Goal: Task Accomplishment & Management: Use online tool/utility

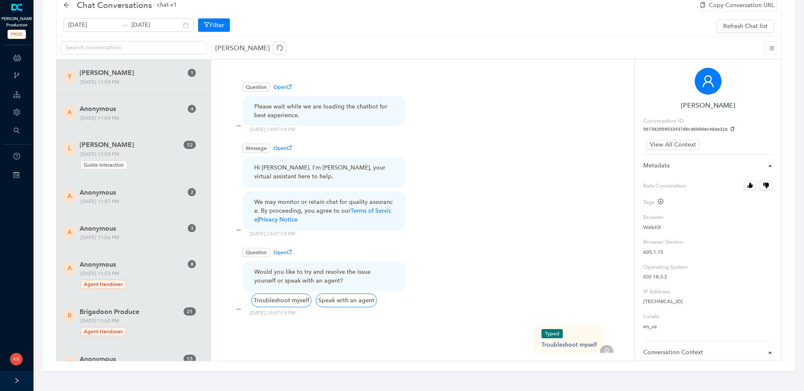
scroll to position [97, 0]
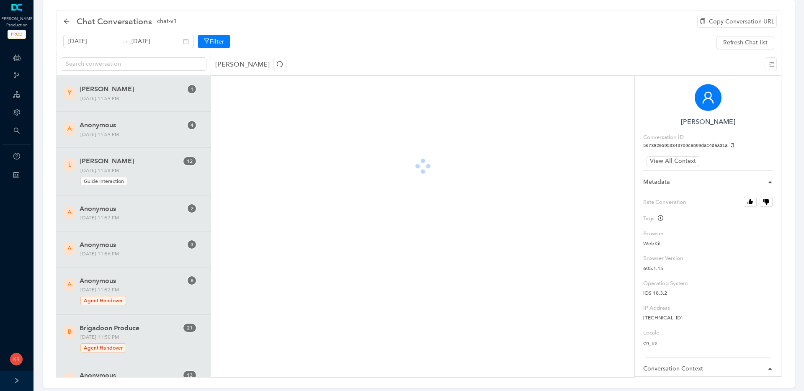
scroll to position [30, 0]
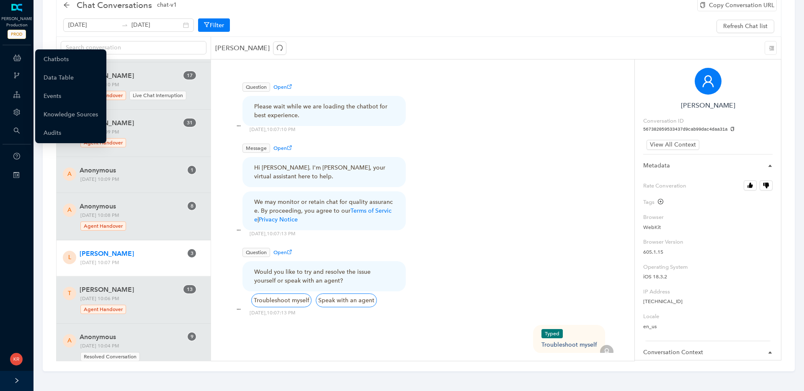
click at [18, 57] on icon at bounding box center [17, 57] width 8 height 17
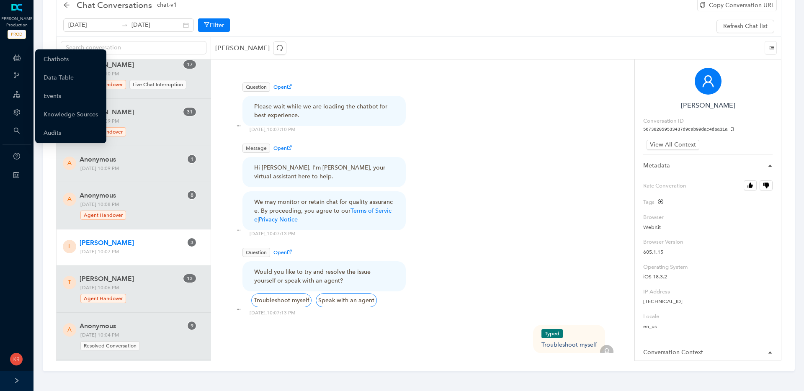
scroll to position [3283, 0]
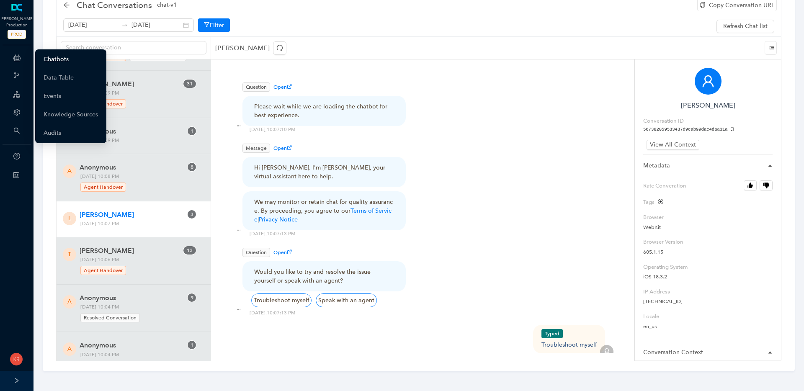
click at [58, 62] on link "Chatbots" at bounding box center [56, 59] width 25 height 17
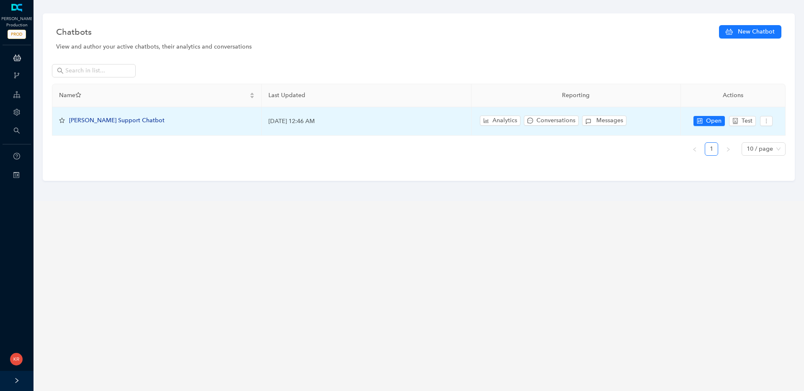
click at [111, 121] on span "Arlo Support Chatbot" at bounding box center [116, 120] width 95 height 7
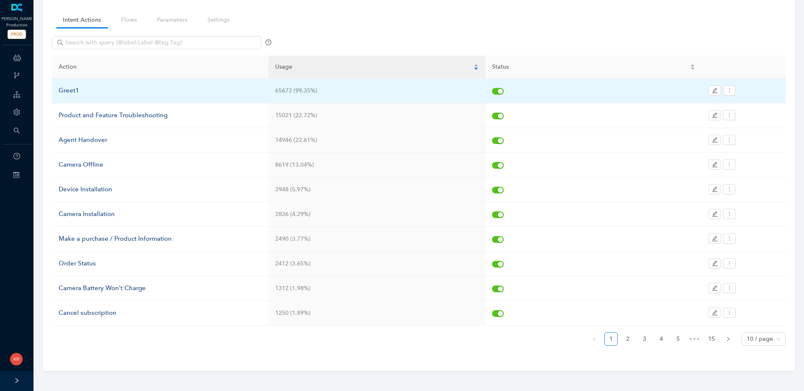
scroll to position [56, 0]
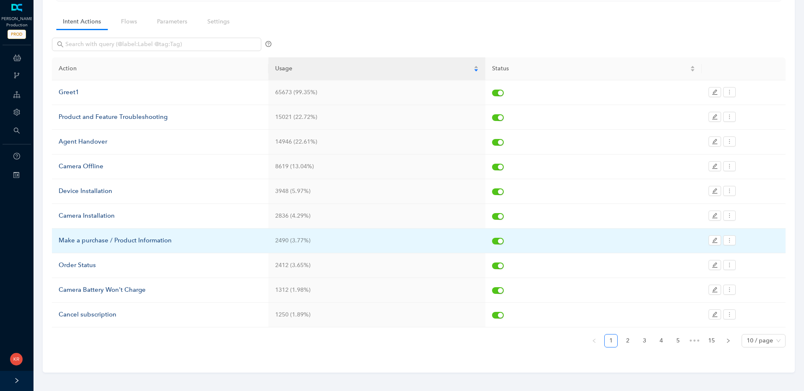
click at [138, 239] on div "Make a purchase / Product Information" at bounding box center [160, 241] width 203 height 10
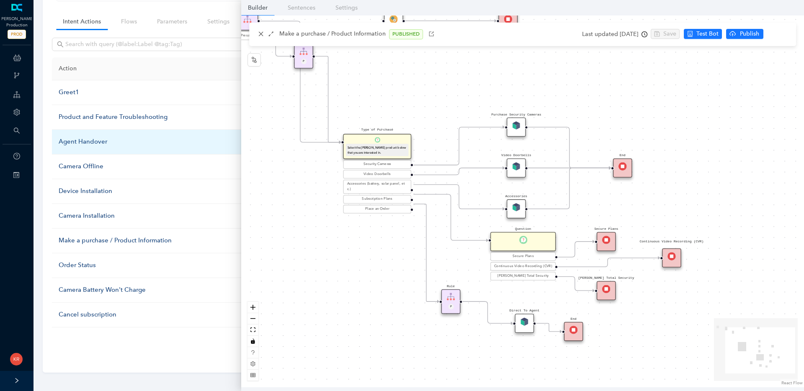
drag, startPoint x: 279, startPoint y: 144, endPoint x: 235, endPoint y: 134, distance: 45.1
click at [229, 132] on body "Arlo Production PROD ChatBots & Ticket Automations Webhooks Guide Account Searc…" at bounding box center [402, 139] width 804 height 391
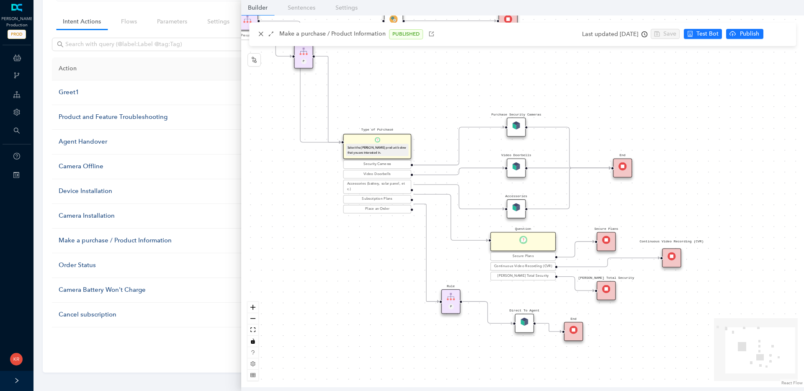
click at [518, 123] on img at bounding box center [516, 125] width 8 height 8
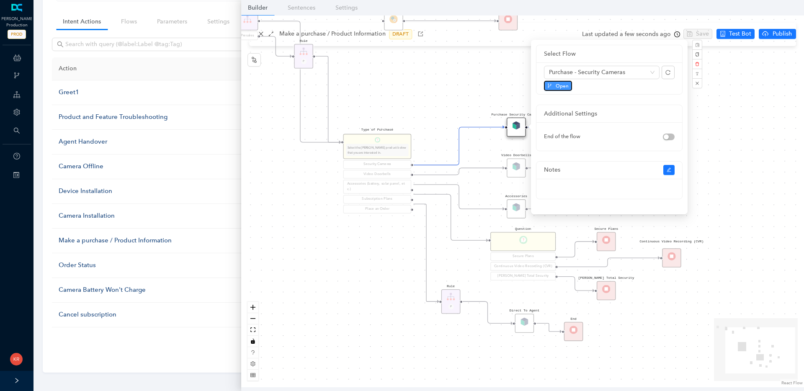
click at [565, 85] on span "Open" at bounding box center [561, 86] width 13 height 8
click at [427, 76] on div "Rule P Start Type of Purchase Select the Arlo product below that you are intere…" at bounding box center [522, 201] width 562 height 372
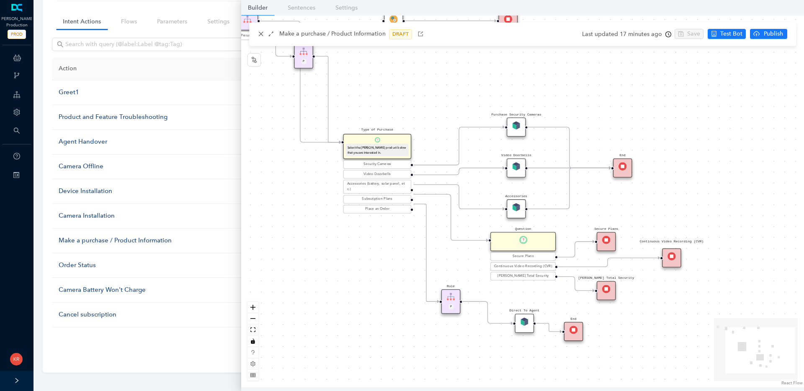
click at [427, 76] on div "Rule P Start Type of Purchase Select the Arlo product below that you are intere…" at bounding box center [522, 201] width 562 height 372
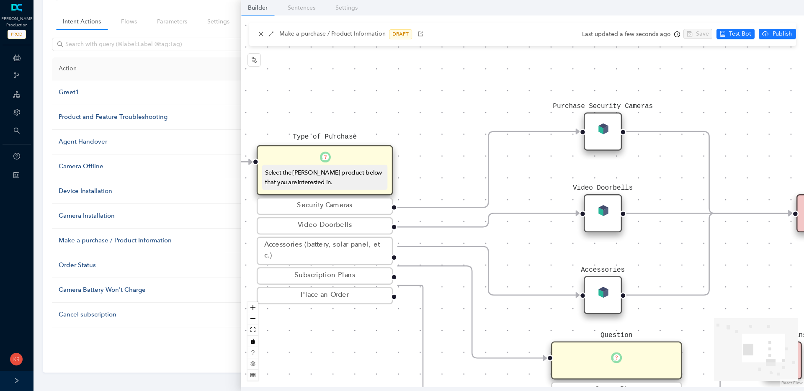
drag, startPoint x: 429, startPoint y: 98, endPoint x: 424, endPoint y: 34, distance: 63.4
click at [424, 34] on div "Make a purchase / Product Information DRAFT Last updated a few seconds ago Save…" at bounding box center [522, 201] width 562 height 372
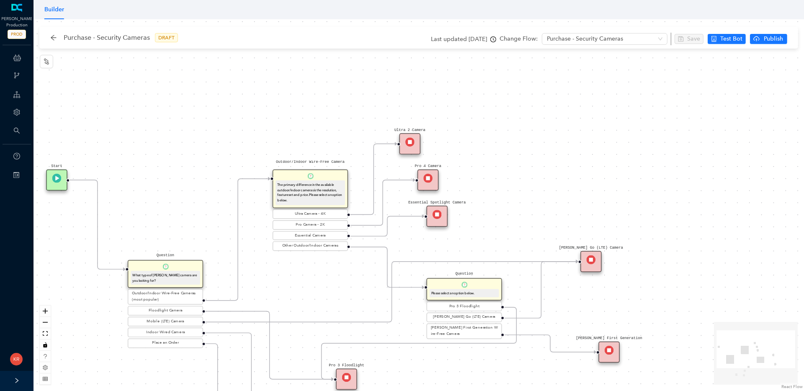
drag, startPoint x: 423, startPoint y: 188, endPoint x: 337, endPoint y: 285, distance: 129.6
click at [337, 285] on div "Rule P Start Question What type of [PERSON_NAME] camera are you looking for? Ou…" at bounding box center [418, 205] width 770 height 372
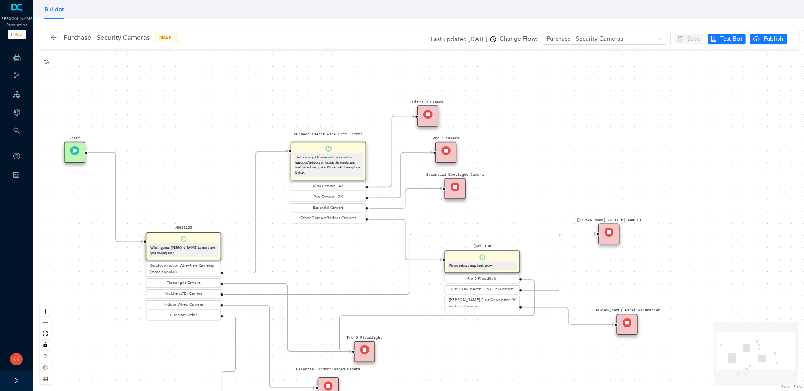
drag, startPoint x: 533, startPoint y: 199, endPoint x: 579, endPoint y: 135, distance: 78.8
click at [579, 135] on div "Rule P Start Question What type of Arlo camera are you looking for? Outdoor/Ind…" at bounding box center [418, 205] width 770 height 372
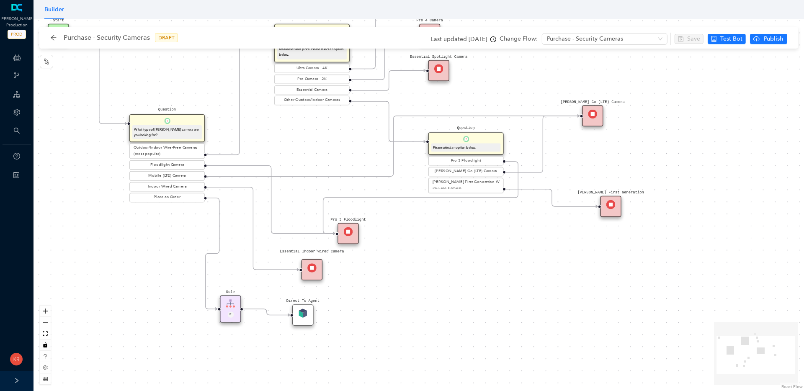
drag, startPoint x: 107, startPoint y: 315, endPoint x: 62, endPoint y: 235, distance: 91.7
click at [62, 235] on div "Rule P Start Question What type of [PERSON_NAME] camera are you looking for? Ou…" at bounding box center [418, 205] width 770 height 372
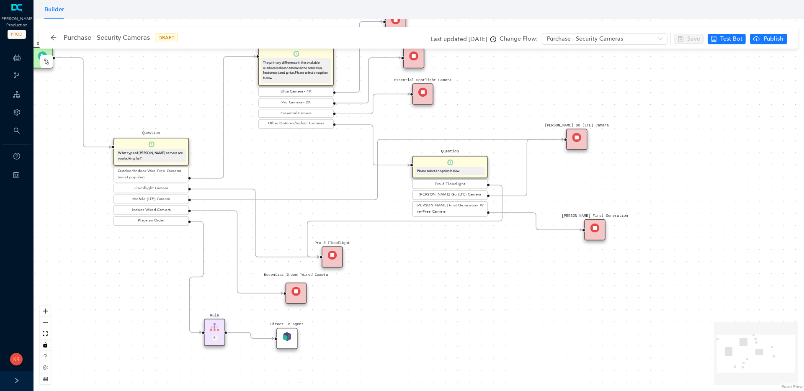
drag, startPoint x: 86, startPoint y: 266, endPoint x: 70, endPoint y: 289, distance: 28.3
click at [70, 289] on div "Rule P Start Question What type of [PERSON_NAME] camera are you looking for? Ou…" at bounding box center [418, 205] width 770 height 372
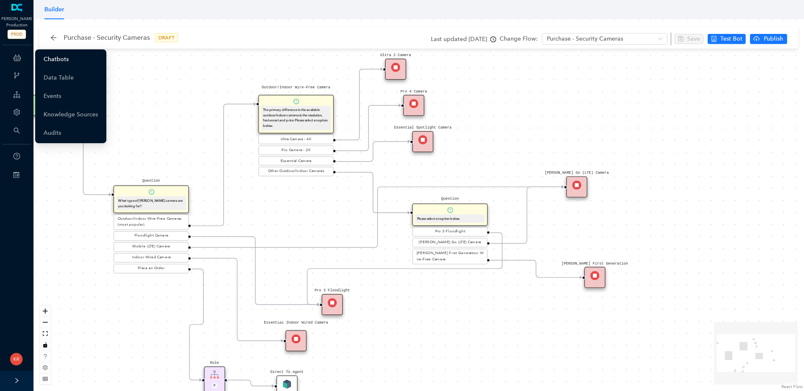
click at [59, 60] on link "Chatbots" at bounding box center [56, 59] width 25 height 17
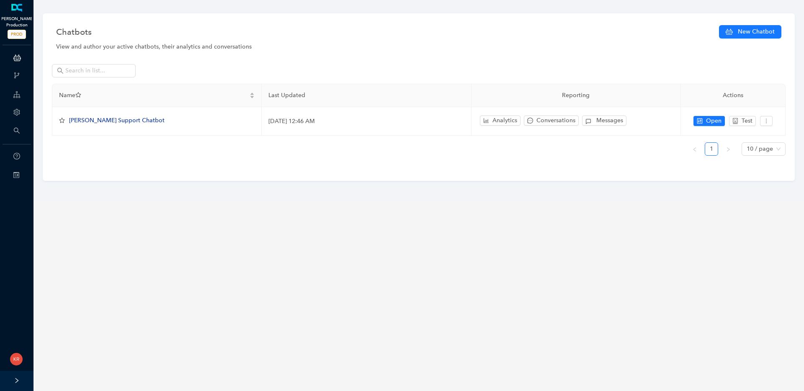
click at [23, 12] on link at bounding box center [17, 8] width 14 height 8
click at [20, 12] on link at bounding box center [17, 8] width 14 height 8
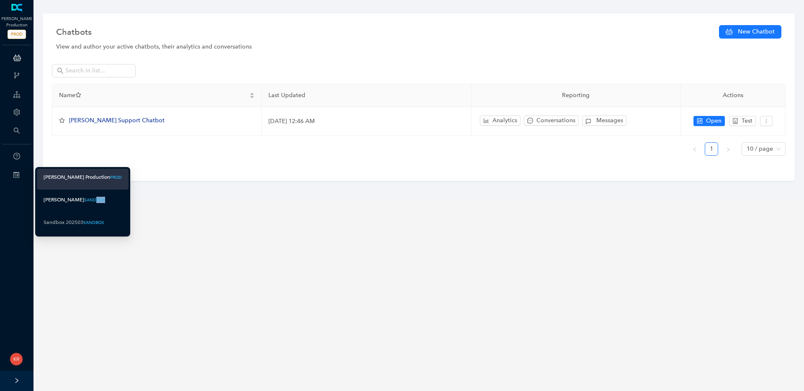
drag, startPoint x: 74, startPoint y: 202, endPoint x: 101, endPoint y: 198, distance: 27.2
click at [101, 198] on li "Arlo Dev SANDBOX" at bounding box center [83, 201] width 92 height 21
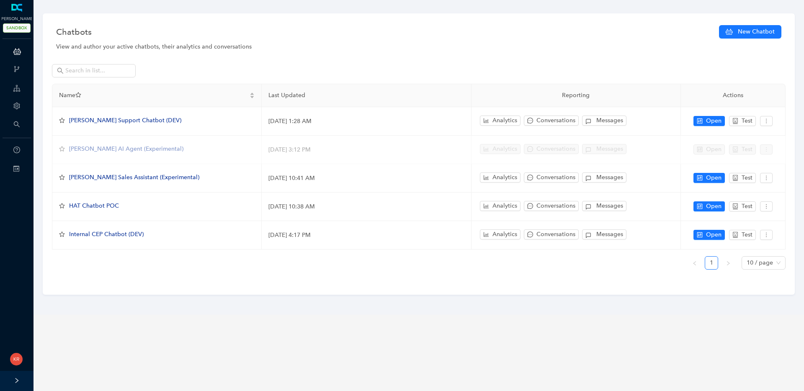
click at [18, 168] on rect at bounding box center [17, 168] width 1 height 1
click at [15, 170] on icon at bounding box center [16, 169] width 6 height 6
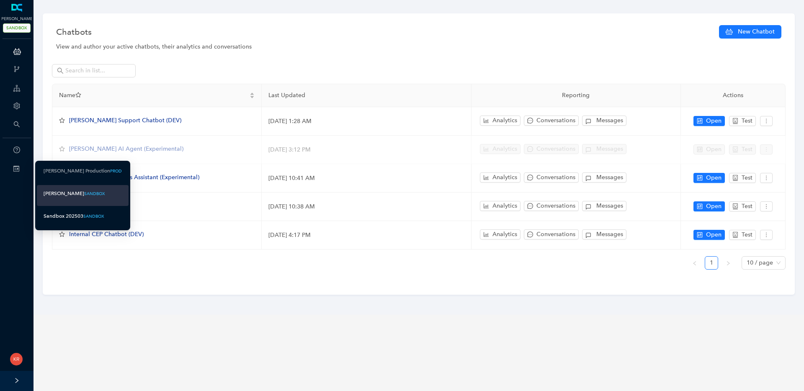
click at [64, 217] on div "Sandbox 202503" at bounding box center [64, 216] width 40 height 10
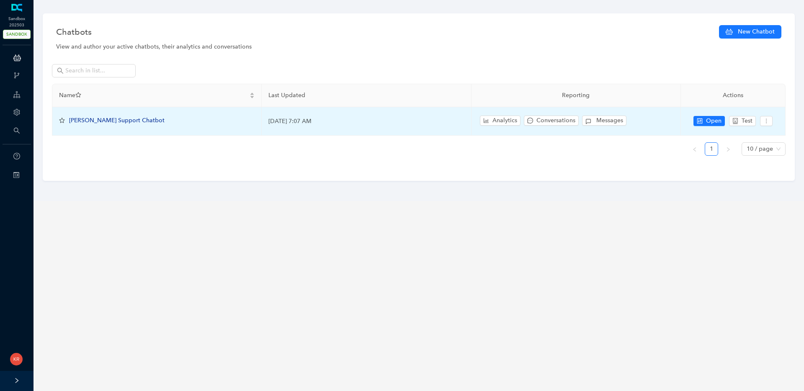
click at [113, 123] on span "[PERSON_NAME] Support Chatbot" at bounding box center [116, 120] width 95 height 7
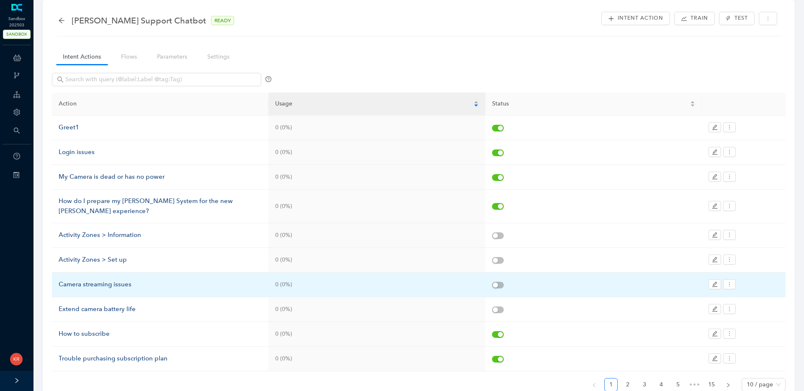
scroll to position [50, 0]
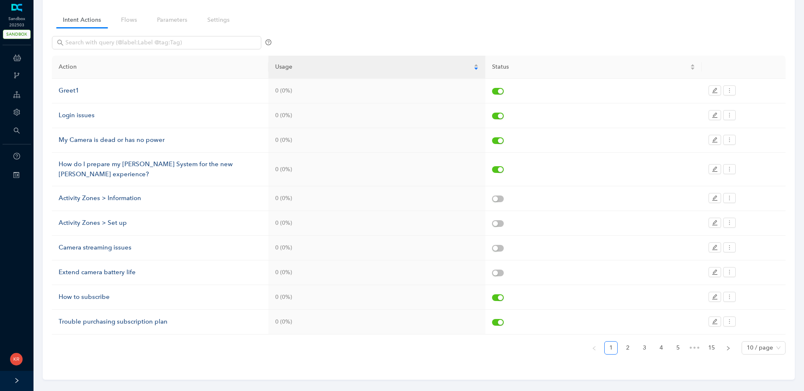
click at [129, 51] on div at bounding box center [418, 46] width 733 height 20
click at [131, 45] on input "text" at bounding box center [157, 42] width 184 height 9
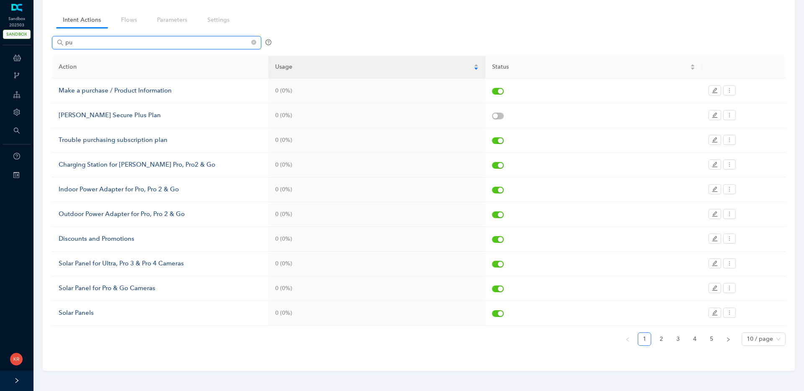
scroll to position [0, 0]
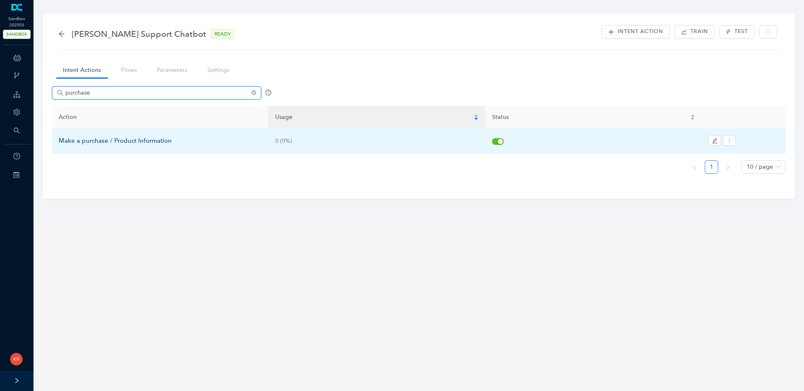
type input "purchase"
click at [116, 139] on div "Make a purchase / Product Information" at bounding box center [160, 141] width 203 height 10
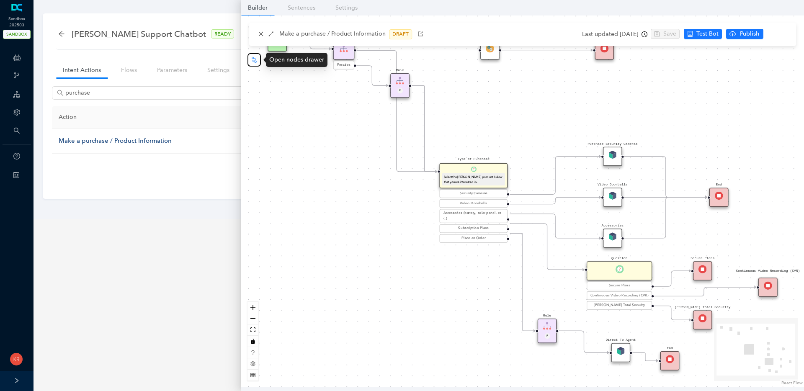
click at [255, 62] on icon "node-index" at bounding box center [254, 59] width 5 height 6
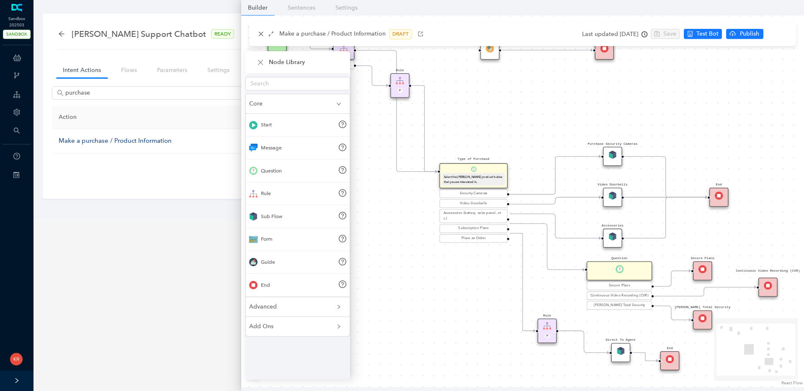
click at [388, 235] on div "Rule P Start Type of Purchase Select the [PERSON_NAME] product below that you a…" at bounding box center [522, 201] width 562 height 372
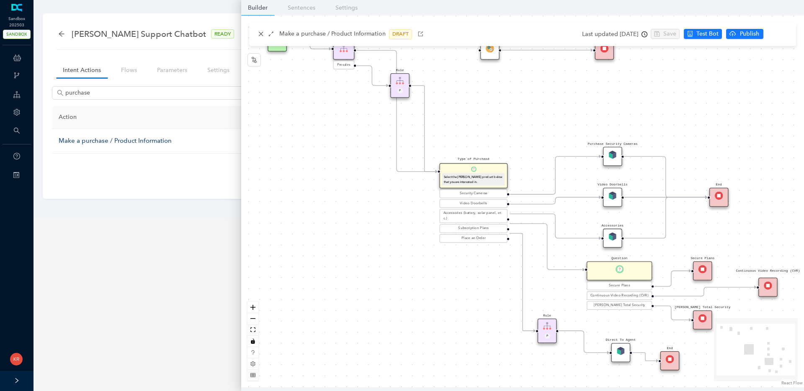
click at [143, 213] on div "Arlo Support Chatbot READY Intent Action Train Test Intent Actions Flows Parame…" at bounding box center [418, 109] width 778 height 219
click at [260, 36] on icon "close" at bounding box center [261, 34] width 6 height 6
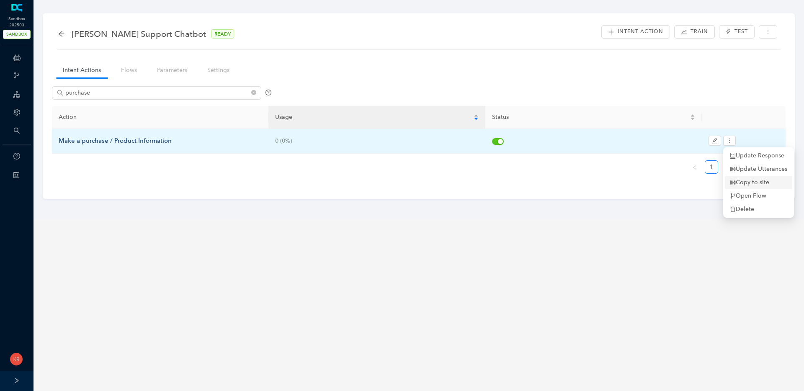
click at [749, 182] on span "Copy to site" at bounding box center [757, 182] width 57 height 9
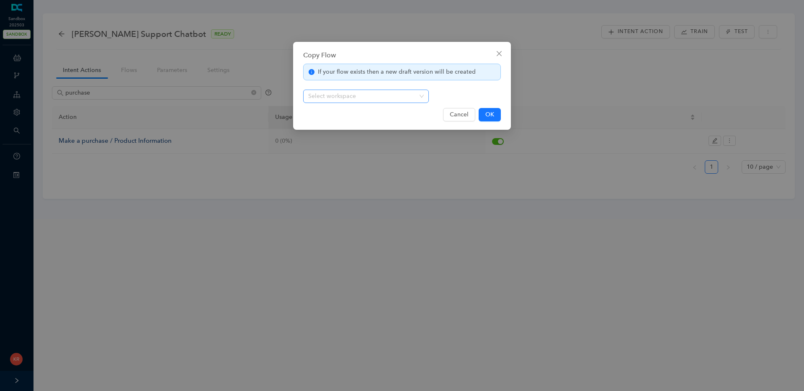
click at [426, 98] on div "Select workspace" at bounding box center [366, 96] width 126 height 13
click at [459, 90] on div "If your flow exists then a new draft version will be created Select workspace" at bounding box center [402, 83] width 198 height 39
click at [464, 116] on span "Cancel" at bounding box center [458, 114] width 19 height 9
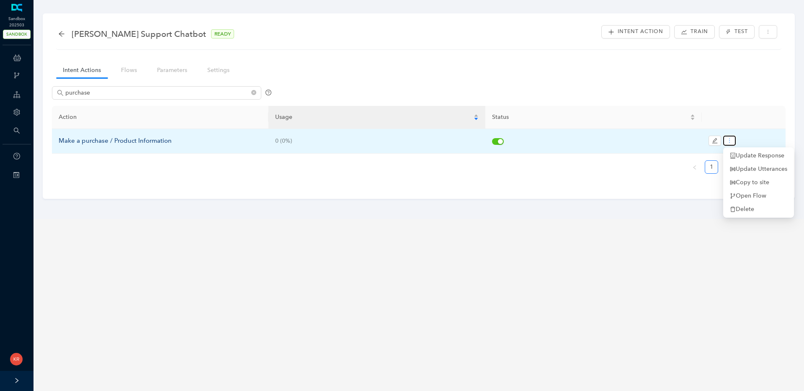
click at [731, 139] on icon "more" at bounding box center [729, 141] width 6 height 6
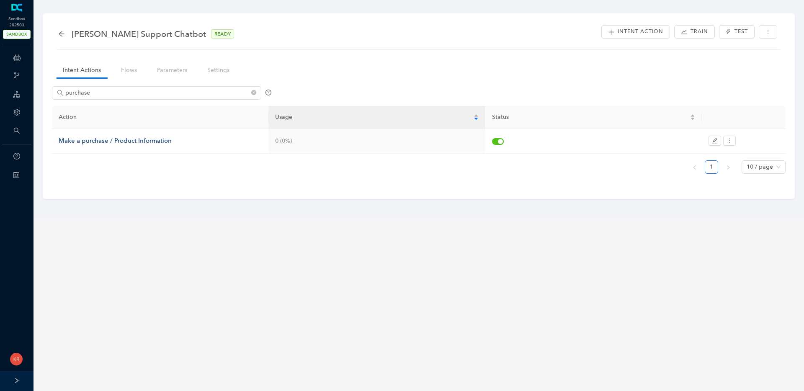
click at [256, 194] on div "Arlo Support Chatbot READY Intent Action Train Test Intent Actions Flows Parame…" at bounding box center [419, 105] width 752 height 185
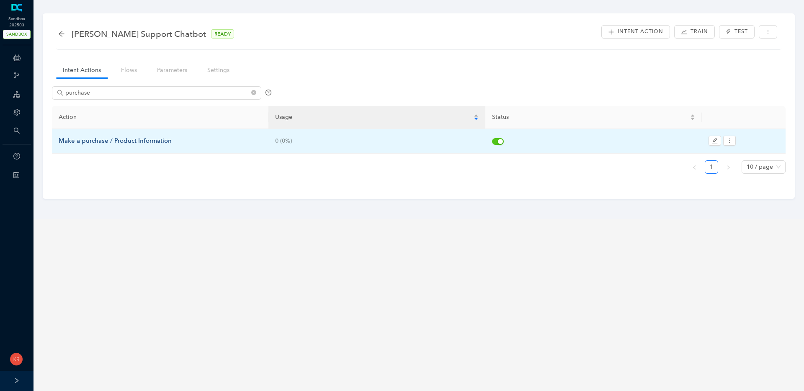
click at [150, 139] on div "Make a purchase / Product Information" at bounding box center [160, 141] width 203 height 10
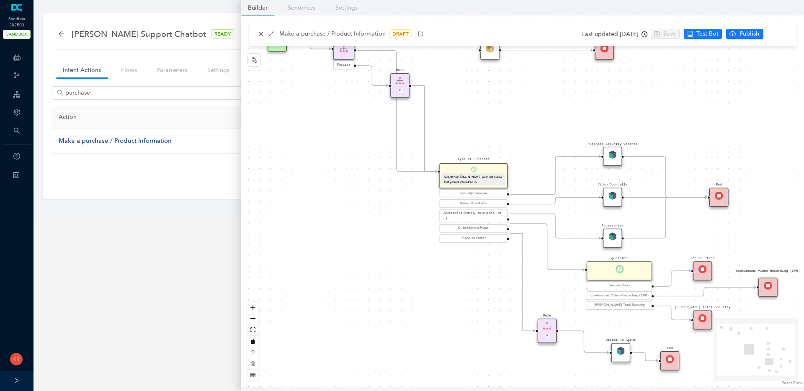
click at [289, 244] on div "Rule P Start Type of Purchase Select the [PERSON_NAME] product below that you a…" at bounding box center [522, 201] width 562 height 372
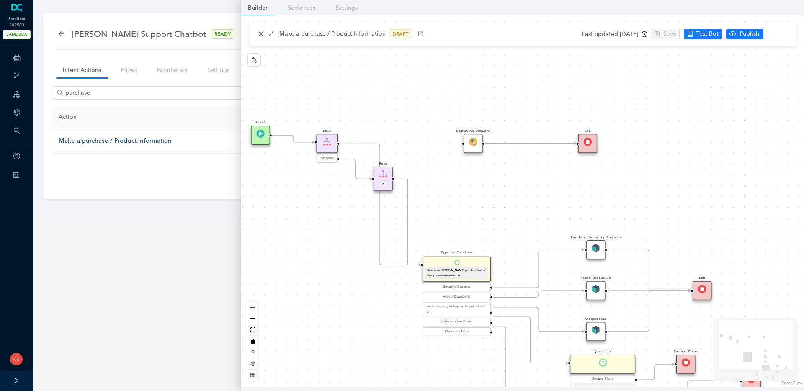
drag, startPoint x: 291, startPoint y: 111, endPoint x: 267, endPoint y: 229, distance: 120.0
click at [267, 229] on div "Rule P Start Type of Purchase Select the [PERSON_NAME] product below that you a…" at bounding box center [522, 201] width 562 height 372
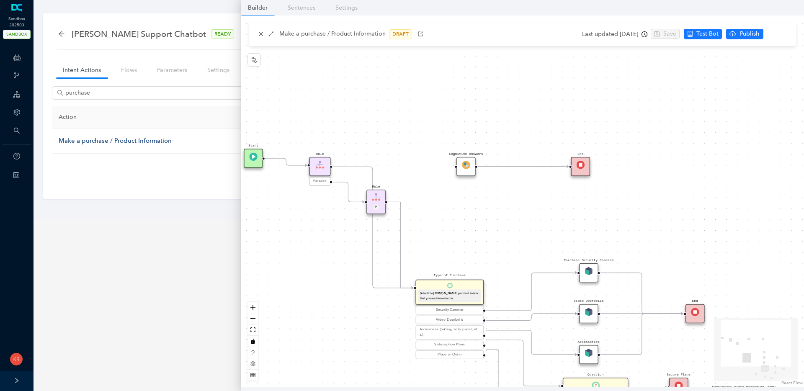
drag, startPoint x: 511, startPoint y: 223, endPoint x: 507, endPoint y: 170, distance: 53.3
click at [510, 198] on div "Rule P Start Type of Purchase Select the [PERSON_NAME] product below that you a…" at bounding box center [522, 201] width 562 height 372
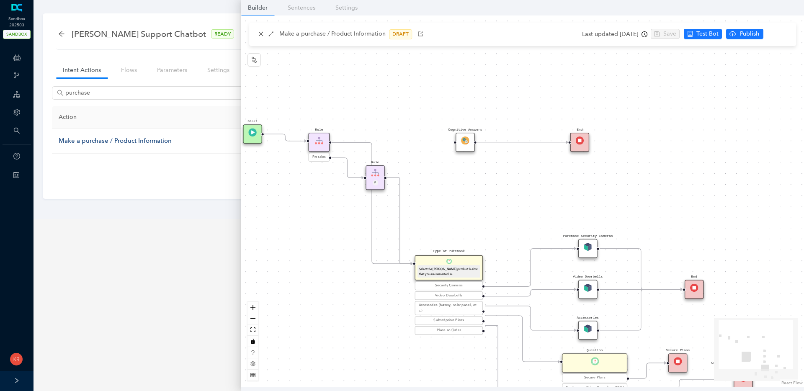
click at [490, 126] on div "Rule P Start Type of Purchase Select the [PERSON_NAME] product below that you a…" at bounding box center [522, 201] width 562 height 372
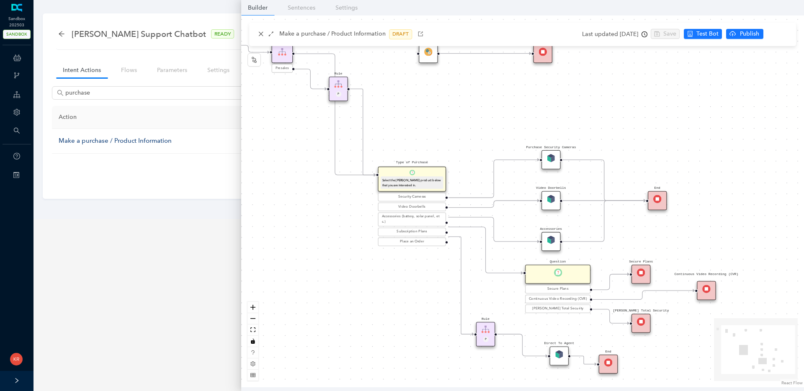
drag, startPoint x: 488, startPoint y: 158, endPoint x: 468, endPoint y: 109, distance: 53.2
click at [468, 109] on div "Rule P Start Type of Purchase Select the [PERSON_NAME] product below that you a…" at bounding box center [522, 201] width 562 height 372
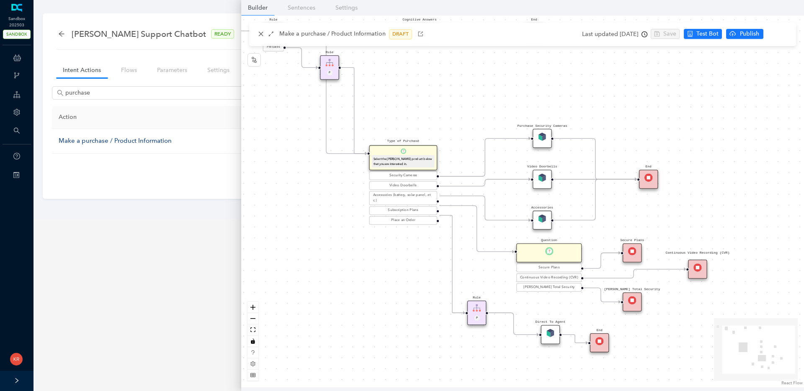
click at [160, 182] on div "purchase Action Usage Status Make a purchase / Product Information 0 (0%) 1 10 …" at bounding box center [418, 135] width 733 height 107
click at [542, 130] on div "Purchase Security Cameras" at bounding box center [541, 138] width 19 height 19
click at [545, 147] on div "Purchase Security Cameras" at bounding box center [541, 138] width 19 height 19
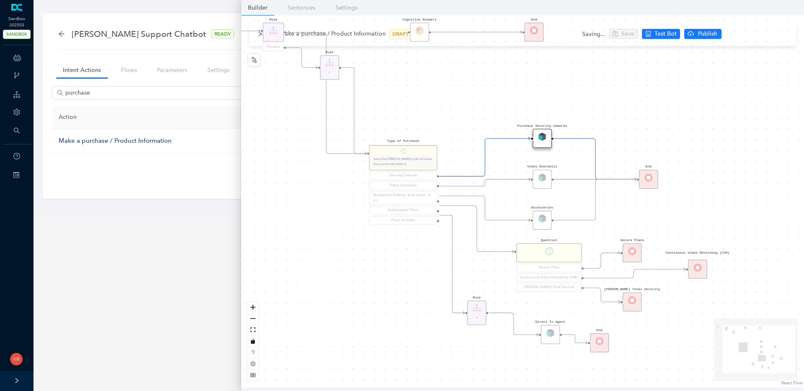
click at [542, 135] on img at bounding box center [542, 137] width 8 height 8
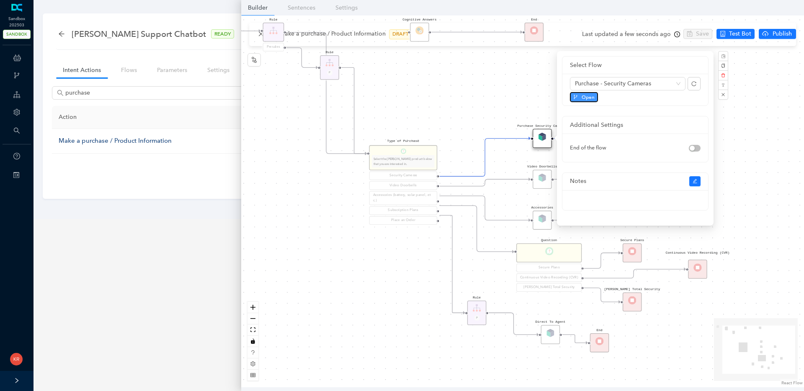
click at [583, 96] on span "Open" at bounding box center [587, 97] width 13 height 8
click at [451, 63] on div "Rule P Start Type of Purchase Select the Arlo product below that you are intere…" at bounding box center [522, 201] width 562 height 372
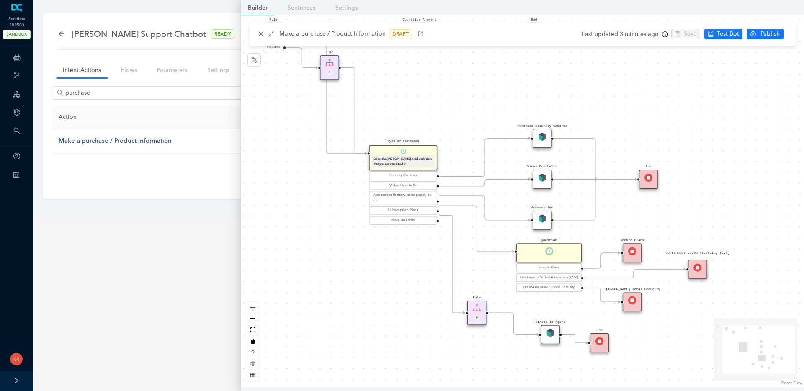
click at [451, 63] on div "Rule P Start Type of Purchase Select the Arlo product below that you are intere…" at bounding box center [522, 201] width 562 height 372
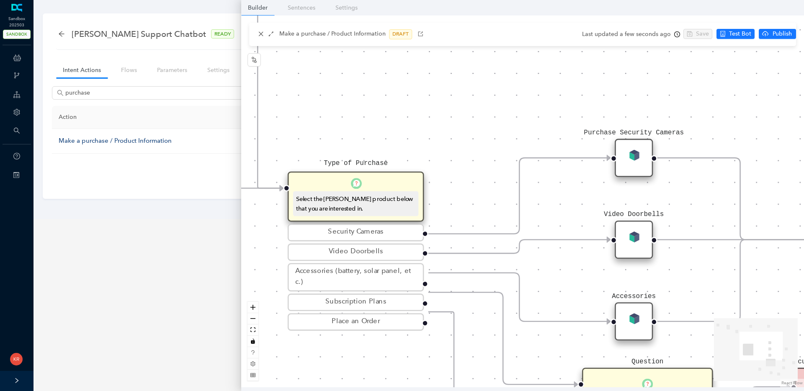
drag, startPoint x: 440, startPoint y: 115, endPoint x: 440, endPoint y: 48, distance: 67.0
click at [440, 48] on div "Rule P Start Type of Purchase Select the Arlo product below that you are intere…" at bounding box center [522, 201] width 562 height 372
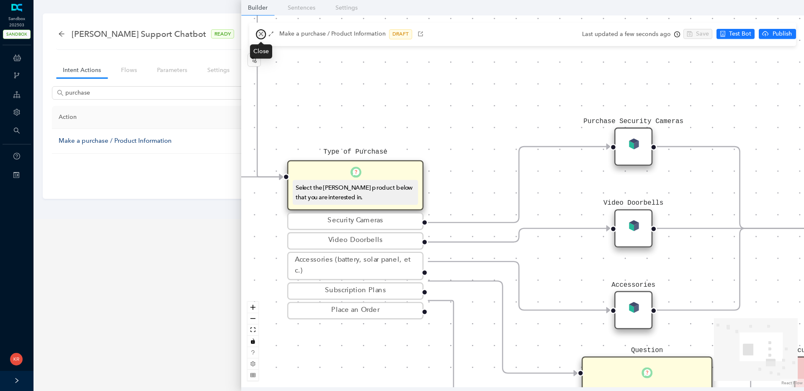
click at [263, 33] on icon "close" at bounding box center [261, 34] width 6 height 6
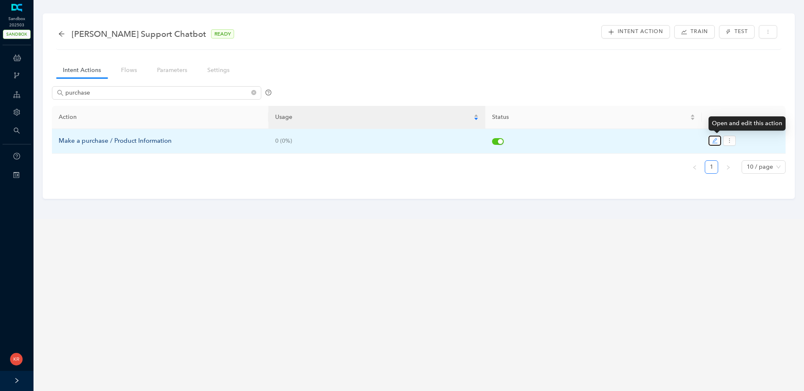
click at [717, 143] on icon "edit" at bounding box center [714, 141] width 6 height 6
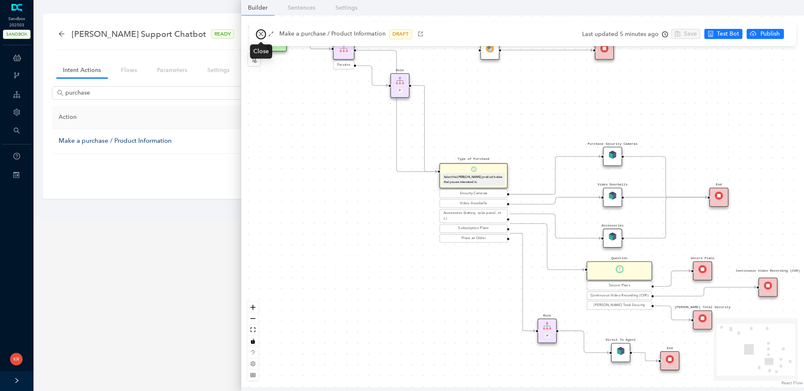
click at [258, 31] on icon "close" at bounding box center [261, 34] width 6 height 6
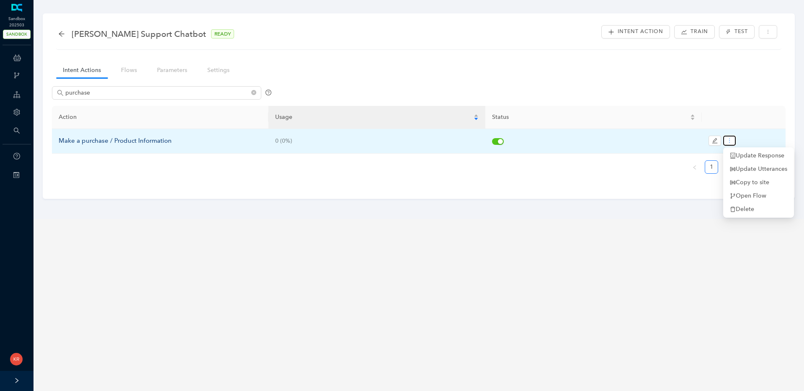
click at [728, 141] on icon "more" at bounding box center [729, 141] width 6 height 6
click at [762, 185] on span "Copy to site" at bounding box center [757, 182] width 57 height 9
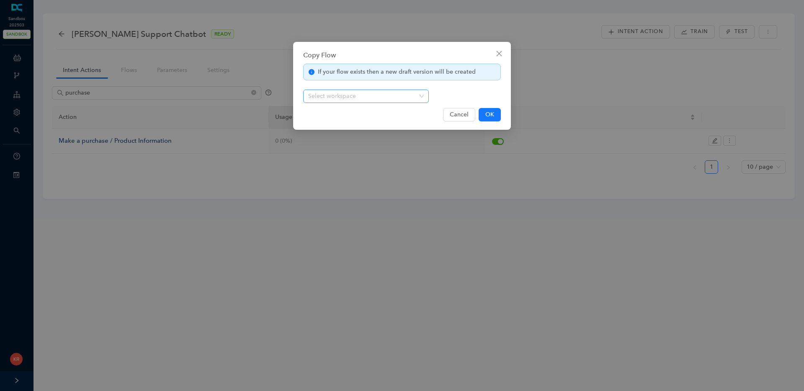
click at [422, 96] on div "Select workspace" at bounding box center [366, 96] width 126 height 13
click at [473, 93] on div "If your flow exists then a new draft version will be created Select workspace" at bounding box center [402, 83] width 198 height 39
click at [497, 54] on icon "close" at bounding box center [499, 53] width 7 height 7
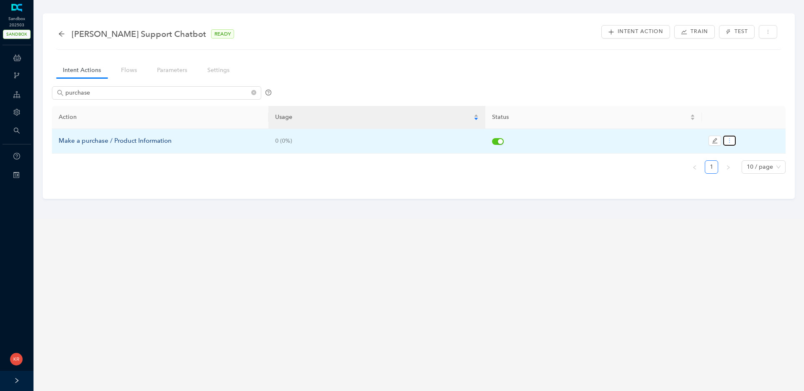
click at [731, 139] on icon "more" at bounding box center [729, 141] width 6 height 6
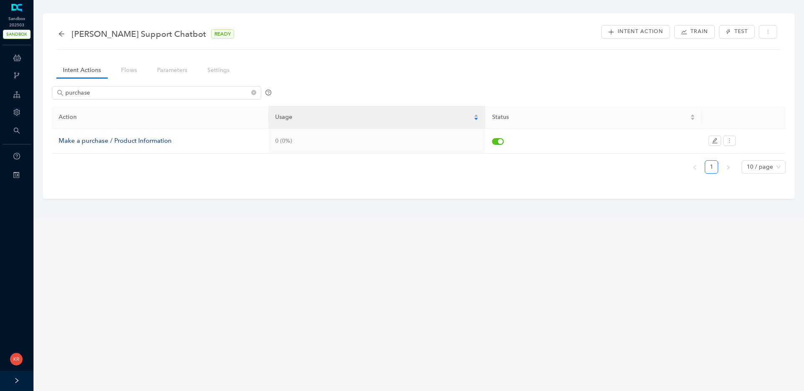
click at [618, 267] on main "Arlo Support Chatbot READY Intent Action Train Test Intent Actions Flows Parame…" at bounding box center [418, 195] width 770 height 391
click at [216, 73] on link "Settings" at bounding box center [218, 69] width 36 height 15
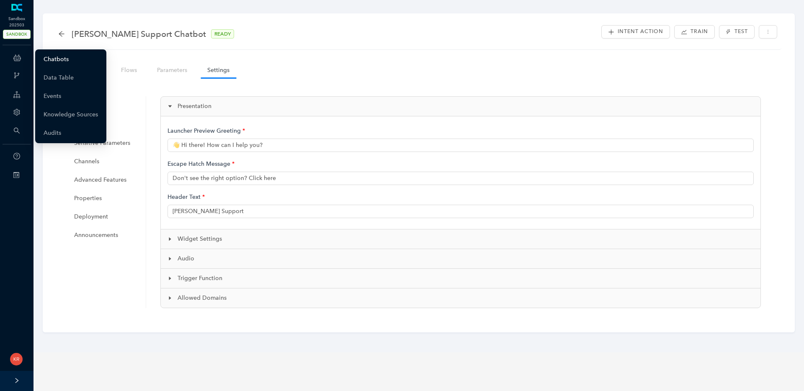
click at [57, 59] on link "Chatbots" at bounding box center [56, 59] width 25 height 17
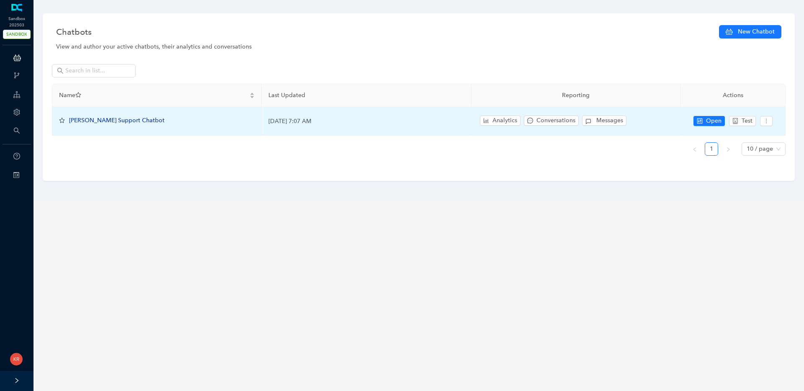
click at [116, 121] on span "[PERSON_NAME] Support Chatbot" at bounding box center [116, 120] width 95 height 7
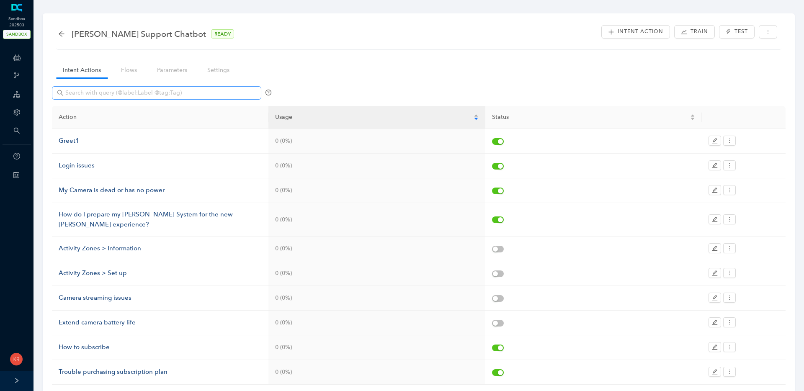
click at [102, 99] on span at bounding box center [156, 92] width 209 height 13
click at [103, 96] on input "text" at bounding box center [157, 92] width 184 height 9
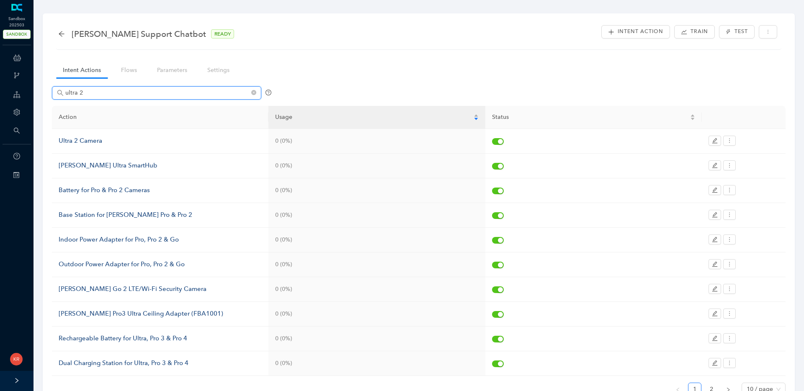
type input "ultra 2"
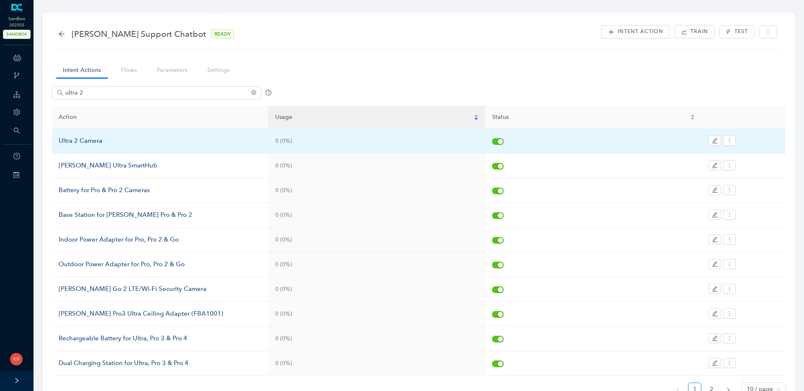
click at [87, 142] on div "Ultra 2 Camera" at bounding box center [160, 141] width 203 height 10
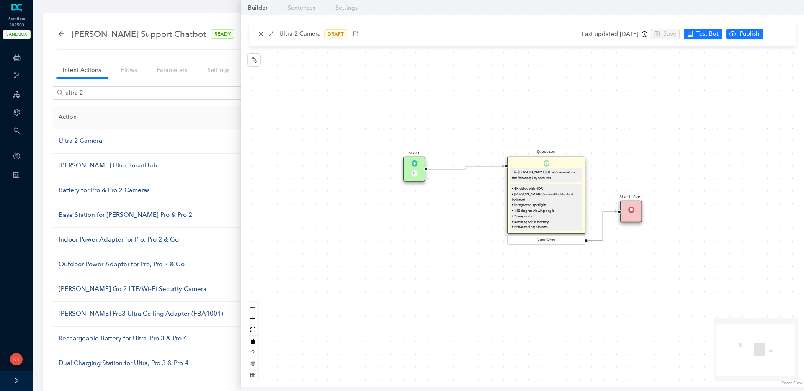
click at [188, 117] on th "Action" at bounding box center [160, 117] width 216 height 23
click at [263, 34] on icon "close" at bounding box center [261, 34] width 6 height 6
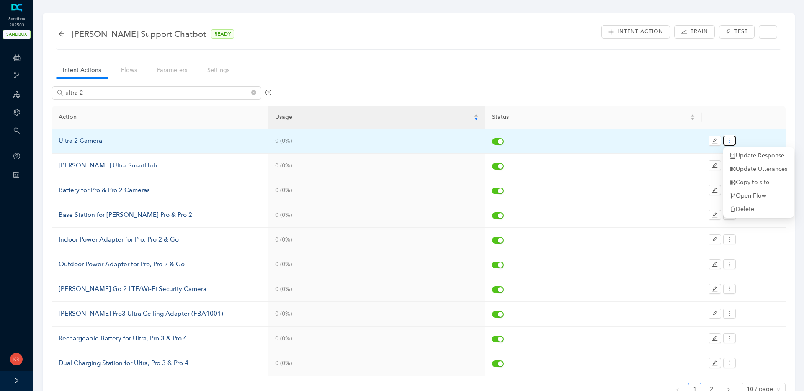
click at [733, 142] on button "button" at bounding box center [729, 141] width 13 height 10
click at [750, 179] on span "Copy to site" at bounding box center [757, 182] width 57 height 9
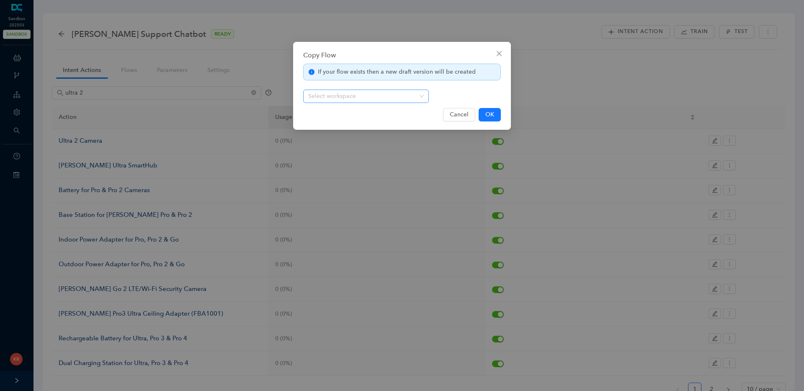
click at [330, 98] on input "search" at bounding box center [363, 96] width 110 height 13
click at [501, 52] on icon "close" at bounding box center [499, 53] width 7 height 7
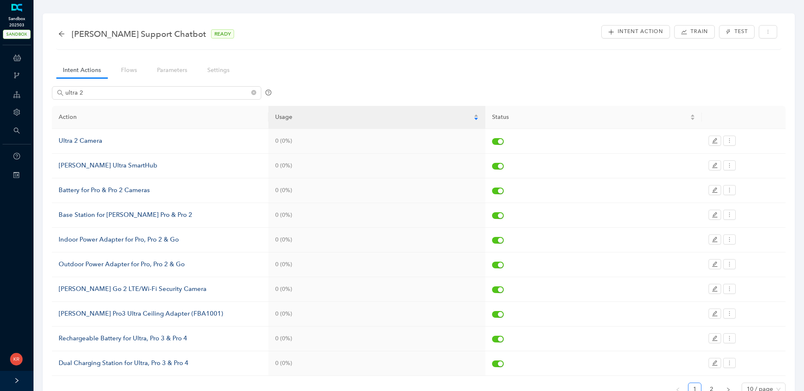
click at [16, 35] on span "SANDBOX" at bounding box center [17, 34] width 28 height 9
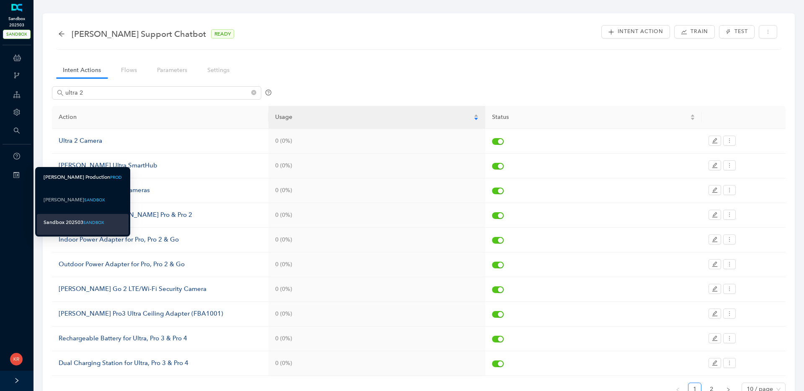
click at [72, 174] on div "[PERSON_NAME] Production" at bounding box center [77, 177] width 67 height 10
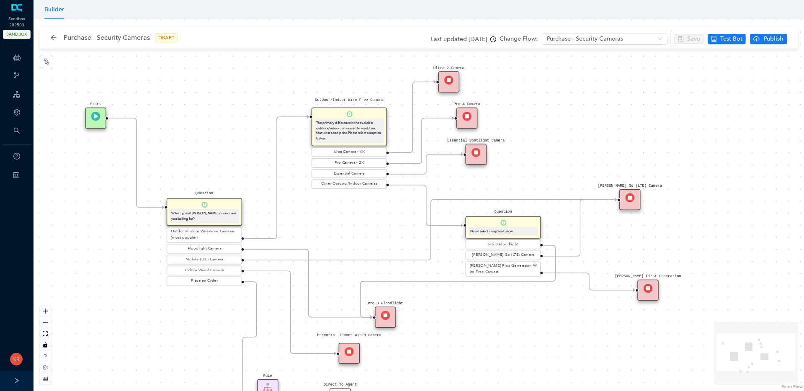
drag, startPoint x: 287, startPoint y: 101, endPoint x: 235, endPoint y: 137, distance: 63.5
click at [235, 137] on div "Rule P Start Question What type of [PERSON_NAME] camera are you looking for? Ou…" at bounding box center [418, 205] width 770 height 372
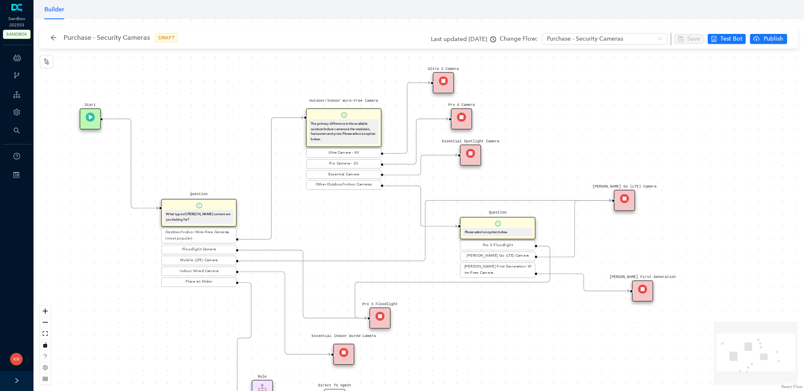
drag, startPoint x: 413, startPoint y: 294, endPoint x: 420, endPoint y: 252, distance: 42.9
click at [420, 254] on div "Rule P Start Question What type of [PERSON_NAME] camera are you looking for? Ou…" at bounding box center [418, 205] width 770 height 372
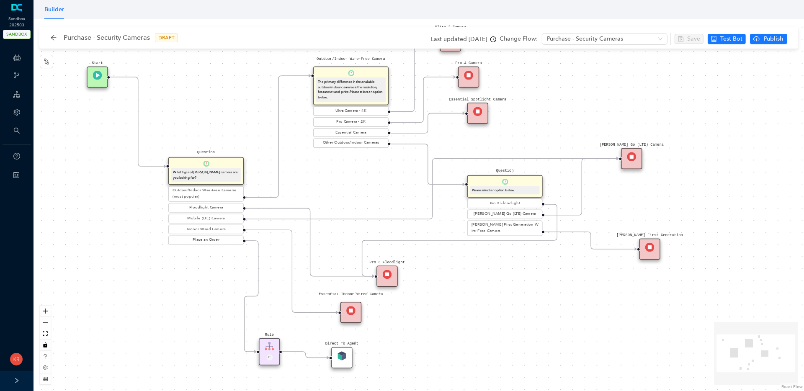
click at [420, 252] on div "Rule P Start Question What type of [PERSON_NAME] camera are you looking for? Ou…" at bounding box center [418, 205] width 770 height 372
click at [385, 276] on img at bounding box center [387, 274] width 9 height 9
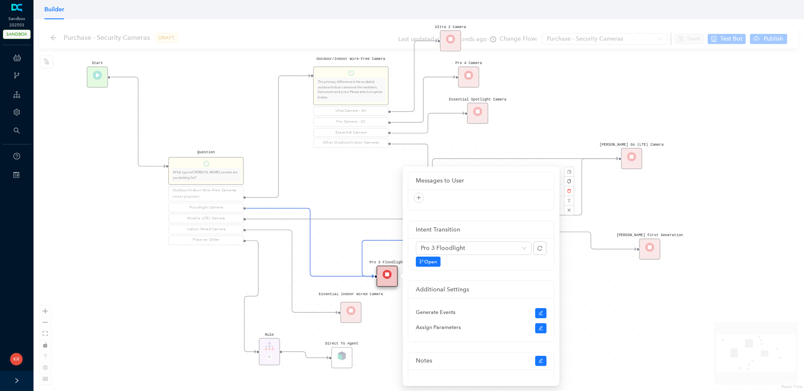
click at [388, 317] on div "Rule P Start Question What type of Arlo camera are you looking for? Outdoor/Ind…" at bounding box center [418, 205] width 770 height 372
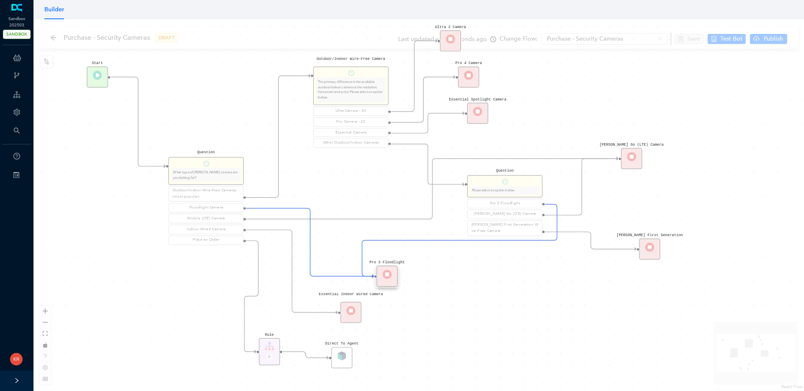
click at [388, 318] on div "Rule P Start Question What type of Arlo camera are you looking for? Outdoor/Ind…" at bounding box center [418, 205] width 770 height 372
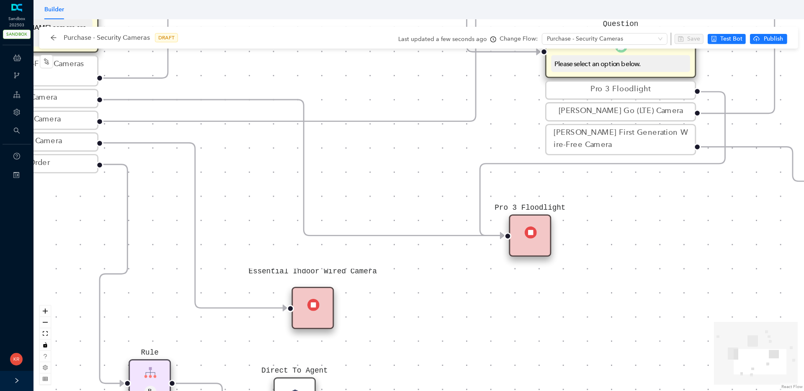
drag, startPoint x: 380, startPoint y: 233, endPoint x: 530, endPoint y: 236, distance: 149.9
click at [530, 236] on div "Pro 3 Floodlight" at bounding box center [529, 235] width 42 height 42
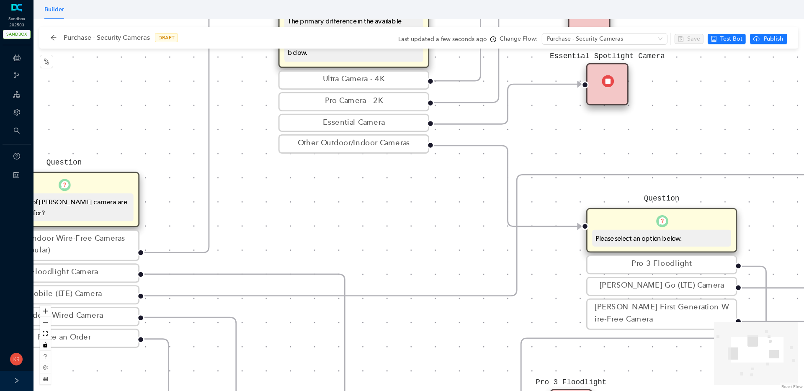
drag, startPoint x: 376, startPoint y: 200, endPoint x: 415, endPoint y: 375, distance: 178.9
click at [415, 375] on div "Rule P Start Question What type of Arlo camera are you looking for? Outdoor/Ind…" at bounding box center [418, 205] width 770 height 372
drag, startPoint x: 464, startPoint y: 315, endPoint x: 456, endPoint y: 310, distance: 9.3
click at [464, 316] on div "Rule P Start Question What type of [PERSON_NAME] camera are you looking for? Ou…" at bounding box center [418, 205] width 770 height 372
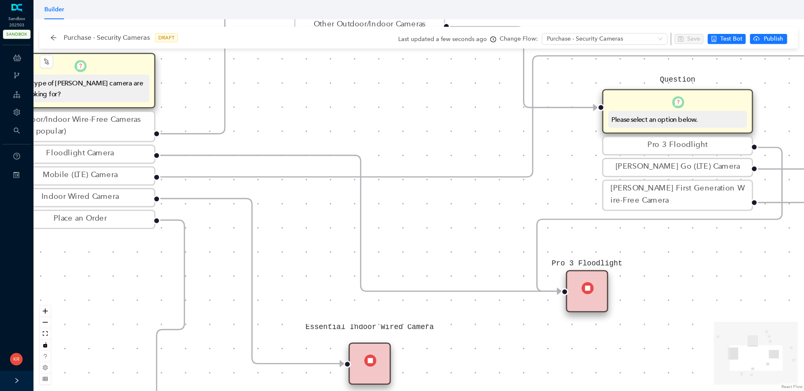
drag, startPoint x: 415, startPoint y: 236, endPoint x: 432, endPoint y: 116, distance: 120.9
click at [432, 116] on div "Rule P Start Question What type of Arlo camera are you looking for? Outdoor/Ind…" at bounding box center [418, 205] width 770 height 372
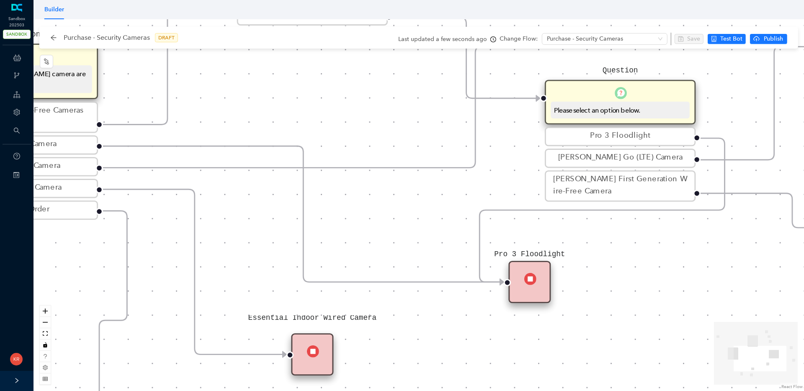
drag, startPoint x: 432, startPoint y: 116, endPoint x: 375, endPoint y: 107, distance: 58.1
click at [375, 107] on div "Rule P Start Question What type of Arlo camera are you looking for? Outdoor/Ind…" at bounding box center [418, 205] width 770 height 372
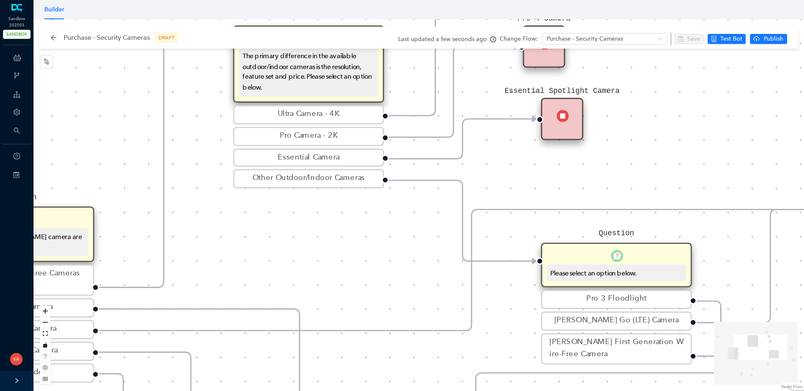
drag, startPoint x: 331, startPoint y: 134, endPoint x: 322, endPoint y: 306, distance: 172.6
click at [322, 306] on div "Rule P Start Question What type of Arlo camera are you looking for? Outdoor/Ind…" at bounding box center [418, 205] width 770 height 372
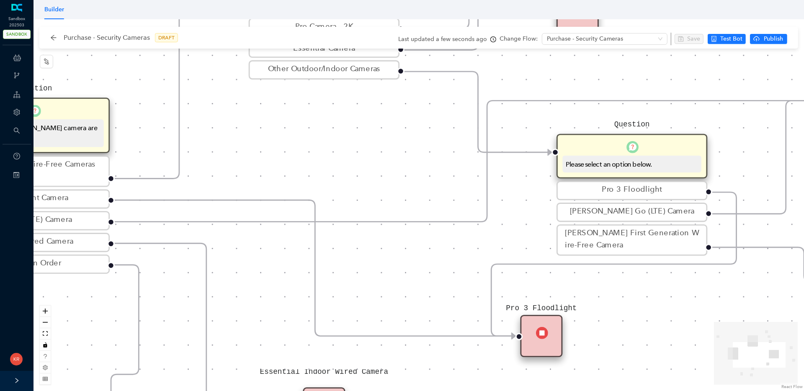
drag, startPoint x: 323, startPoint y: 304, endPoint x: 345, endPoint y: 142, distance: 163.5
click at [345, 142] on div "Rule P Start Question What type of Arlo camera are you looking for? Outdoor/Ind…" at bounding box center [418, 205] width 770 height 372
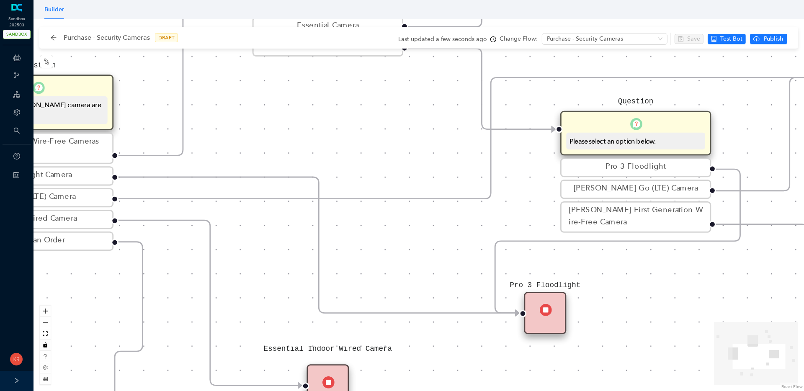
click at [377, 265] on div "Rule P Start Question What type of Arlo camera are you looking for? Outdoor/Ind…" at bounding box center [418, 205] width 770 height 372
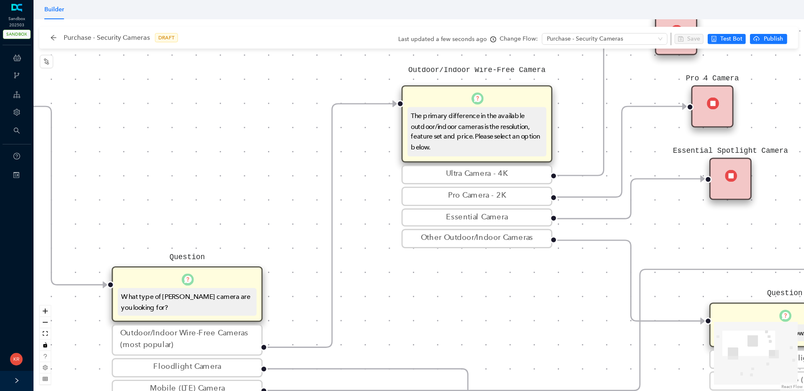
drag, startPoint x: 253, startPoint y: 121, endPoint x: 393, endPoint y: 307, distance: 233.7
click at [393, 307] on div "Rule P Start Question What type of Arlo camera are you looking for? Outdoor/Ind…" at bounding box center [418, 205] width 770 height 372
click at [41, 56] on button "button" at bounding box center [46, 61] width 13 height 13
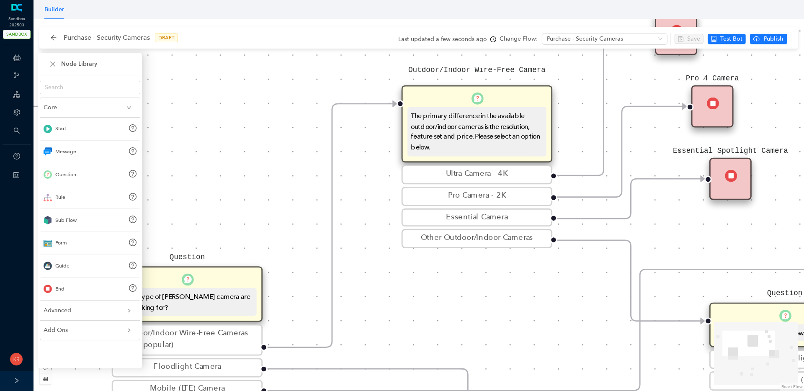
drag, startPoint x: 188, startPoint y: 187, endPoint x: 236, endPoint y: 201, distance: 50.7
click at [229, 199] on div "Rule P Start Question What type of Arlo camera are you looking for? Outdoor/Ind…" at bounding box center [418, 205] width 770 height 372
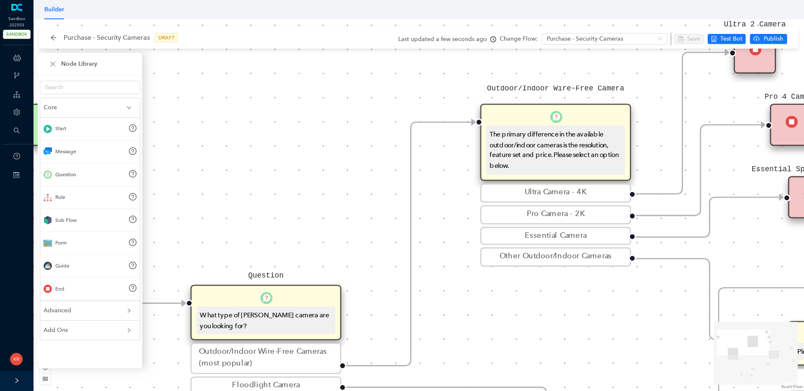
drag, startPoint x: 272, startPoint y: 214, endPoint x: 314, endPoint y: 243, distance: 50.6
click at [307, 237] on div "Rule P Start Question What type of Arlo camera are you looking for? Outdoor/Ind…" at bounding box center [418, 205] width 770 height 372
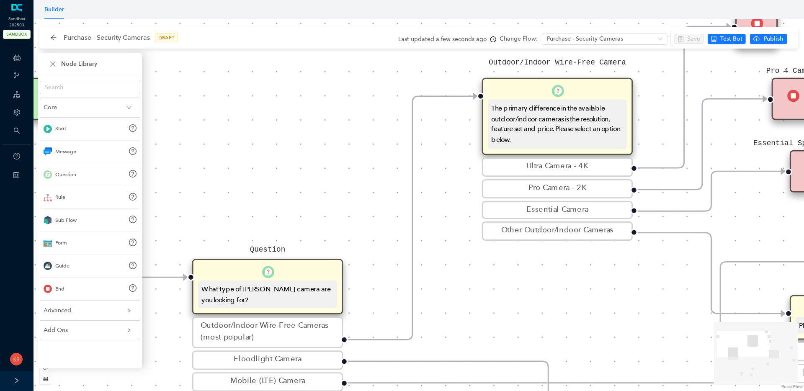
drag, startPoint x: 314, startPoint y: 243, endPoint x: 251, endPoint y: 164, distance: 101.2
click at [259, 181] on div "Rule P Start Question What type of Arlo camera are you looking for? Outdoor/Ind…" at bounding box center [418, 205] width 770 height 372
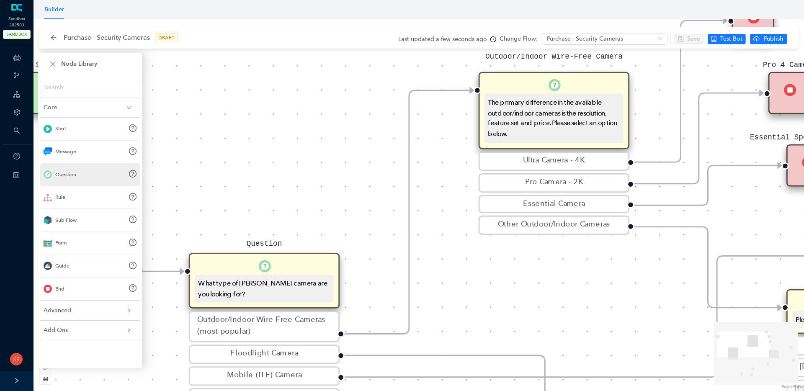
click at [72, 173] on div "Question" at bounding box center [65, 175] width 21 height 8
click at [142, 111] on div "Rule P Start Question What type of Arlo camera are you looking for? Outdoor/Ind…" at bounding box center [418, 205] width 770 height 372
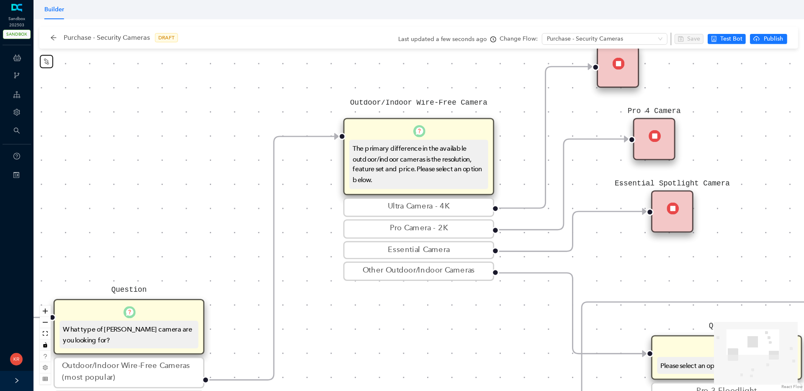
drag, startPoint x: 198, startPoint y: 105, endPoint x: 57, endPoint y: -48, distance: 207.0
click at [57, 0] on html "Sandbox 202503 SANDBOX ChatBots & Ticket Automations Webhooks Guide Account Sea…" at bounding box center [402, 195] width 804 height 391
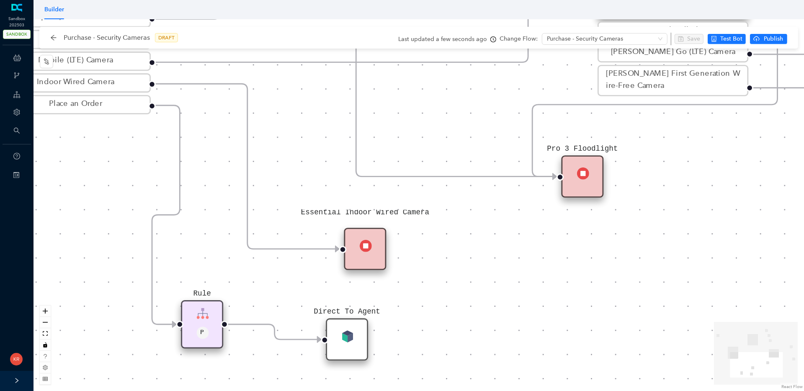
drag, startPoint x: 369, startPoint y: 256, endPoint x: 280, endPoint y: 129, distance: 154.5
click at [289, 118] on div "Rule P Start Question What type of Arlo camera are you looking for? Outdoor/Ind…" at bounding box center [418, 205] width 770 height 372
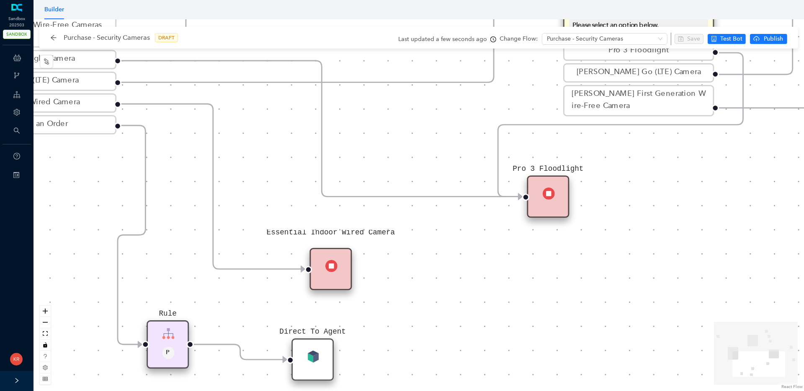
drag, startPoint x: 275, startPoint y: 134, endPoint x: 257, endPoint y: 136, distance: 18.1
click at [262, 136] on div "Rule P Start Question What type of Arlo camera are you looking for? Outdoor/Ind…" at bounding box center [418, 205] width 770 height 372
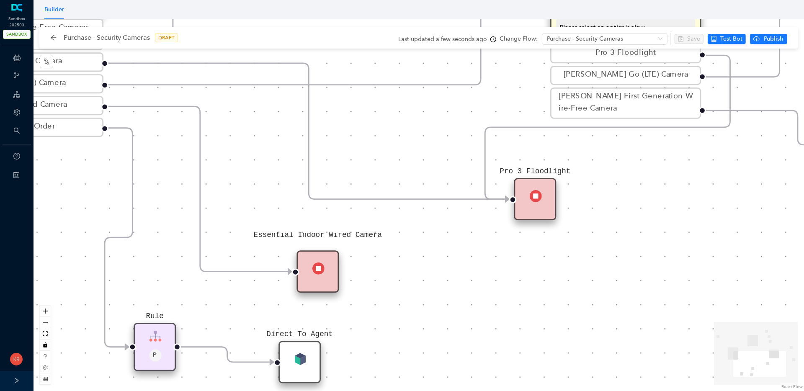
click at [486, 199] on icon "Edge from reactflownode_37d14f51-ef58-4b4d-bea3-3edf26ddd34e to reactflownode_b…" at bounding box center [308, 131] width 401 height 136
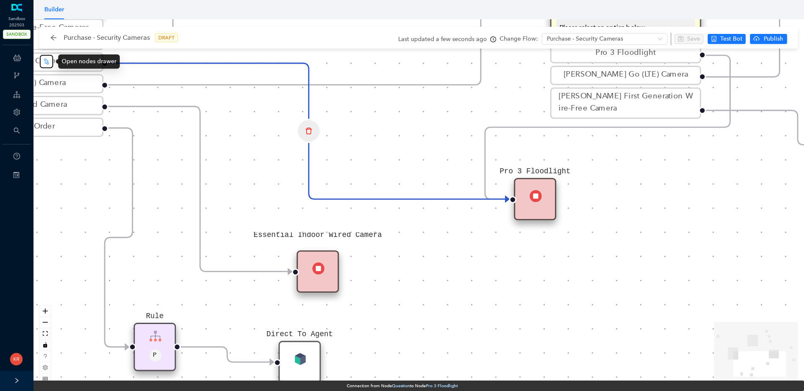
click at [48, 63] on icon "node-index" at bounding box center [46, 61] width 7 height 7
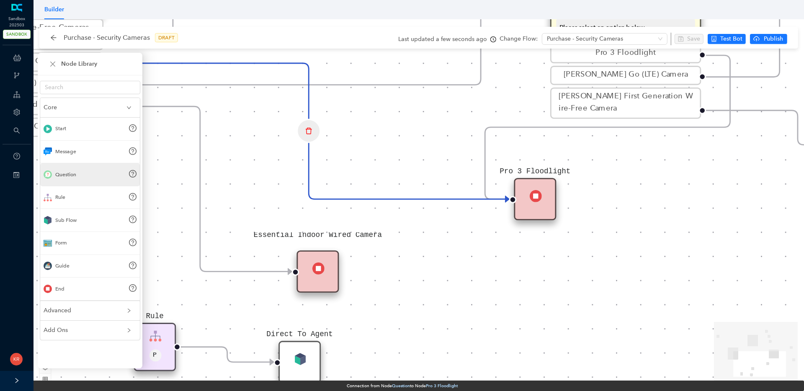
click at [69, 178] on div "Question" at bounding box center [65, 175] width 21 height 8
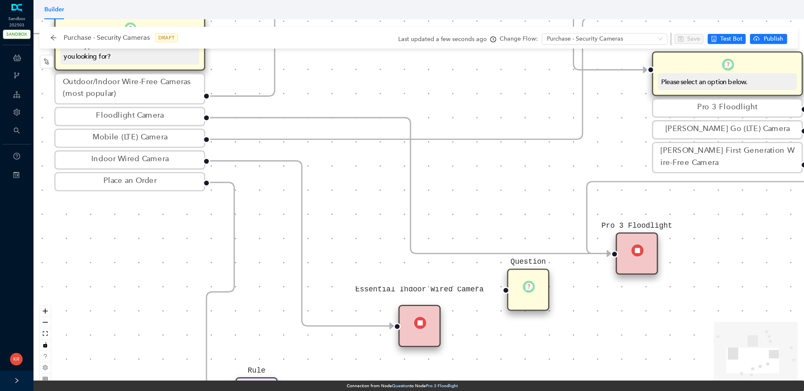
drag, startPoint x: 464, startPoint y: 167, endPoint x: 511, endPoint y: 187, distance: 50.8
click at [511, 187] on div "Rule P Start Question What type of Arlo camera are you looking for? Outdoor/Ind…" at bounding box center [418, 205] width 770 height 372
drag, startPoint x: 609, startPoint y: 254, endPoint x: 510, endPoint y: 290, distance: 105.1
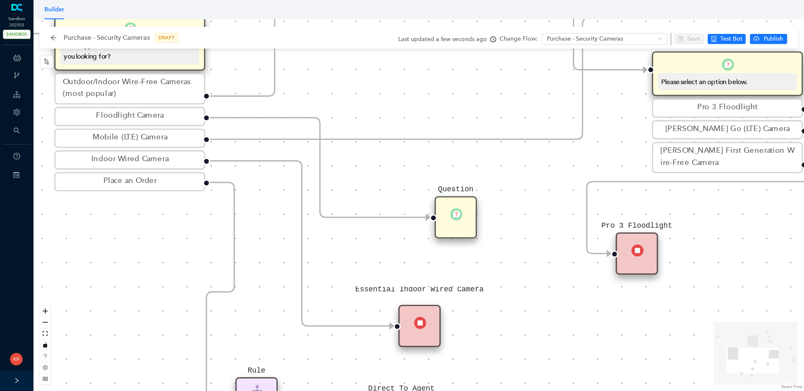
drag, startPoint x: 509, startPoint y: 270, endPoint x: 439, endPoint y: 205, distance: 95.0
click at [439, 205] on div "Question" at bounding box center [455, 217] width 42 height 42
click at [444, 209] on div "Question" at bounding box center [455, 217] width 42 height 42
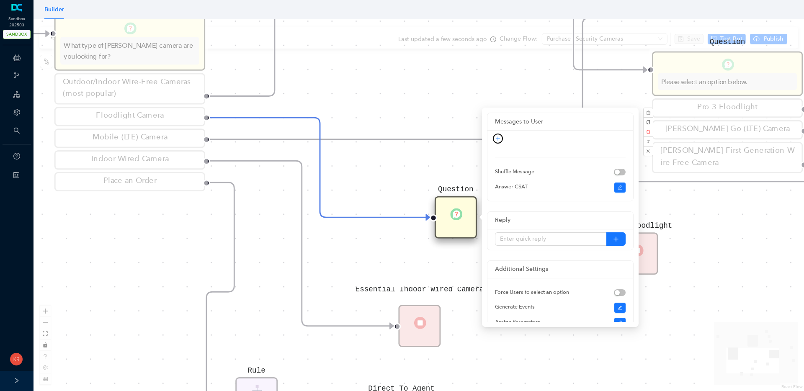
click at [498, 139] on icon "plus" at bounding box center [497, 138] width 5 height 5
click at [492, 153] on link "Text" at bounding box center [483, 153] width 17 height 9
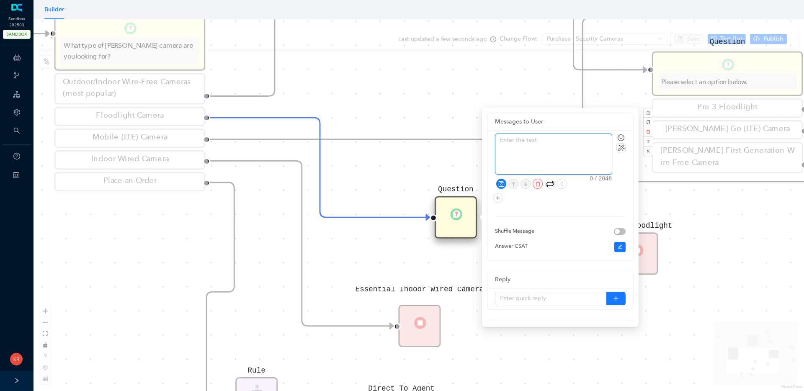
click at [533, 142] on textarea at bounding box center [553, 154] width 116 height 40
type textarea "W"
type textarea "Wh"
type textarea "Whi"
type textarea "Whic"
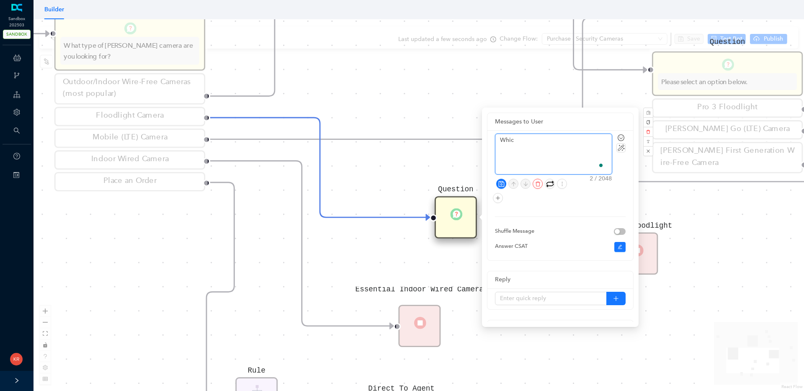
type textarea "Which"
type textarea "Which o"
type textarea "Which of"
type textarea "Which of t"
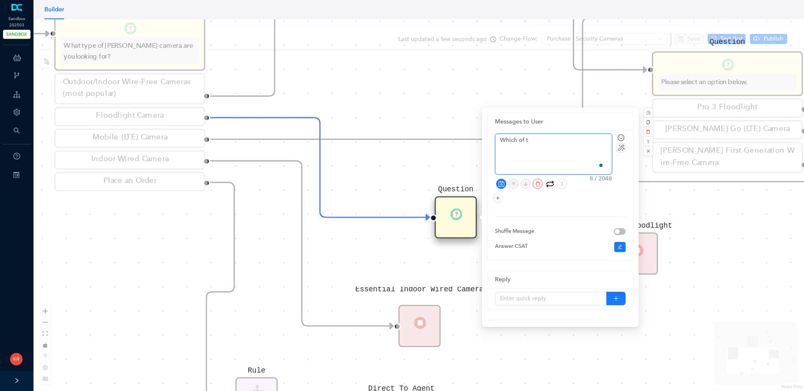
type textarea "Which of th"
type textarea "Which of the"
type textarea "Which of the f"
type textarea "Which of the fo"
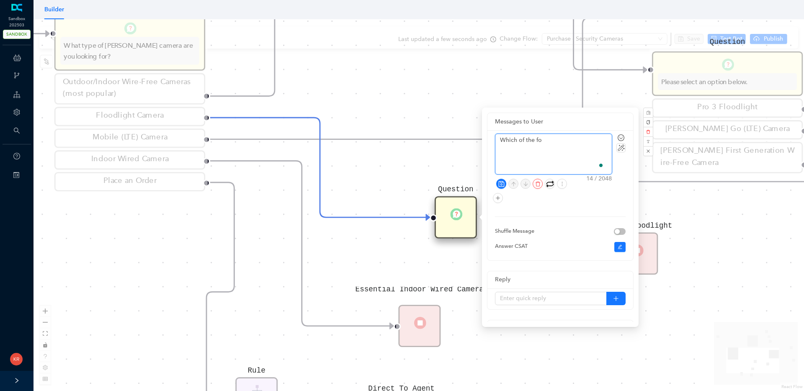
type textarea "Which of the fol"
type textarea "Which of the foll"
type textarea "Which of the follo"
type textarea "Which of the follow"
type textarea "Which of the followi"
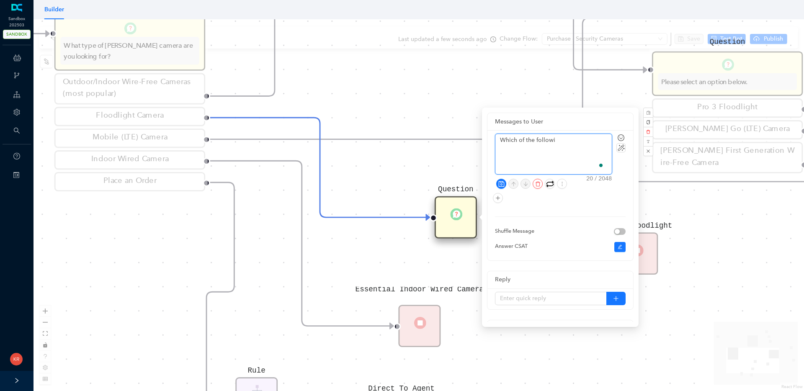
type textarea "Which of the followin"
type textarea "Which of the following"
type textarea "Which of the following A"
type textarea "Which of the following"
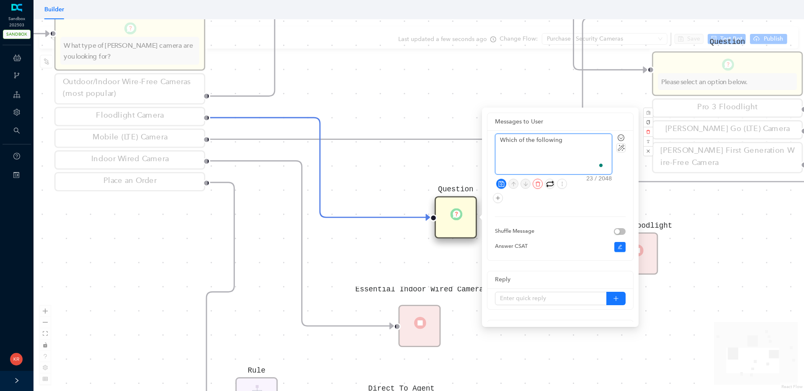
type textarea "Which of the following f"
type textarea "Which of the following fl"
type textarea "Which of the following flo"
type textarea "Which of the following floo"
type textarea "Which of the following flood"
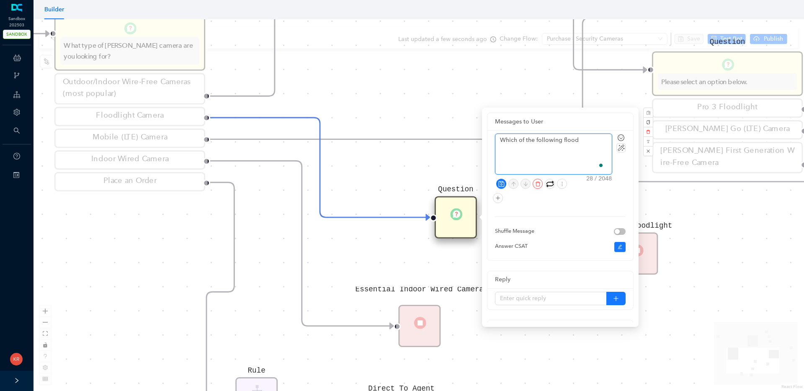
type textarea "Which of the following floodl"
type textarea "Which of the following floodlig"
type textarea "Which of the following floodligh"
type textarea "Which of the following floodlight"
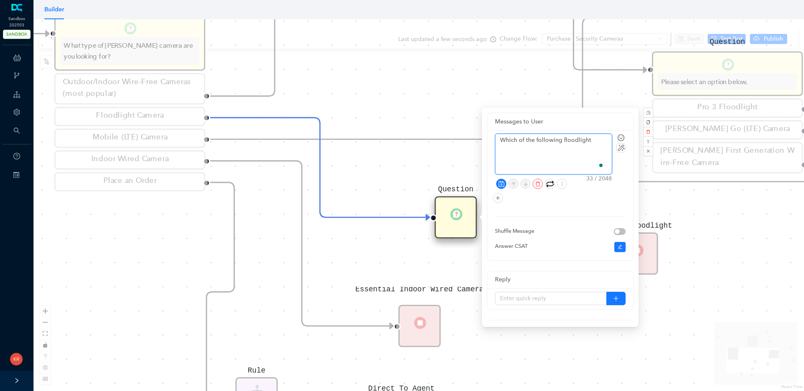
type textarea "Which of the following floodlight o"
type textarea "Which of the following floodlight op"
type textarea "Which of the following floodlight opt"
type textarea "Which of the following floodlight opti"
type textarea "Which of the following floodlight optio"
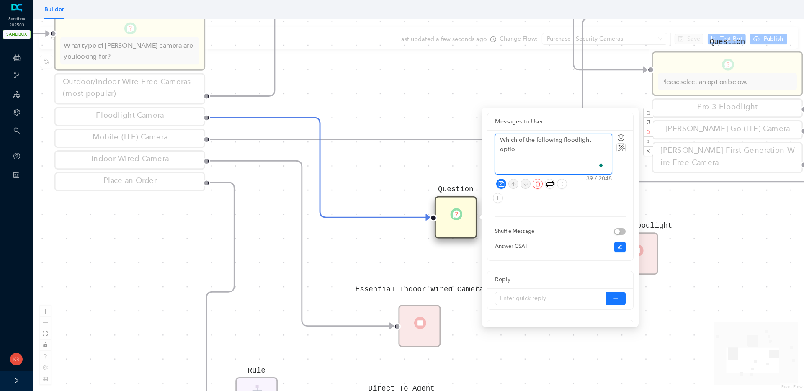
type textarea "Which of the following floodlight option"
type textarea "Which of the following floodlight options"
type textarea "Which of the following floodlight options a"
type textarea "Which of the following floodlight options ar"
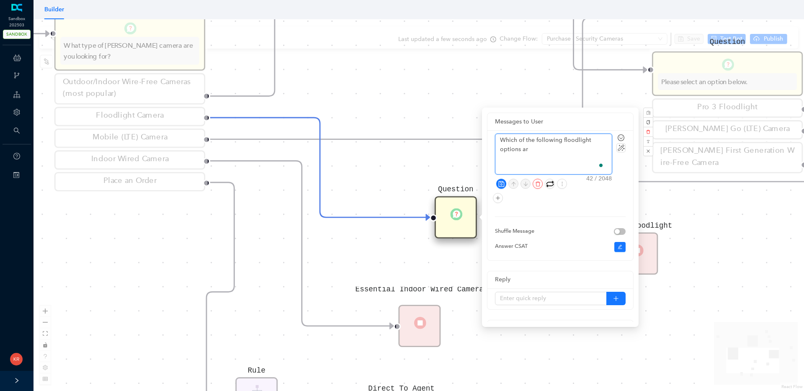
type textarea "Which of the following floodlight options are"
type textarea "Which of the following floodlight options are y"
type textarea "Which of the following floodlight options are yo"
type textarea "Which of the following floodlight options are you"
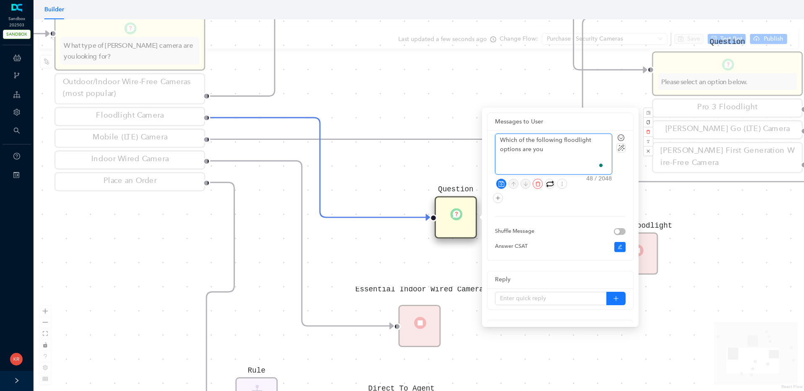
type textarea "Which of the following floodlight options are your"
type textarea "Which of the following floodlight options are your i"
type textarea "Which of the following floodlight options are your in"
type textarea "Which of the following floodlight options are your int"
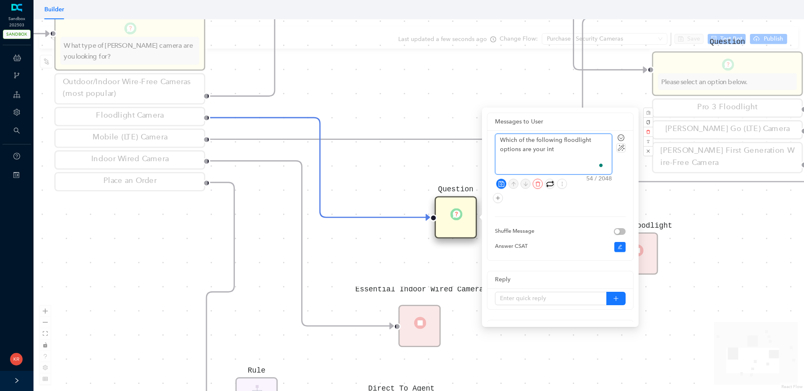
type textarea "Which of the following floodlight options are your inte"
type textarea "Which of the following floodlight options are your inter"
type textarea "Which of the following floodlight options are your interes"
type textarea "Which of the following floodlight options are your intere"
type textarea "Which of the following floodlight options are your inter"
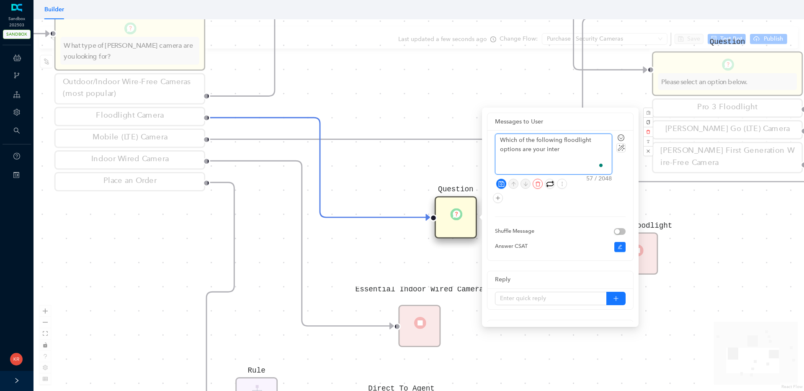
type textarea "Which of the following floodlight options are your inte"
type textarea "Which of the following floodlight options are your int"
type textarea "Which of the following floodlight options are your in"
type textarea "Which of the following floodlight options are your i"
type textarea "Which of the following floodlight options are your"
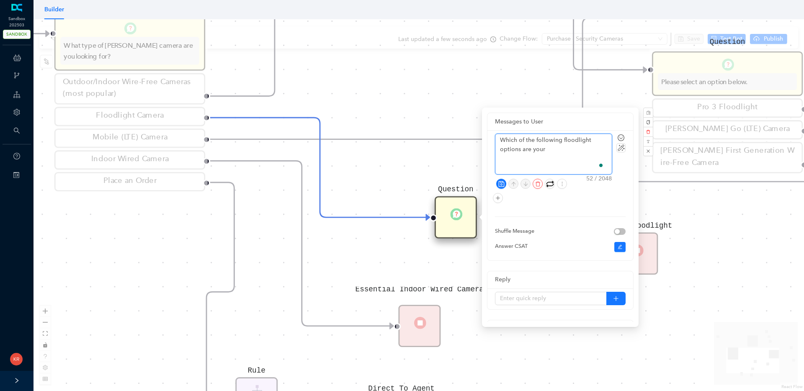
type textarea "Which of the following floodlight options are your"
type textarea "Which of the following floodlight options are you"
type textarea "Which of the following floodlight options are you i"
type textarea "Which of the following floodlight options are you in"
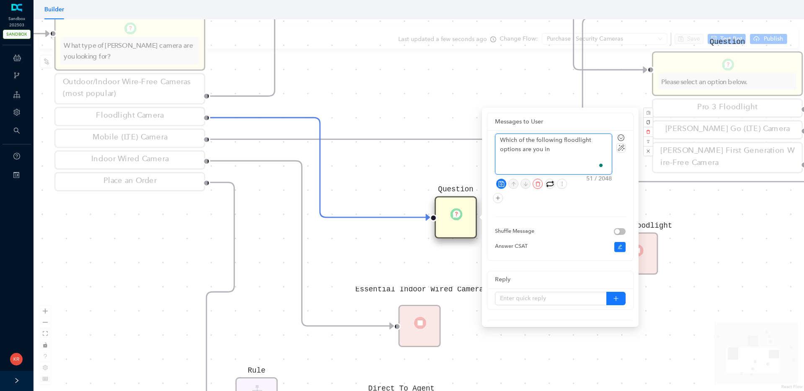
type textarea "Which of the following floodlight options are you int"
type textarea "Which of the following floodlight options are you inter"
type textarea "Which of the following floodlight options are you intere"
type textarea "Which of the following floodlight options are you interes"
type textarea "Which of the following floodlight options are you interest"
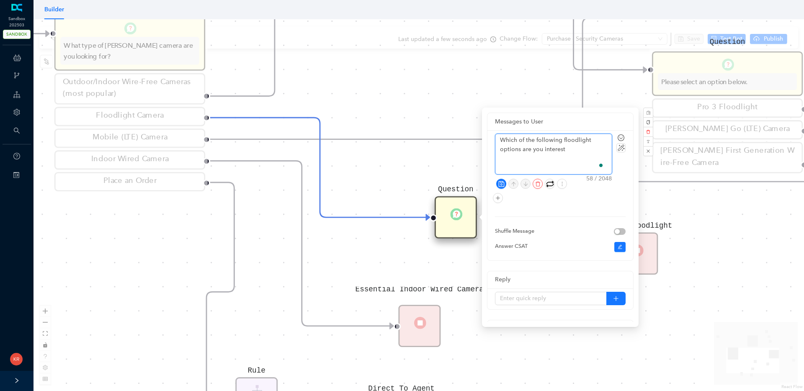
type textarea "Which of the following floodlight options are you intereste"
type textarea "Which of the following floodlight options are you interested"
type textarea "Which of the following floodlight options are you interested i"
type textarea "Which of the following floodlight options are you interested in"
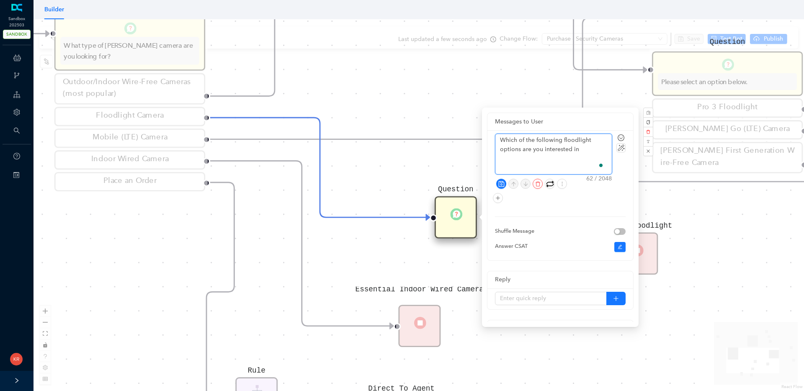
type textarea "Which of the following floodlight options are you interested in"
type textarea "Which of the following floodlight options are you interested in l"
type textarea "Which of the following floodlight options are you interested in le"
type textarea "Which of the following floodlight options are you interested in lea"
type textarea "Which of the following floodlight options are you interested in lear"
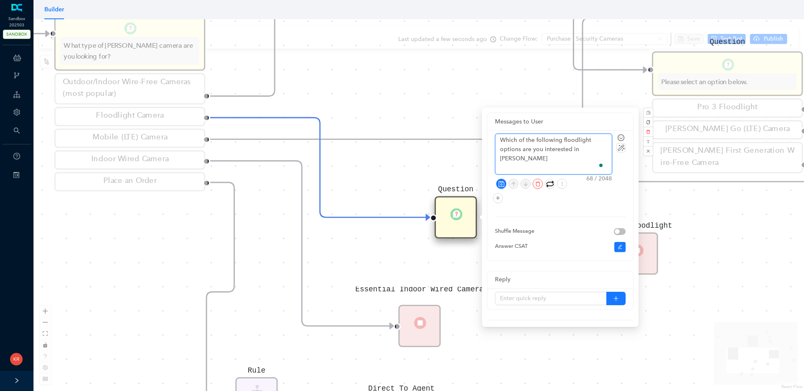
type textarea "Which of the following floodlight options are you interested in lea"
type textarea "Which of the following floodlight options are you interested in le"
type textarea "Which of the following floodlight options are you interested in l"
type textarea "Which of the following floodlight options are you interested in"
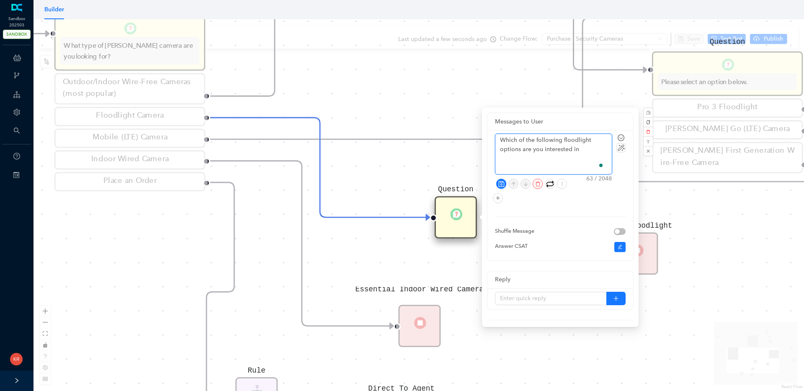
type textarea "Which of the following floodlight options are you interested in>"
type textarea "Which of the following floodlight options are you interested in"
type textarea "Which of the following floodlight options are you interested in?"
click at [521, 299] on input "text" at bounding box center [551, 298] width 112 height 13
type input "Arlo Wired Floodlight"
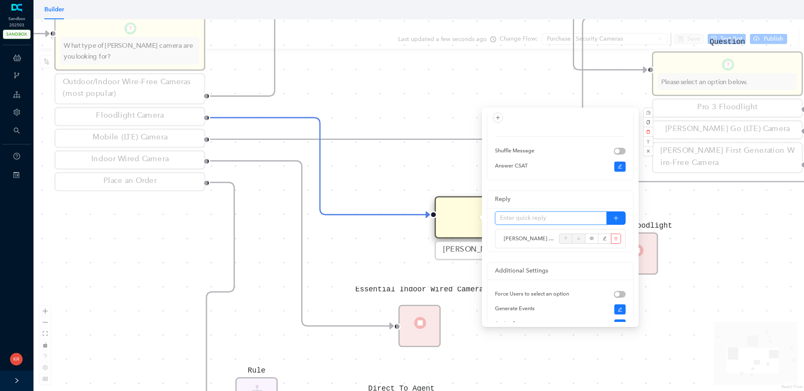
scroll to position [97, 0]
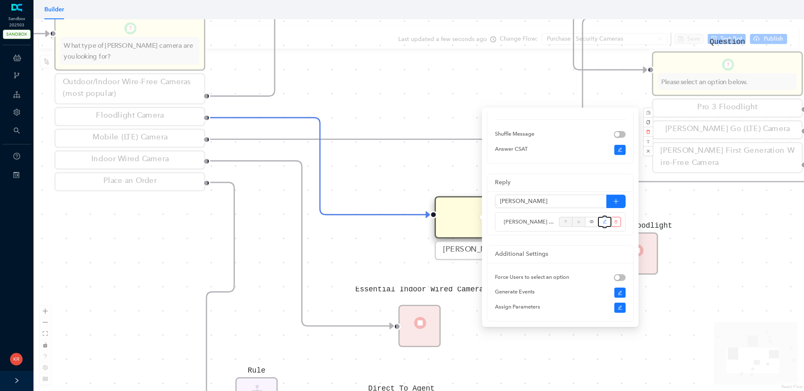
click at [601, 223] on button "button" at bounding box center [604, 222] width 13 height 10
click at [602, 223] on icon "edit" at bounding box center [604, 222] width 5 height 13
type input "Arlo Wired Floodlight Camera"
click at [617, 198] on icon "plus" at bounding box center [616, 201] width 6 height 6
type input "Arlo Pro 3 Floodlight Camera"
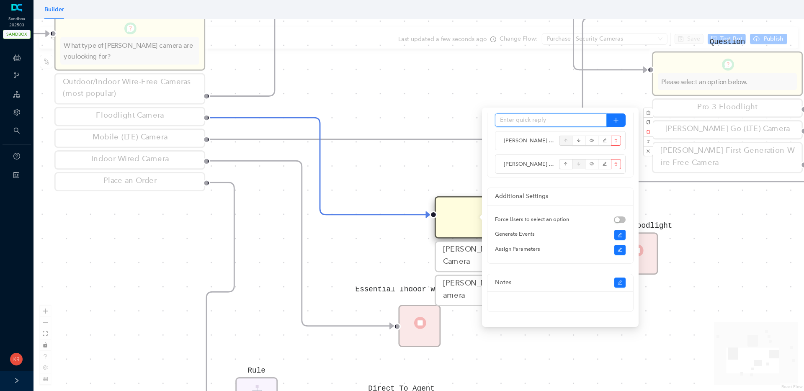
scroll to position [0, 0]
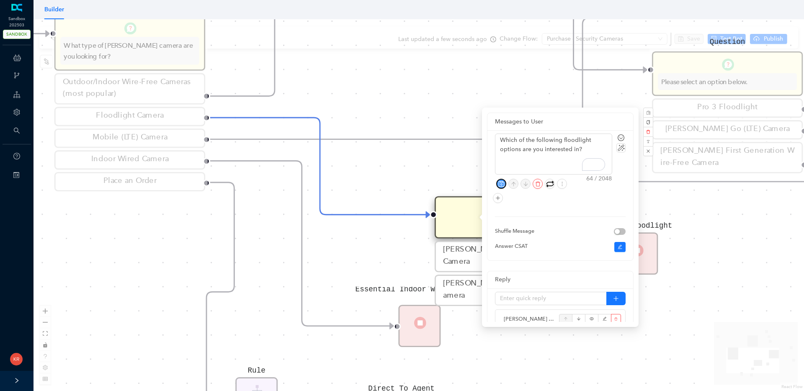
click at [500, 184] on icon "save" at bounding box center [500, 183] width 5 height 5
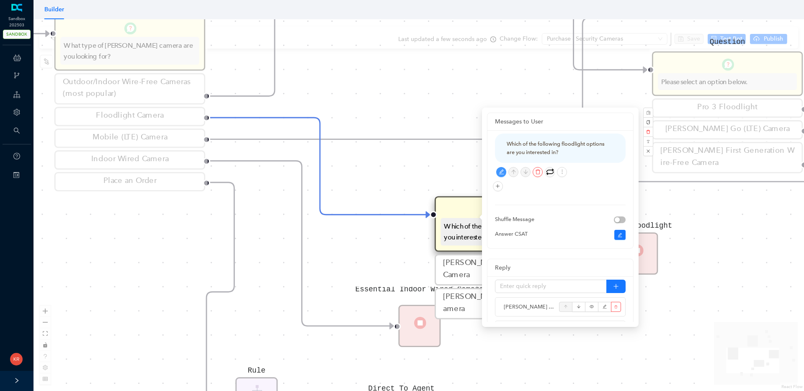
click at [711, 235] on div "Rule P Start Question What type of Arlo camera are you looking for? Outdoor/Ind…" at bounding box center [418, 205] width 770 height 372
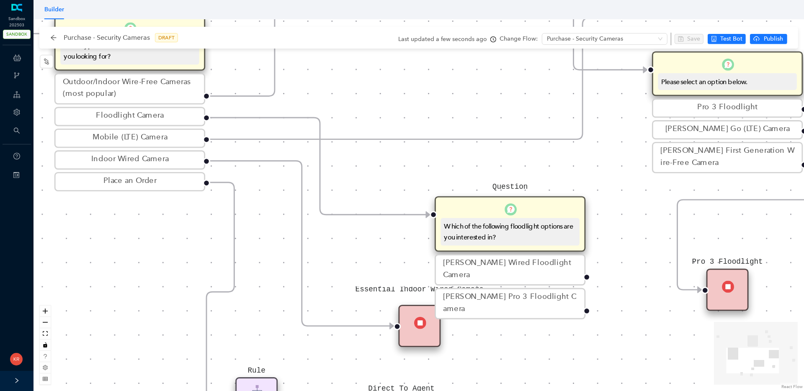
drag, startPoint x: 668, startPoint y: 252, endPoint x: 742, endPoint y: 281, distance: 79.7
click at [742, 281] on div "Pro 3 Floodlight" at bounding box center [727, 290] width 42 height 42
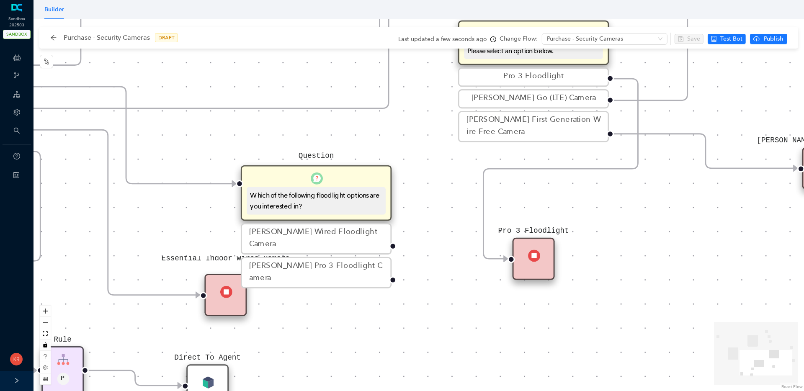
drag, startPoint x: 642, startPoint y: 310, endPoint x: 449, endPoint y: 279, distance: 196.2
click at [449, 279] on div "Rule P Start Question What type of Arlo camera are you looking for? Outdoor/Ind…" at bounding box center [418, 205] width 770 height 372
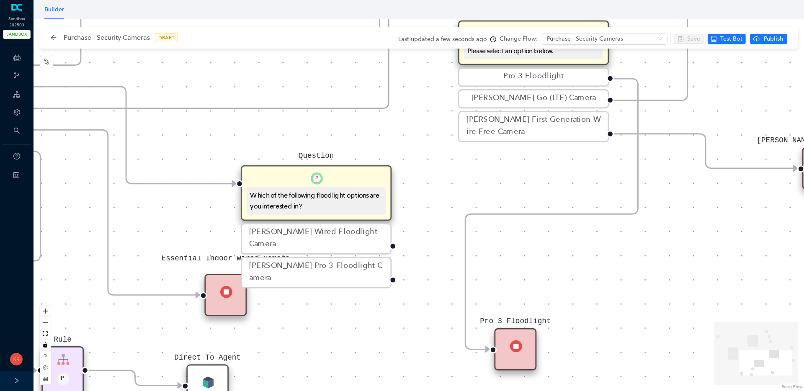
drag, startPoint x: 521, startPoint y: 282, endPoint x: 506, endPoint y: 342, distance: 61.4
click at [506, 342] on div "Pro 3 Floodlight" at bounding box center [515, 349] width 42 height 42
click at [373, 166] on div "Question Which of the following floodlight options are you interested in?" at bounding box center [316, 193] width 151 height 56
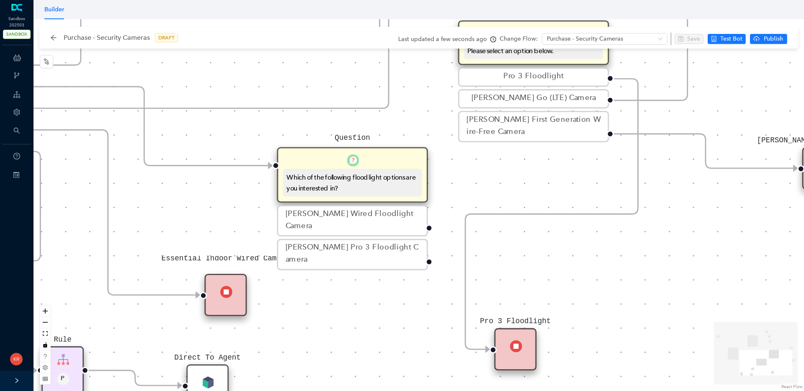
drag, startPoint x: 385, startPoint y: 159, endPoint x: 390, endPoint y: 153, distance: 7.5
click at [390, 153] on div "Question Which of the following floodlight options are you interested in?" at bounding box center [352, 175] width 151 height 56
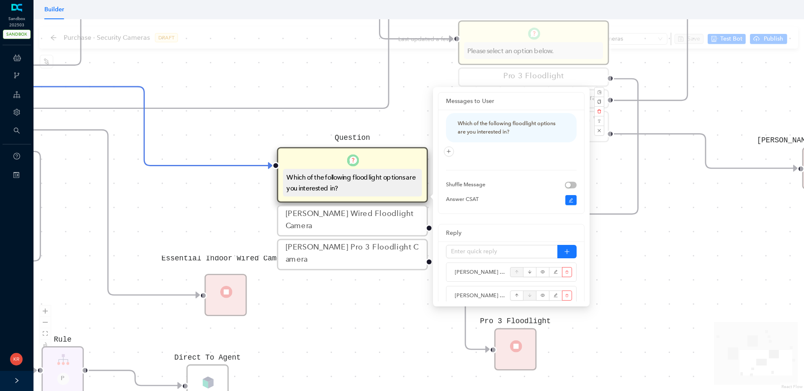
click at [649, 273] on div "Rule P Start Question What type of Arlo camera are you looking for? Outdoor/Ind…" at bounding box center [418, 205] width 770 height 372
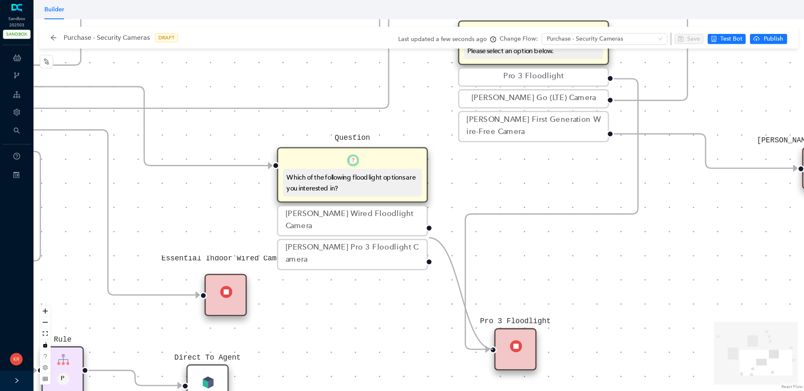
drag, startPoint x: 428, startPoint y: 237, endPoint x: 487, endPoint y: 362, distance: 138.0
click at [487, 362] on div "Rule P Start Question What type of Arlo camera are you looking for? Outdoor/Ind…" at bounding box center [418, 205] width 770 height 372
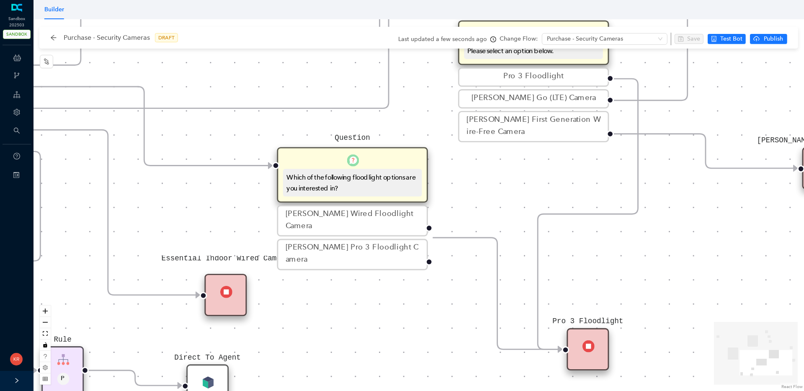
drag, startPoint x: 517, startPoint y: 349, endPoint x: 588, endPoint y: 347, distance: 70.8
click at [588, 347] on img at bounding box center [587, 345] width 12 height 12
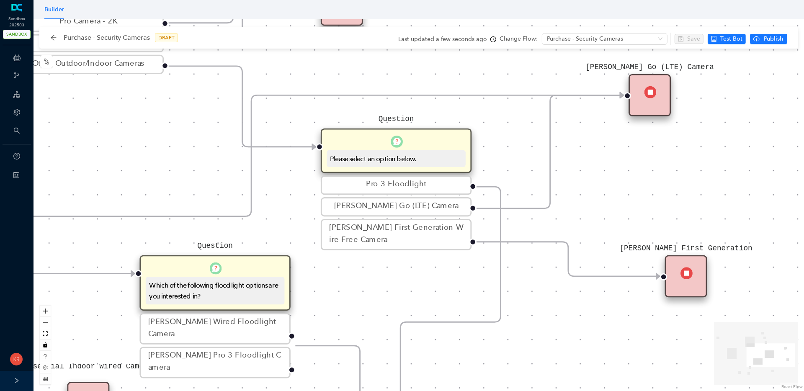
drag, startPoint x: 523, startPoint y: 173, endPoint x: 385, endPoint y: 281, distance: 174.6
click at [385, 281] on div "Rule P Start Question What type of Arlo camera are you looking for? Outdoor/Ind…" at bounding box center [418, 205] width 770 height 372
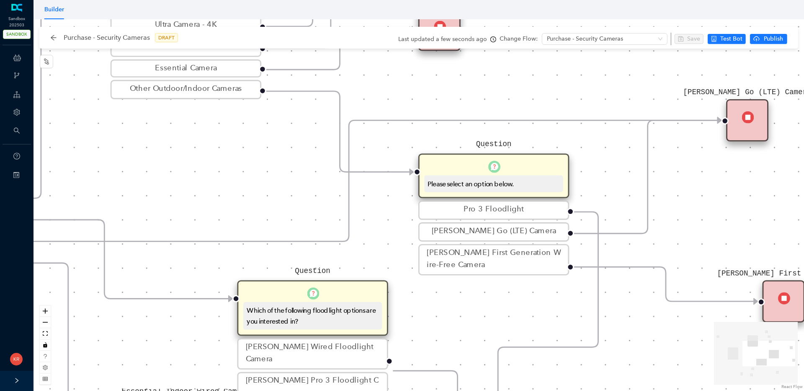
drag, startPoint x: 682, startPoint y: 185, endPoint x: 734, endPoint y: 200, distance: 54.4
click at [734, 200] on div "Rule P Start Question What type of Arlo camera are you looking for? Outdoor/Ind…" at bounding box center [418, 205] width 770 height 372
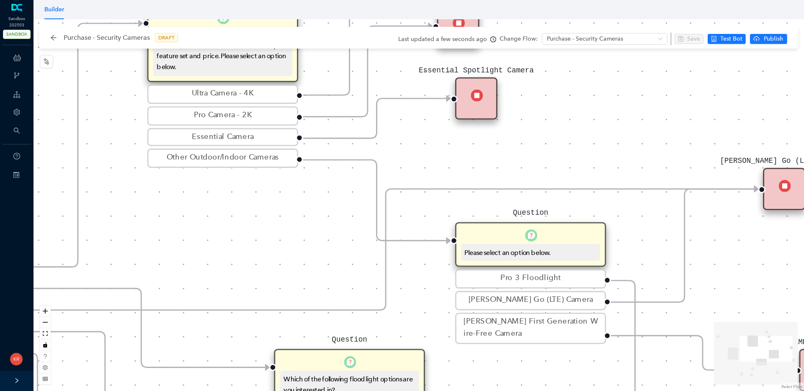
drag, startPoint x: 205, startPoint y: 139, endPoint x: 237, endPoint y: 207, distance: 74.7
click at [237, 207] on div "Rule P Start Question What type of Arlo camera are you looking for? Outdoor/Ind…" at bounding box center [418, 205] width 770 height 372
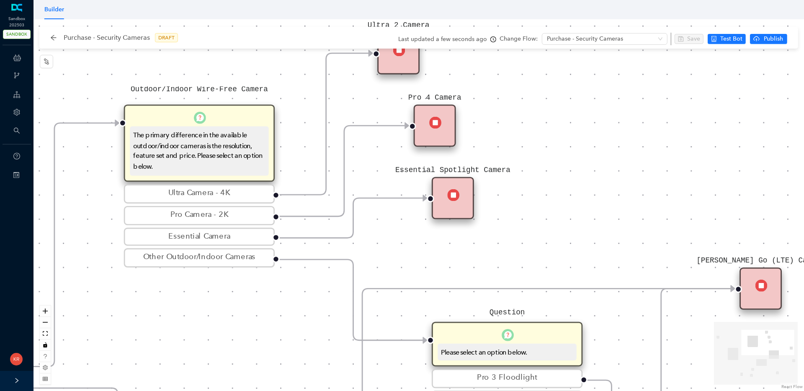
drag, startPoint x: 449, startPoint y: 150, endPoint x: 426, endPoint y: 250, distance: 102.3
click at [426, 250] on div "Rule P Start Question What type of Arlo camera are you looking for? Outdoor/Ind…" at bounding box center [418, 205] width 770 height 372
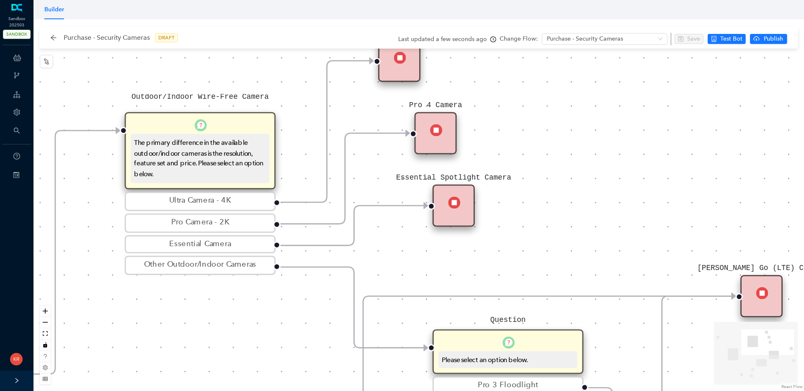
drag, startPoint x: 549, startPoint y: 201, endPoint x: 551, endPoint y: 229, distance: 27.7
click at [551, 229] on div "Rule P Start Question What type of Arlo camera are you looking for? Outdoor/Ind…" at bounding box center [418, 205] width 770 height 372
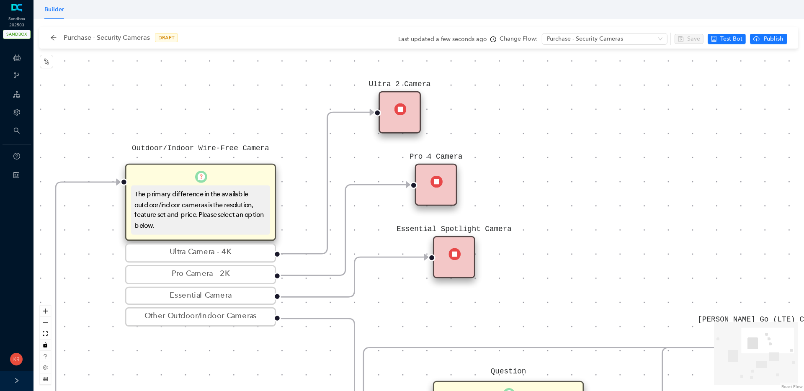
drag, startPoint x: 549, startPoint y: 185, endPoint x: 548, endPoint y: 224, distance: 39.4
click at [548, 224] on div "Rule P Start Question What type of Arlo camera are you looking for? Outdoor/Ind…" at bounding box center [418, 205] width 770 height 372
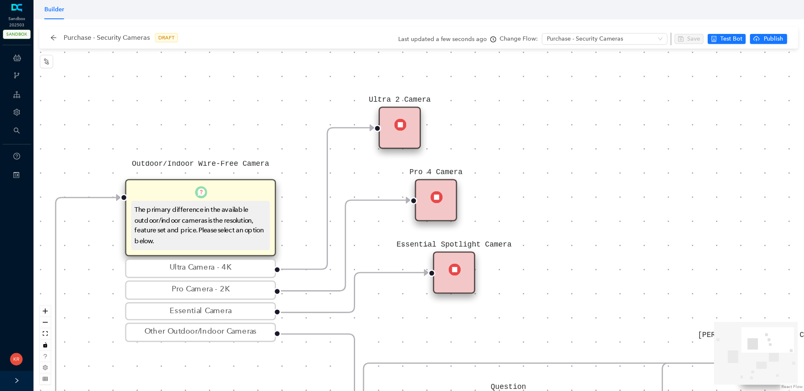
click at [394, 128] on img at bounding box center [399, 124] width 12 height 12
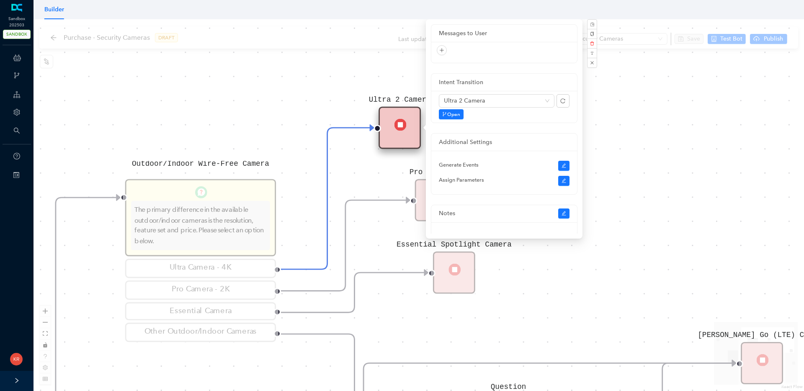
click at [668, 117] on div "Rule P Start Question What type of Arlo camera are you looking for? Outdoor/Ind…" at bounding box center [418, 205] width 770 height 372
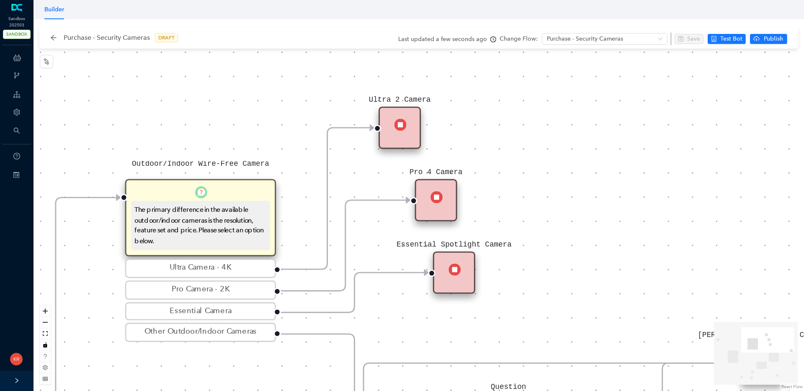
click at [390, 136] on div "Ultra 2 Camera" at bounding box center [399, 128] width 42 height 42
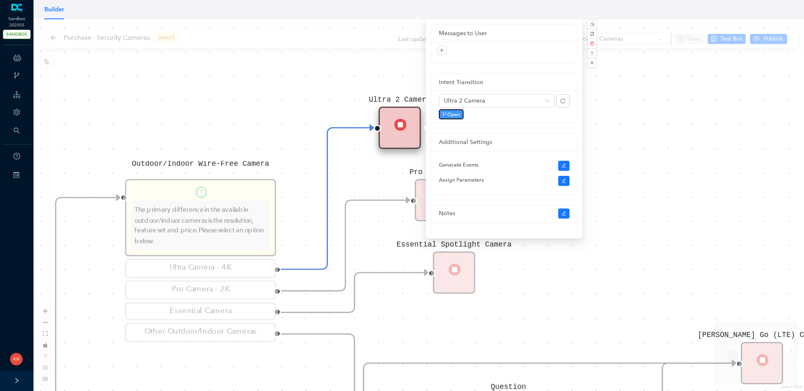
click at [453, 111] on span "Open" at bounding box center [453, 114] width 13 height 8
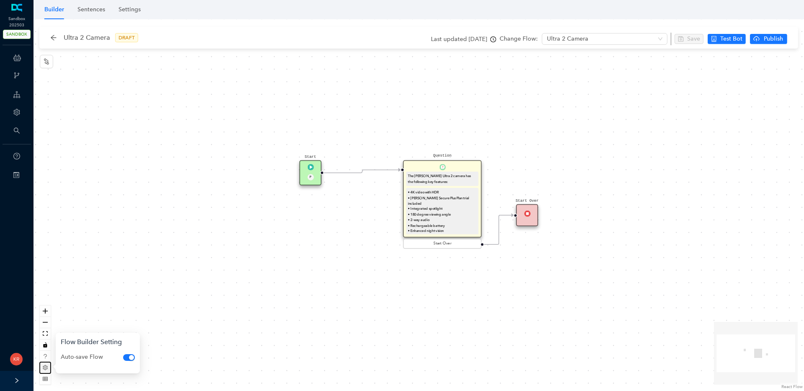
click at [43, 369] on icon "setting" at bounding box center [45, 367] width 5 height 5
click at [39, 37] on div "Ultra 2 Camera DRAFT Last updated 5 months ago Change Flow: Ultra 2 Camera Save…" at bounding box center [418, 38] width 758 height 22
click at [50, 38] on icon "arrow-left" at bounding box center [53, 37] width 7 height 7
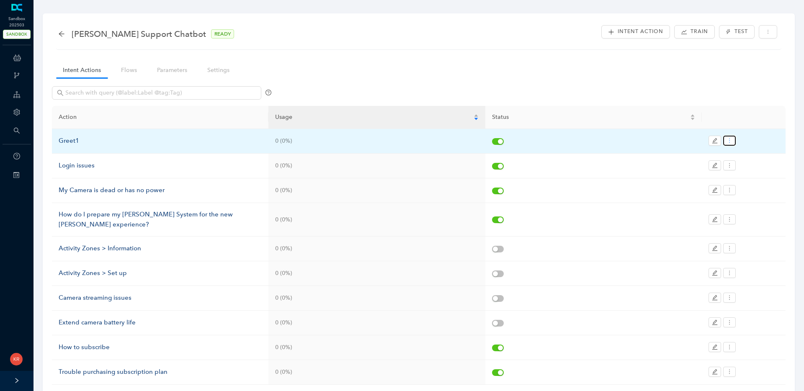
click at [734, 143] on button "button" at bounding box center [729, 141] width 13 height 10
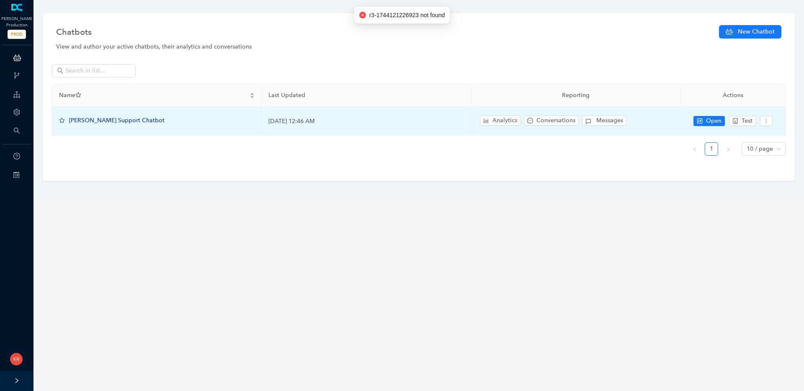
click at [94, 120] on span "[PERSON_NAME] Support Chatbot" at bounding box center [116, 120] width 95 height 7
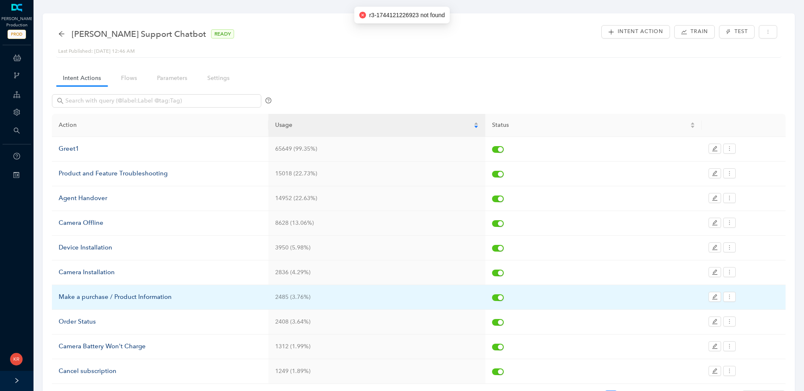
click at [141, 297] on div "Make a purchase / Product Information" at bounding box center [160, 297] width 203 height 10
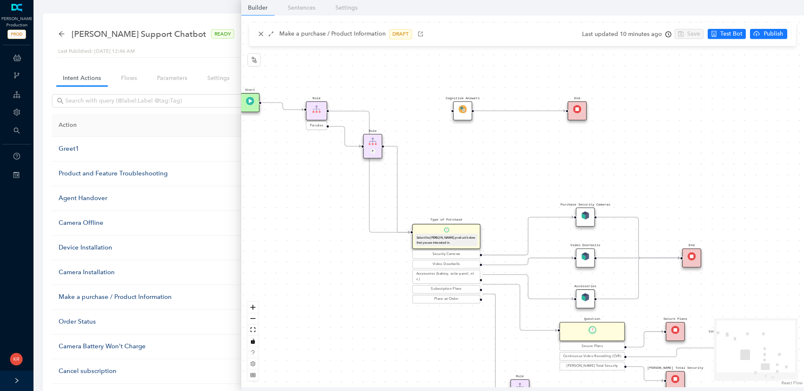
drag, startPoint x: 351, startPoint y: 287, endPoint x: 329, endPoint y: 341, distance: 58.2
click at [329, 341] on div "Rule P Start Type of Purchase Select the [PERSON_NAME] product below that you a…" at bounding box center [522, 201] width 562 height 372
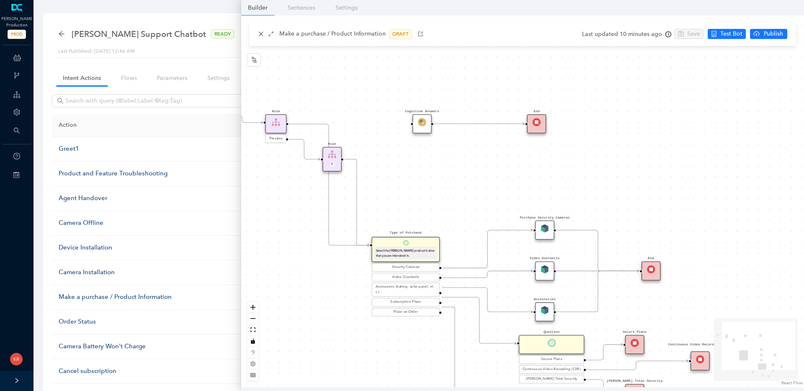
drag, startPoint x: 465, startPoint y: 191, endPoint x: 426, endPoint y: 154, distance: 54.2
click at [426, 154] on div "Rule P Start Type of Purchase Select the [PERSON_NAME] product below that you a…" at bounding box center [522, 201] width 562 height 372
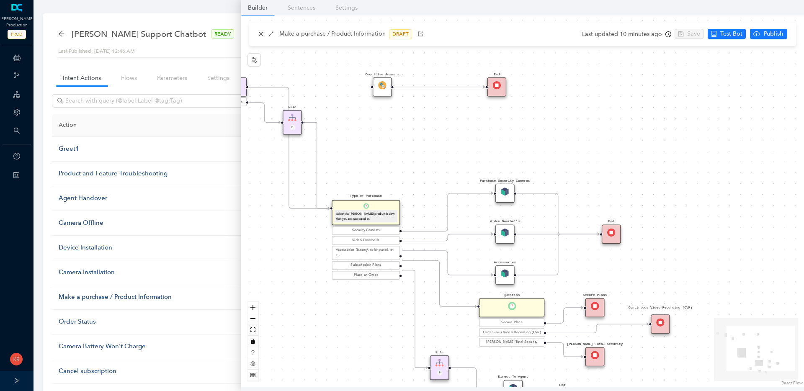
click at [589, 162] on div "Rule P Start Type of Purchase Select the [PERSON_NAME] product below that you a…" at bounding box center [522, 201] width 562 height 372
click at [506, 195] on img at bounding box center [504, 191] width 8 height 8
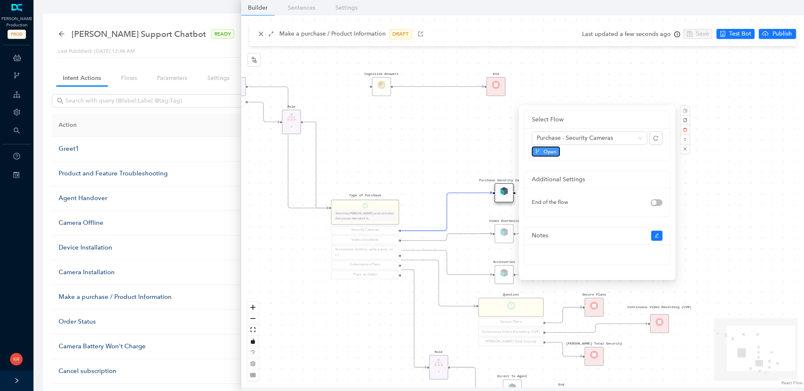
click at [547, 155] on button "Open" at bounding box center [546, 151] width 28 height 10
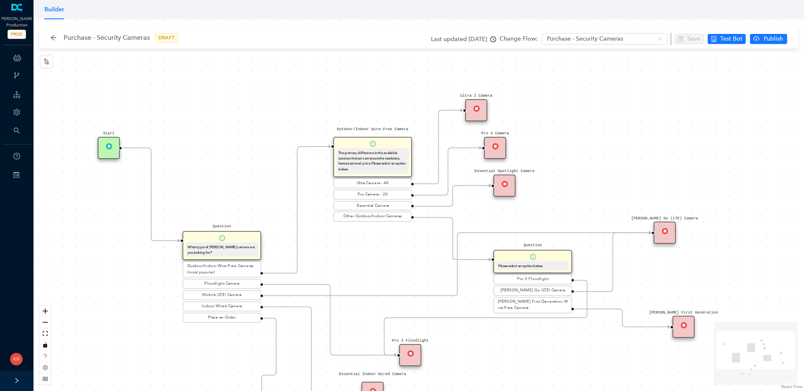
drag, startPoint x: 444, startPoint y: 187, endPoint x: 404, endPoint y: 266, distance: 88.0
click at [404, 266] on div "Rule P Start Question What type of [PERSON_NAME] camera are you looking for? Ou…" at bounding box center [418, 205] width 770 height 372
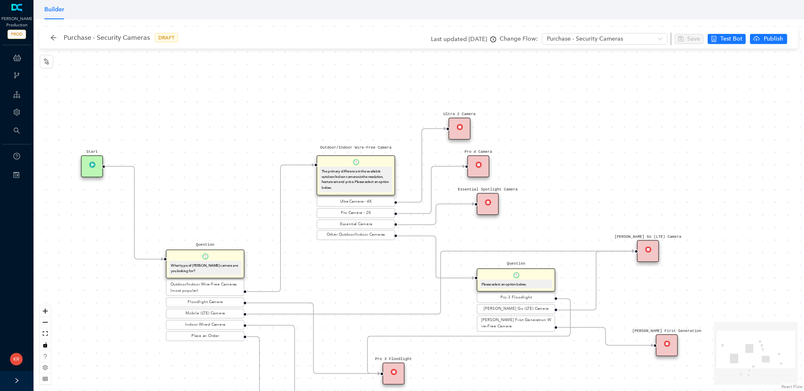
click at [462, 123] on div "Ultra 2 Camera" at bounding box center [459, 129] width 22 height 22
click at [49, 39] on div "Purchase - Security Cameras DRAFT Last updated a few seconds ago Change Flow: P…" at bounding box center [421, 38] width 754 height 22
click at [51, 37] on icon "arrow-left" at bounding box center [53, 37] width 5 height 5
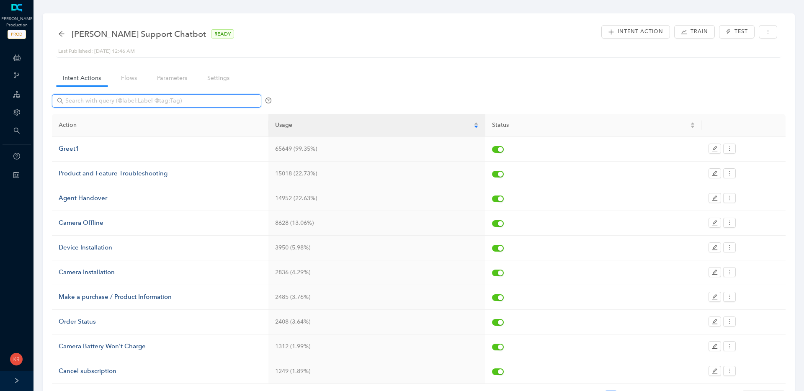
click at [134, 99] on input "text" at bounding box center [157, 100] width 184 height 9
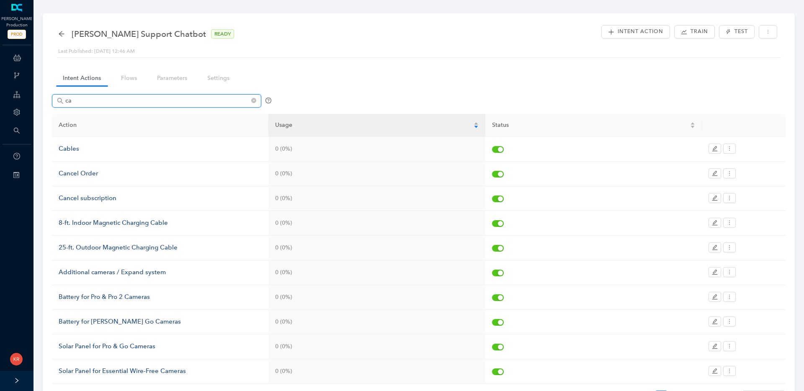
type input "c"
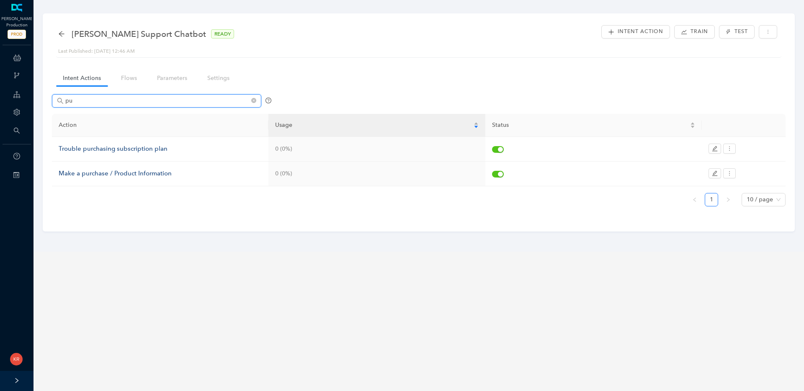
type input "p"
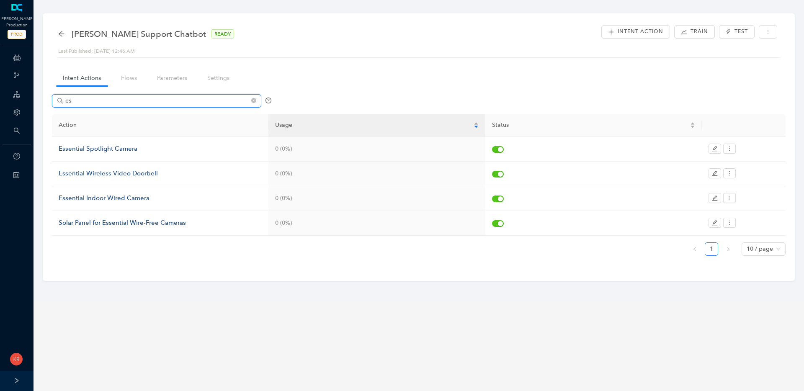
type input "e"
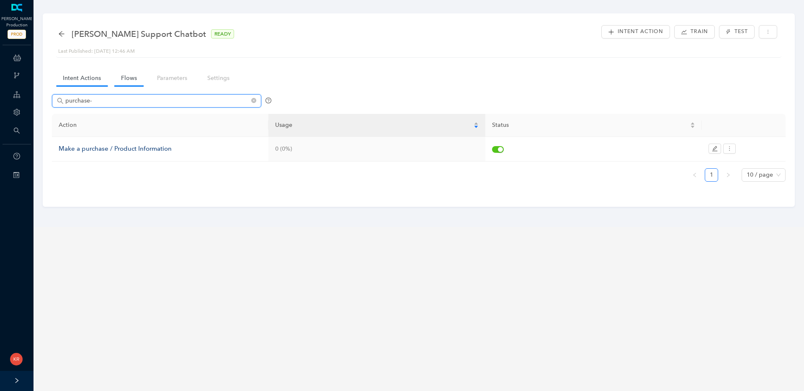
type input "purchase-"
click at [132, 76] on link "Flows" at bounding box center [128, 77] width 29 height 15
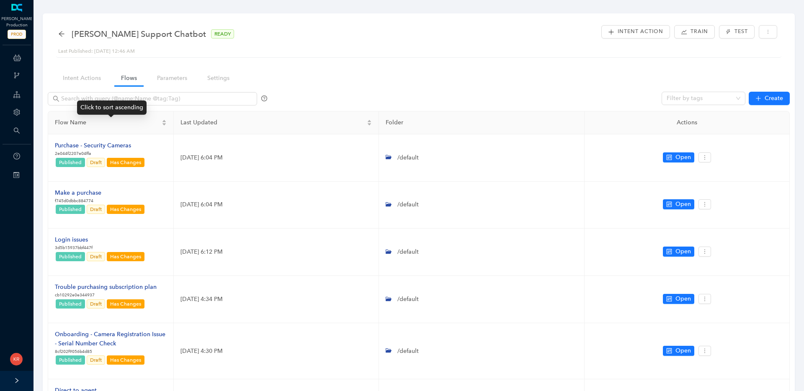
click at [106, 104] on div "Click to sort ascending" at bounding box center [111, 107] width 69 height 14
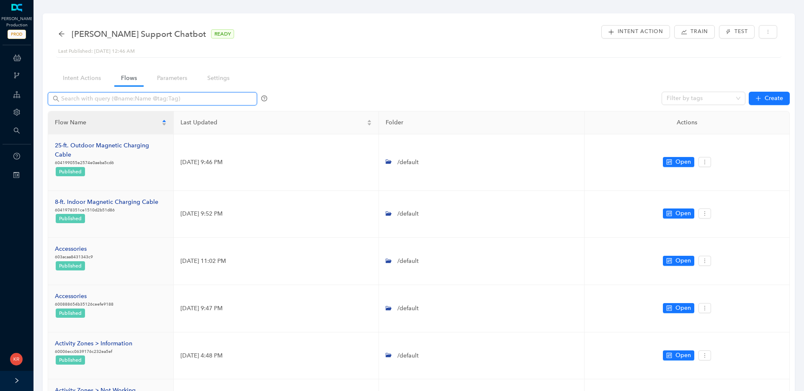
click at [67, 95] on input "text" at bounding box center [153, 98] width 184 height 9
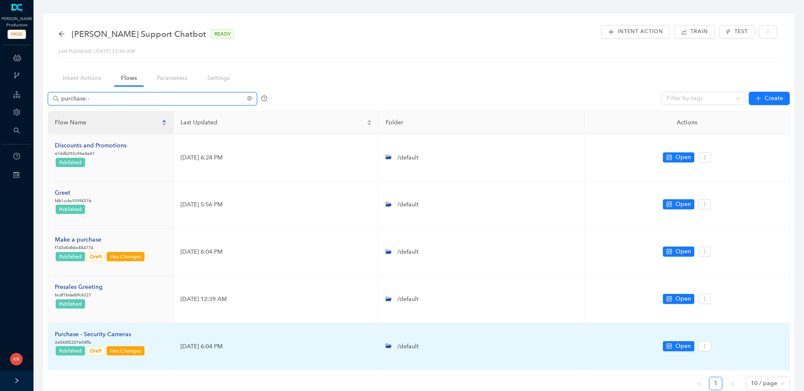
type input "purchase -"
click at [125, 335] on div "Purchase - Security Cameras" at bounding box center [100, 334] width 90 height 9
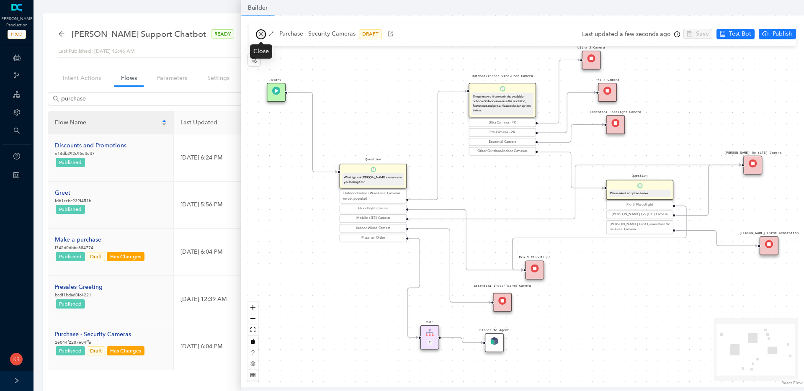
click at [258, 34] on icon "close" at bounding box center [261, 34] width 6 height 6
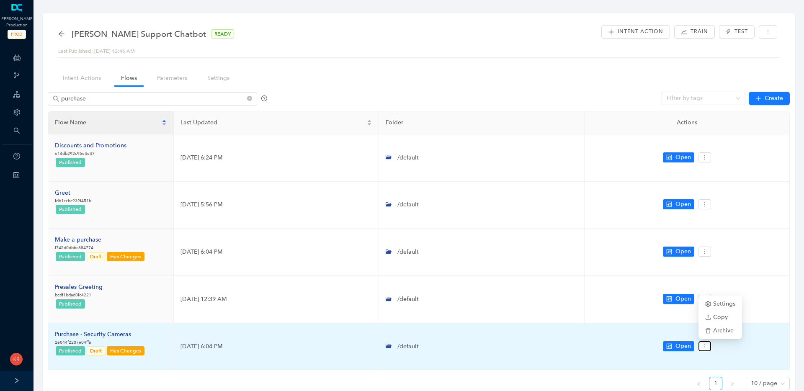
click at [704, 345] on icon "more" at bounding box center [704, 346] width 6 height 6
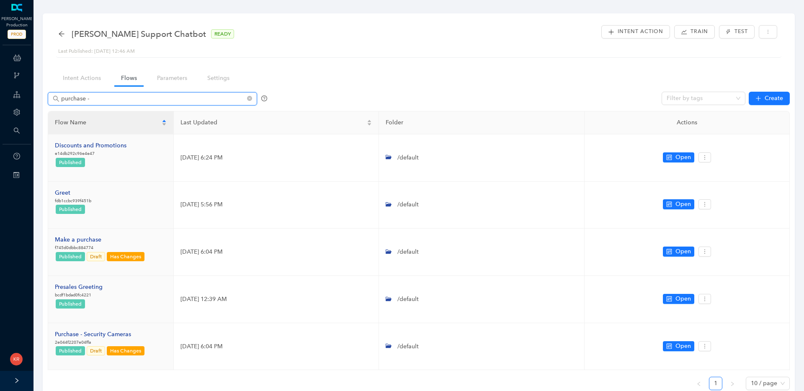
click at [105, 100] on input "purchase -" at bounding box center [153, 98] width 184 height 9
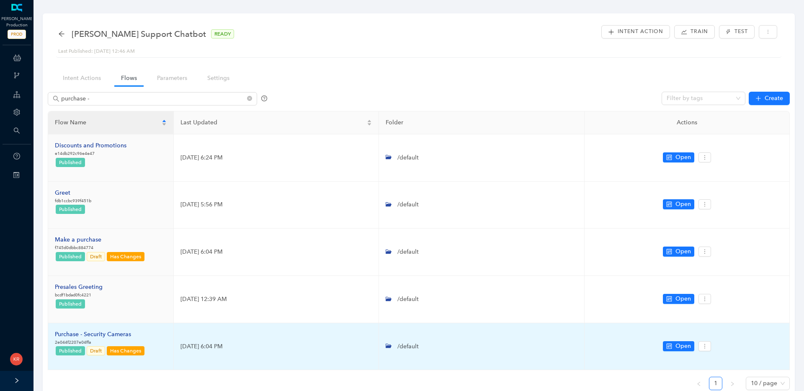
click at [110, 336] on div "Purchase - Security Cameras" at bounding box center [100, 334] width 90 height 9
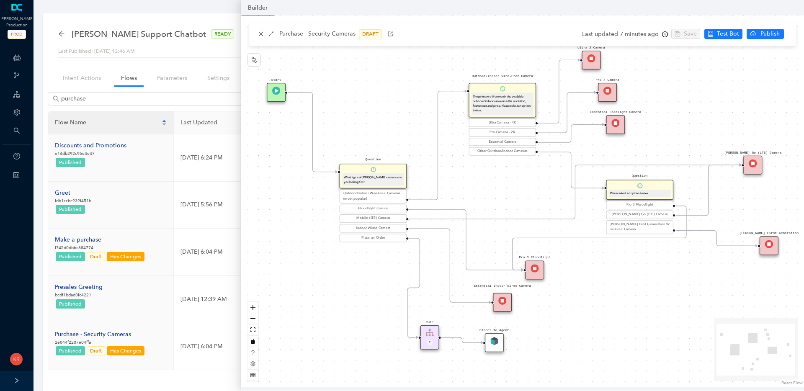
click at [596, 59] on div "Ultra 2 Camera" at bounding box center [590, 60] width 19 height 19
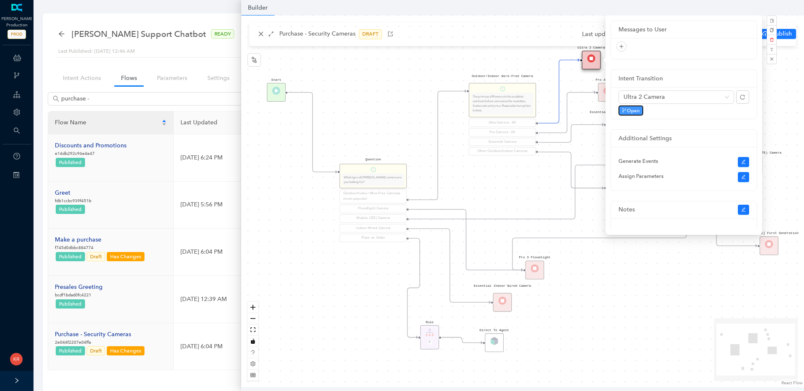
click at [637, 112] on span "Open" at bounding box center [633, 111] width 13 height 8
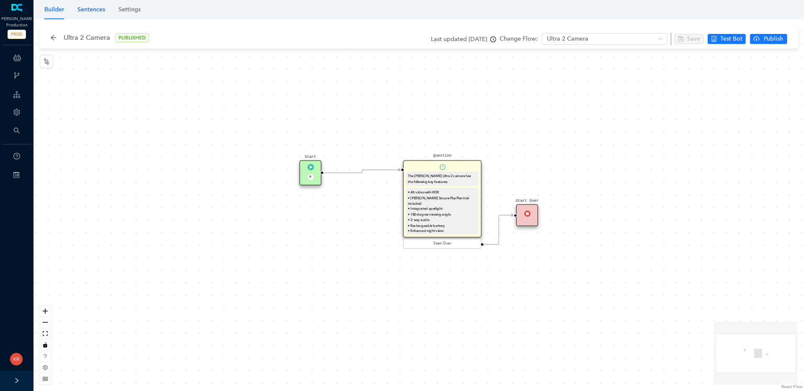
click at [95, 12] on div "Sentences" at bounding box center [91, 9] width 28 height 9
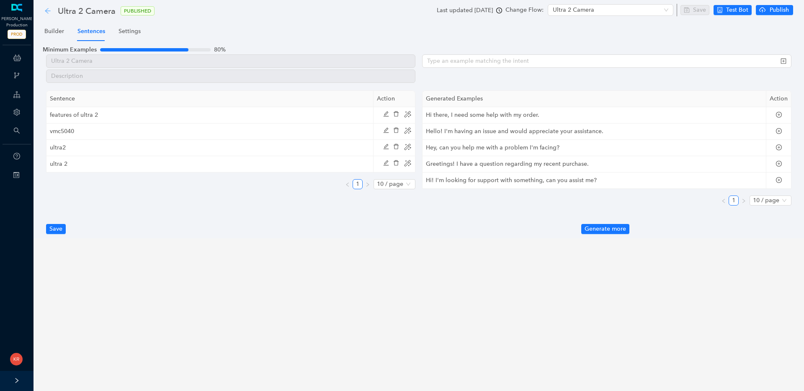
click at [47, 11] on icon "arrow-left" at bounding box center [47, 11] width 7 height 7
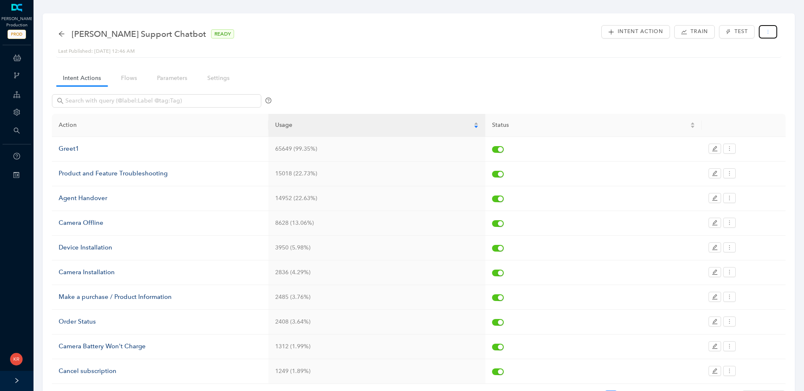
click at [765, 32] on icon "more" at bounding box center [767, 31] width 5 height 5
click at [185, 90] on div "Action Usage Status Greet1 65649 (99.35%) Product and Feature Troubleshooting 1…" at bounding box center [418, 250] width 733 height 321
click at [176, 106] on span at bounding box center [156, 100] width 209 height 13
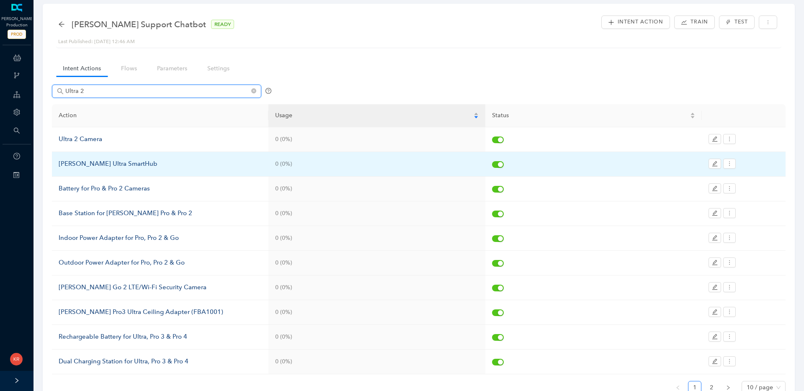
scroll to position [58, 0]
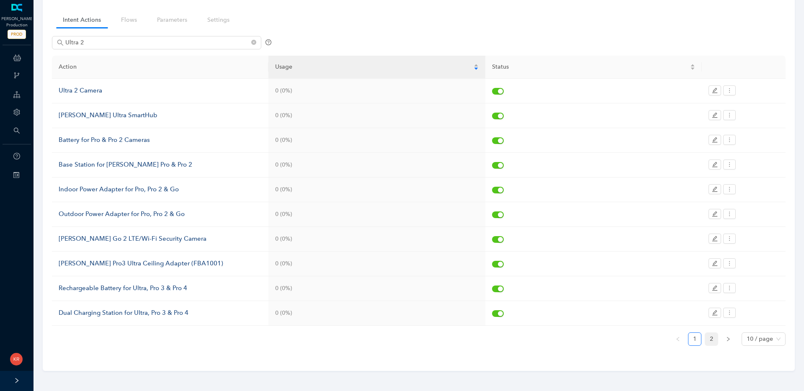
click at [709, 344] on link "2" at bounding box center [711, 339] width 13 height 13
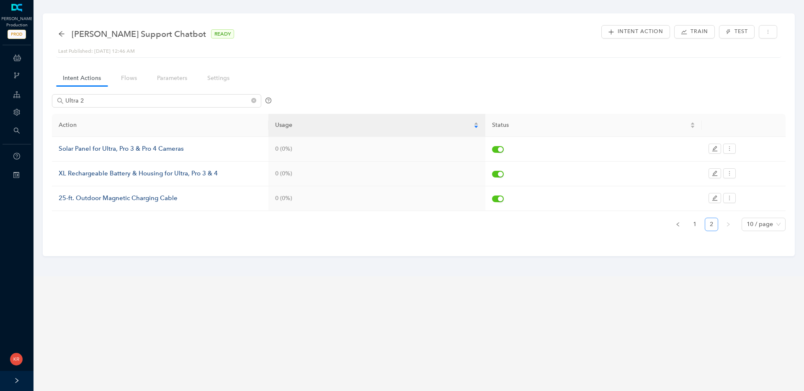
scroll to position [0, 0]
click at [691, 226] on link "1" at bounding box center [694, 224] width 13 height 13
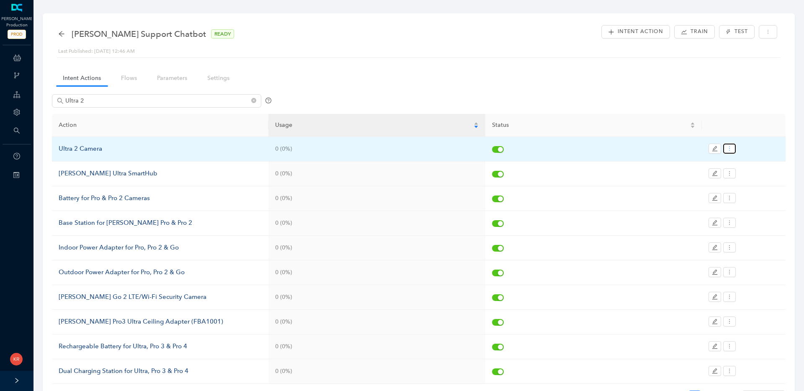
click at [734, 147] on button "button" at bounding box center [729, 149] width 13 height 10
click at [760, 187] on span "Copy to site" at bounding box center [757, 190] width 57 height 9
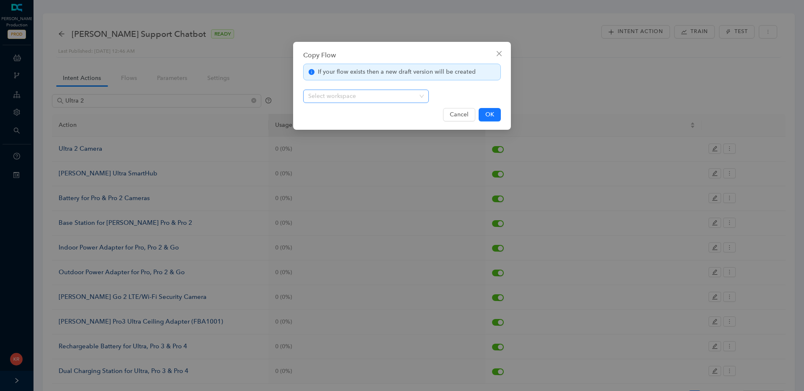
click at [406, 97] on input "search" at bounding box center [363, 96] width 110 height 13
click at [440, 89] on div "If your flow exists then a new draft version will be created Select workspace" at bounding box center [402, 83] width 198 height 39
click at [499, 54] on icon "close" at bounding box center [498, 53] width 5 height 5
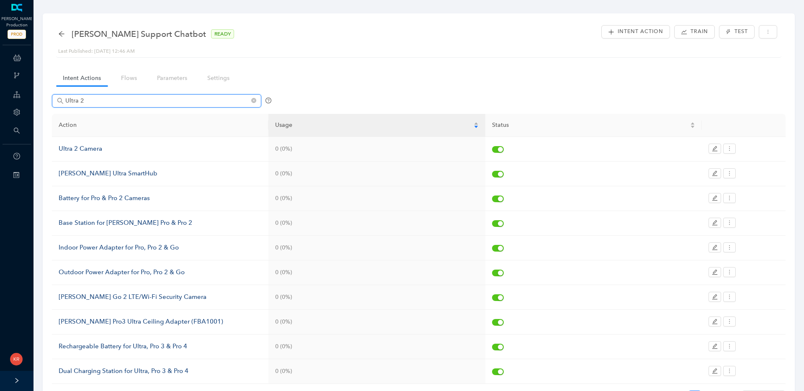
click at [89, 97] on input "Ultra 2" at bounding box center [157, 100] width 184 height 9
click at [89, 100] on input "Ultra 2" at bounding box center [157, 100] width 184 height 9
click at [393, 110] on div "Ultra 2" at bounding box center [418, 104] width 733 height 20
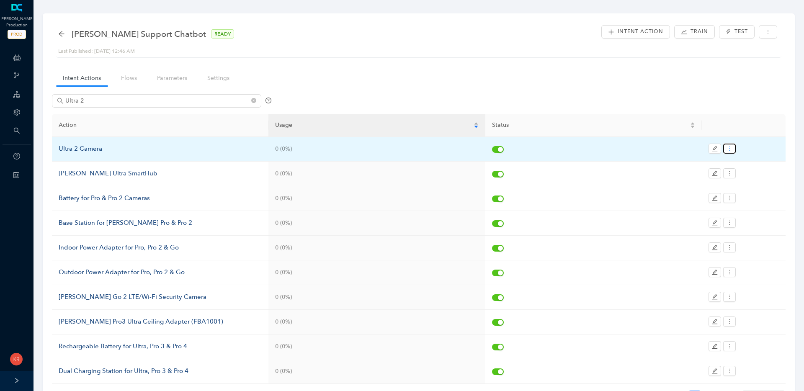
click at [729, 148] on icon "more" at bounding box center [729, 149] width 6 height 6
click at [750, 192] on span "Copy to site" at bounding box center [757, 190] width 57 height 9
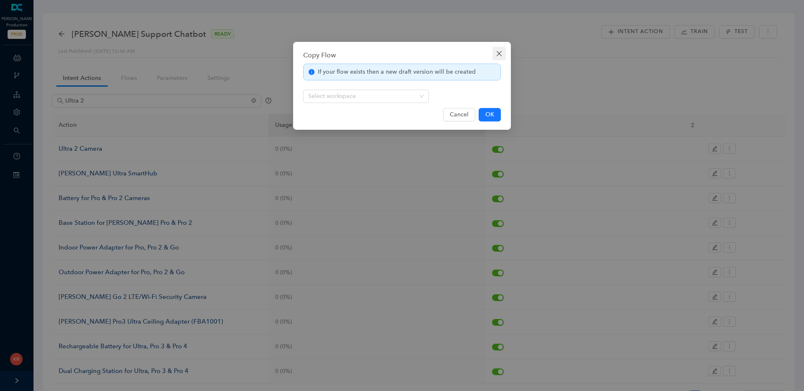
click at [497, 56] on icon "close" at bounding box center [499, 53] width 7 height 7
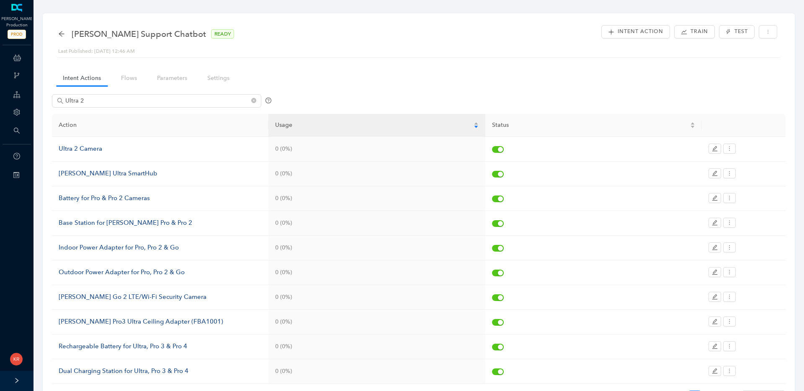
click at [39, 178] on div "[PERSON_NAME] Support Chatbot READY Last Published: [DATE] 12:46 AM Intent Acti…" at bounding box center [418, 224] width 778 height 449
click at [104, 99] on input "Ultra 2" at bounding box center [157, 100] width 184 height 9
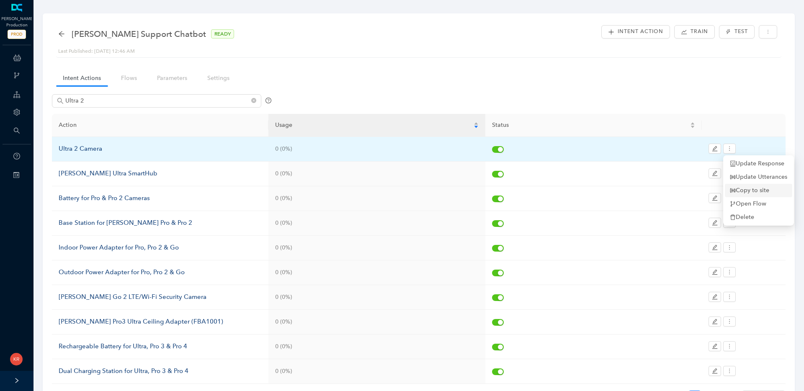
click at [751, 191] on span "Copy to site" at bounding box center [757, 190] width 57 height 9
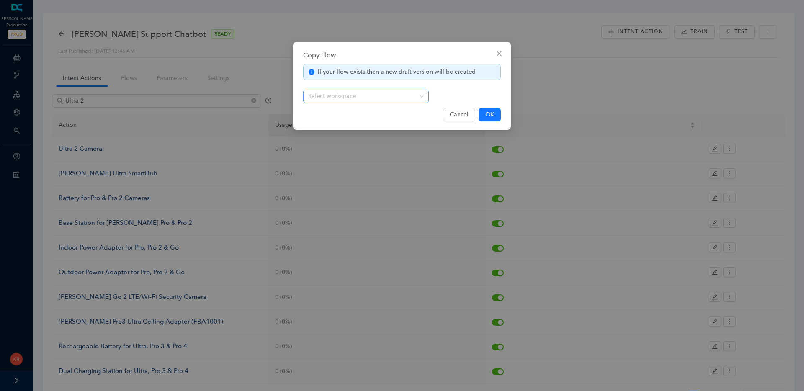
click at [420, 96] on div "Select workspace" at bounding box center [366, 96] width 126 height 13
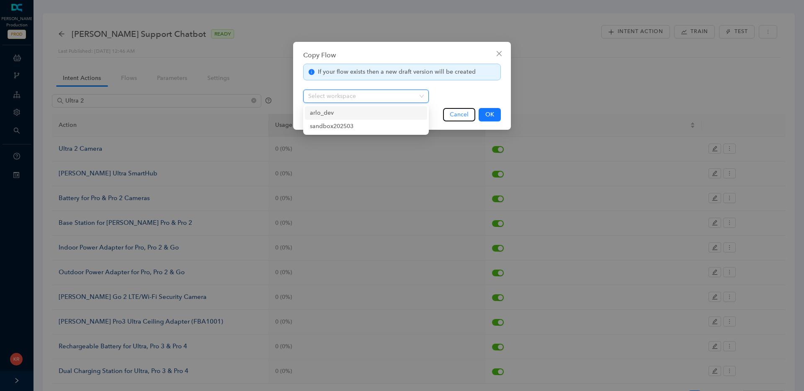
click at [460, 114] on span "Cancel" at bounding box center [458, 114] width 19 height 9
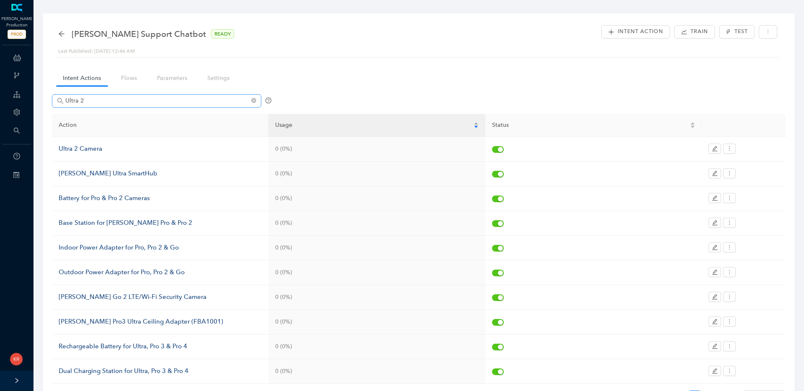
click at [167, 95] on span "Ultra 2" at bounding box center [156, 100] width 209 height 13
click at [166, 98] on input "Ultra 2" at bounding box center [157, 100] width 184 height 9
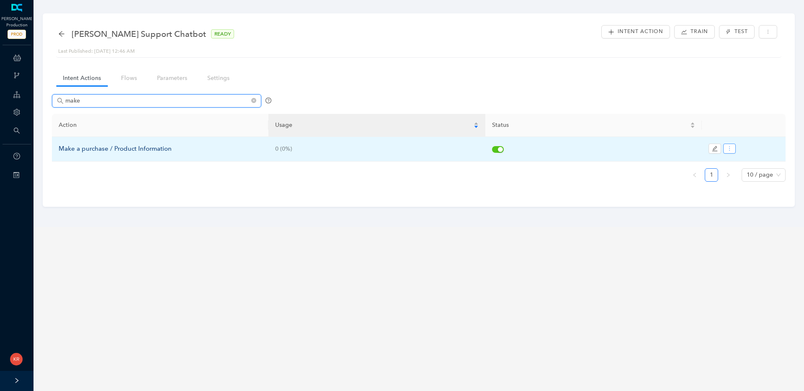
type input "make"
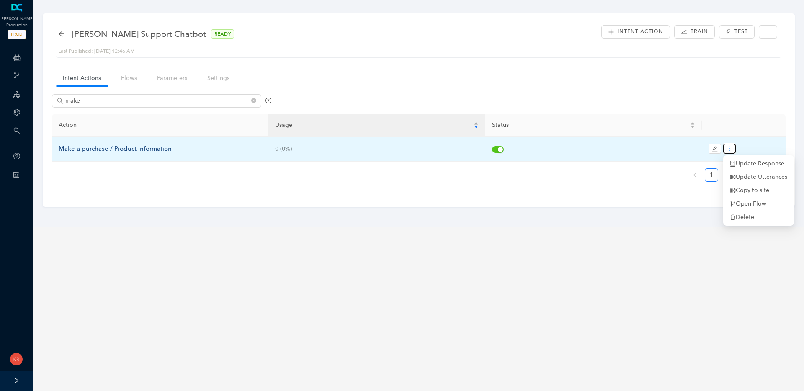
click at [735, 150] on button "button" at bounding box center [729, 149] width 13 height 10
click at [126, 149] on div "Make a purchase / Product Information" at bounding box center [160, 149] width 203 height 10
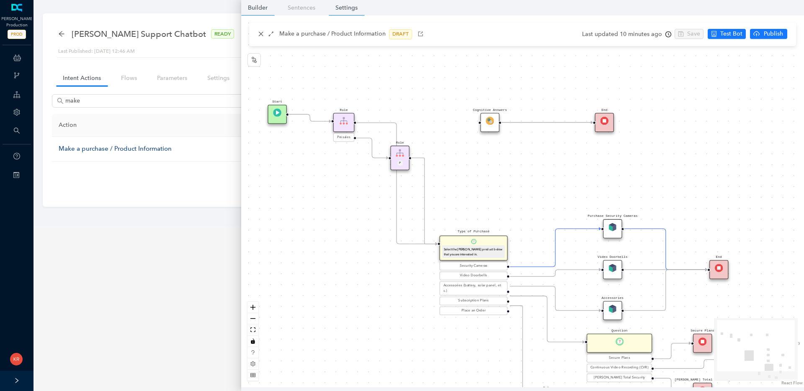
click at [348, 11] on link "Settings" at bounding box center [347, 7] width 36 height 15
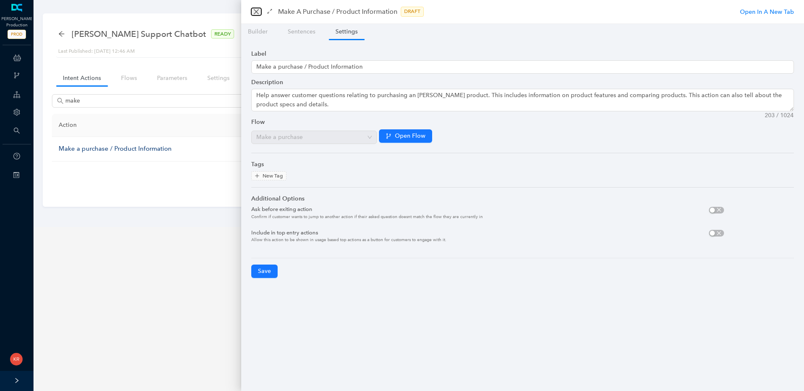
click at [257, 12] on icon "close" at bounding box center [256, 11] width 5 height 5
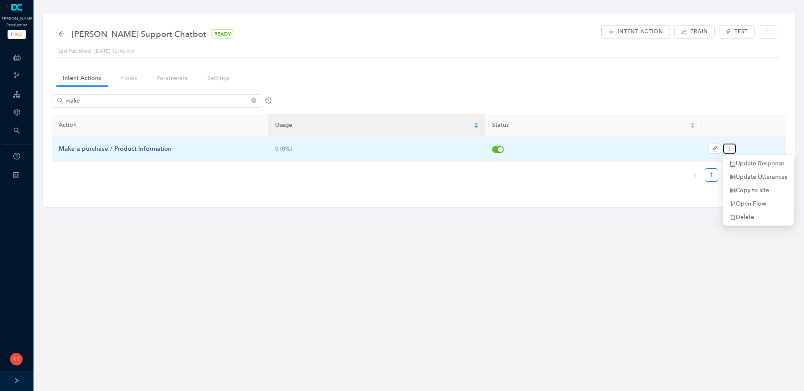
click at [731, 151] on icon "more" at bounding box center [729, 149] width 6 height 6
click at [122, 148] on div "Make a purchase / Product Information" at bounding box center [160, 149] width 203 height 10
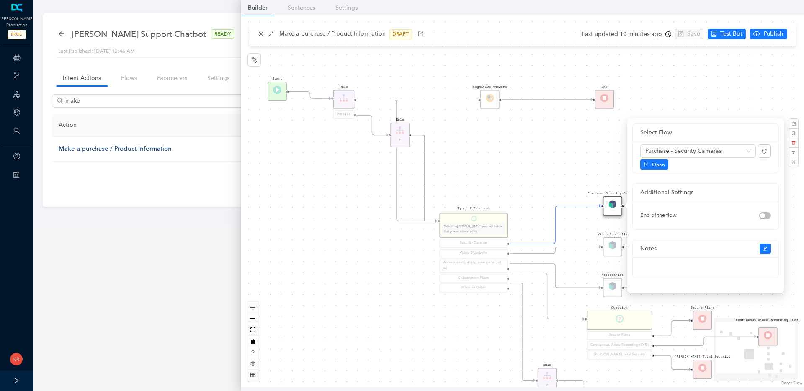
click at [774, 93] on div "Rule P Start Type of Purchase Select the Arlo product below that you are intere…" at bounding box center [522, 201] width 562 height 372
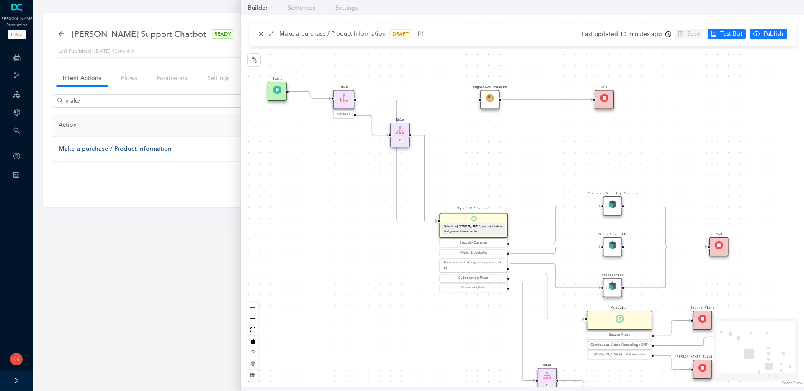
click at [772, 91] on div "Rule P Start Type of Purchase Select the Arlo product below that you are intere…" at bounding box center [522, 201] width 562 height 372
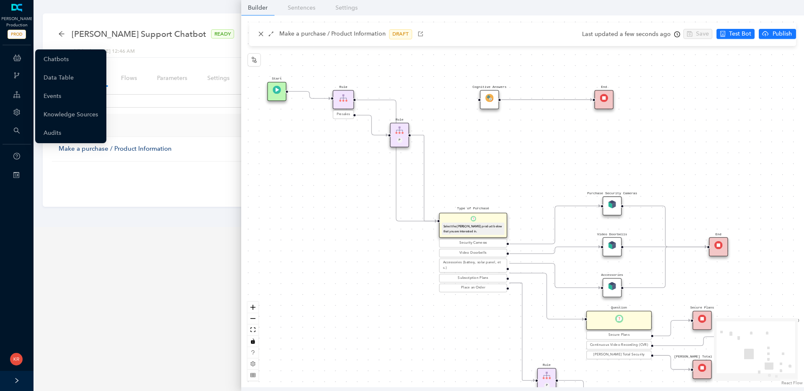
click at [17, 57] on icon at bounding box center [17, 57] width 8 height 17
click at [68, 61] on link "Chatbots" at bounding box center [56, 59] width 25 height 17
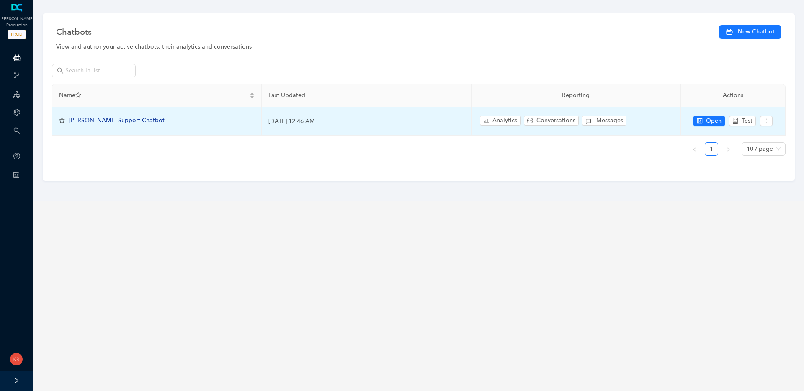
click at [113, 118] on span "[PERSON_NAME] Support Chatbot" at bounding box center [116, 120] width 95 height 7
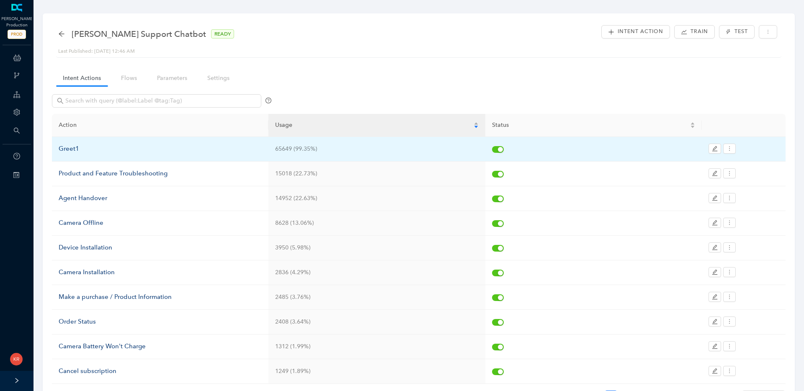
click at [737, 147] on div at bounding box center [743, 149] width 70 height 11
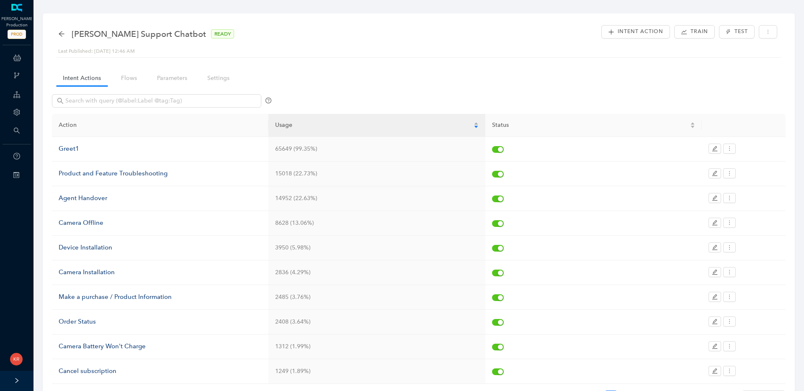
click at [482, 62] on div "Arlo Support Chatbot READY Last Published: September 5, 2025 12:46 AM Intent Ac…" at bounding box center [419, 221] width 752 height 416
click at [121, 79] on link "Flows" at bounding box center [128, 77] width 29 height 15
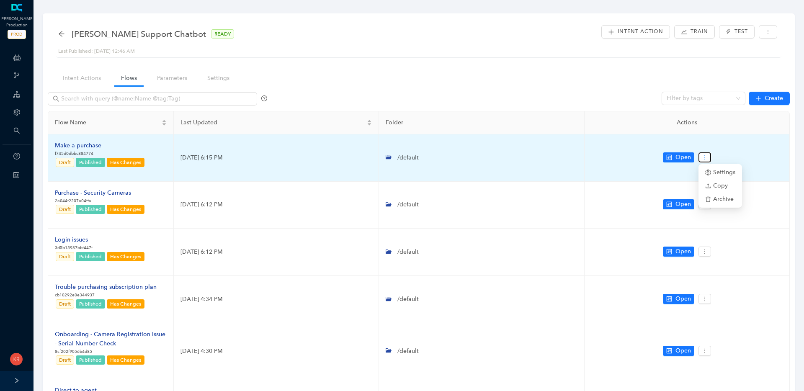
click at [706, 157] on icon "more" at bounding box center [704, 157] width 6 height 6
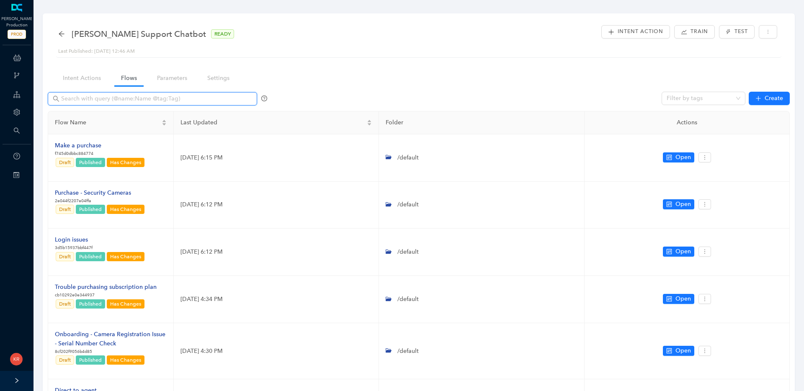
click at [125, 99] on input "text" at bounding box center [153, 98] width 184 height 9
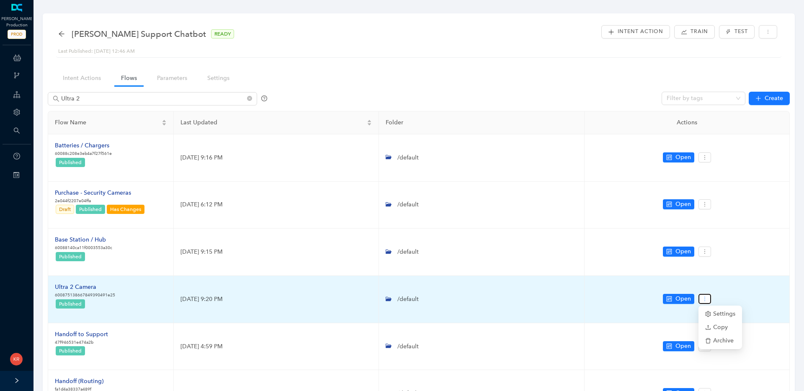
click at [699, 302] on button "button" at bounding box center [704, 299] width 13 height 10
click at [721, 329] on span "Copy" at bounding box center [720, 327] width 30 height 9
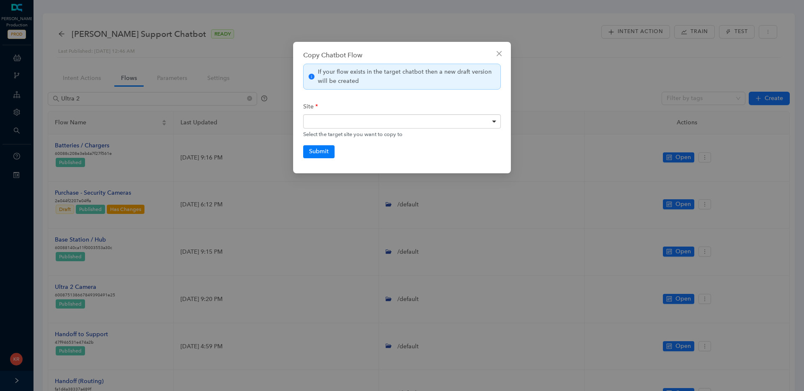
click at [364, 120] on div at bounding box center [402, 121] width 198 height 14
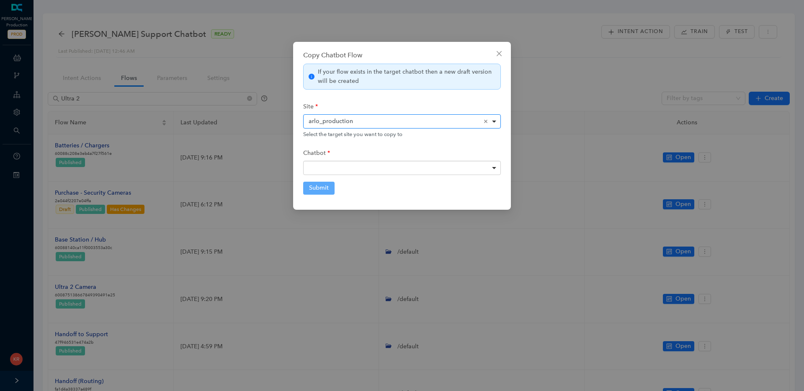
click at [404, 171] on div at bounding box center [402, 168] width 198 height 14
click at [321, 188] on button "Submit" at bounding box center [318, 188] width 31 height 13
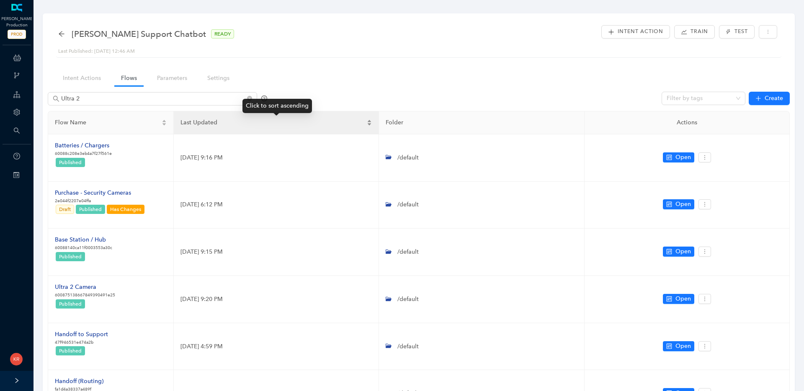
click at [226, 126] on span "Last Updated" at bounding box center [272, 122] width 185 height 9
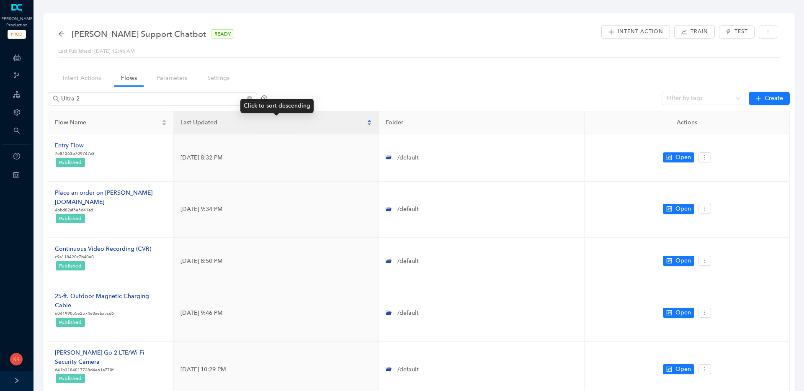
click at [225, 123] on span "Last Updated" at bounding box center [272, 122] width 185 height 9
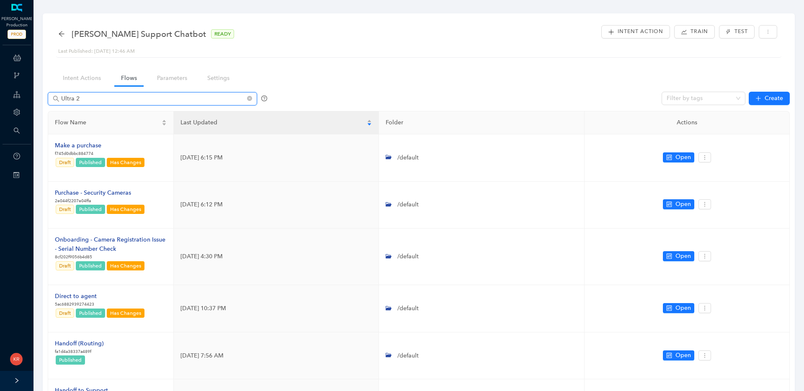
click at [148, 100] on input "Ultra 2" at bounding box center [153, 98] width 184 height 9
type input "Ultra 2"
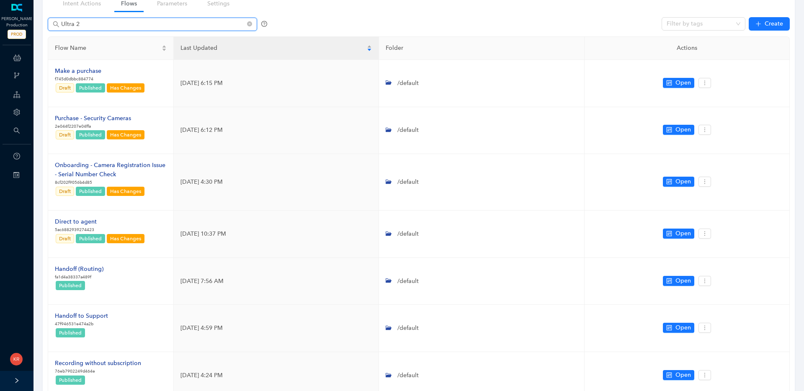
scroll to position [97, 0]
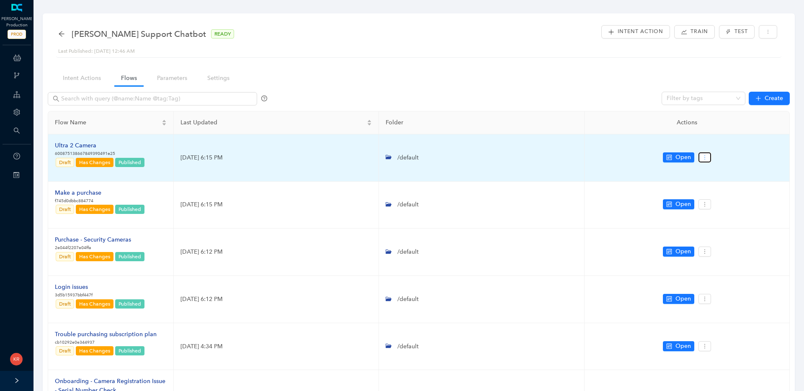
click at [705, 159] on icon "more" at bounding box center [704, 157] width 6 height 6
click at [489, 149] on td "/default" at bounding box center [481, 157] width 205 height 47
click at [78, 145] on div "Ultra 2 Camera" at bounding box center [100, 145] width 90 height 9
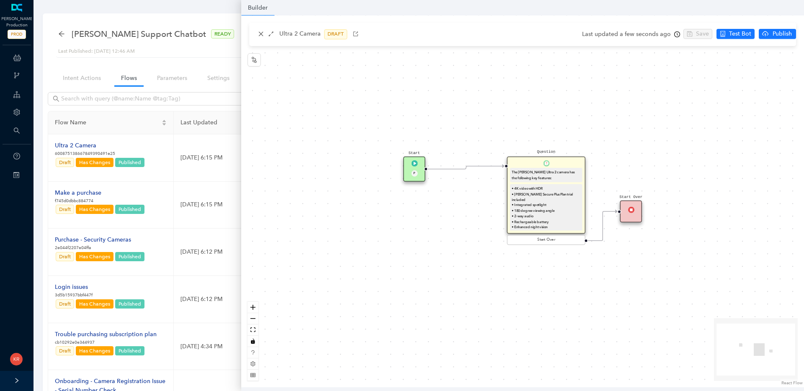
click at [302, 31] on p "Ultra 2 Camera" at bounding box center [299, 34] width 41 height 10
click at [262, 37] on span "button" at bounding box center [261, 34] width 6 height 6
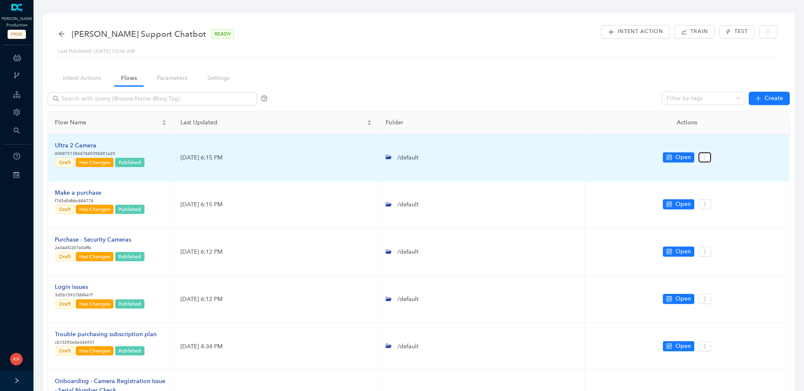
click at [705, 159] on icon "more" at bounding box center [704, 157] width 6 height 6
click at [705, 156] on icon "more" at bounding box center [704, 157] width 6 height 6
click at [714, 169] on span "Settings" at bounding box center [720, 172] width 30 height 9
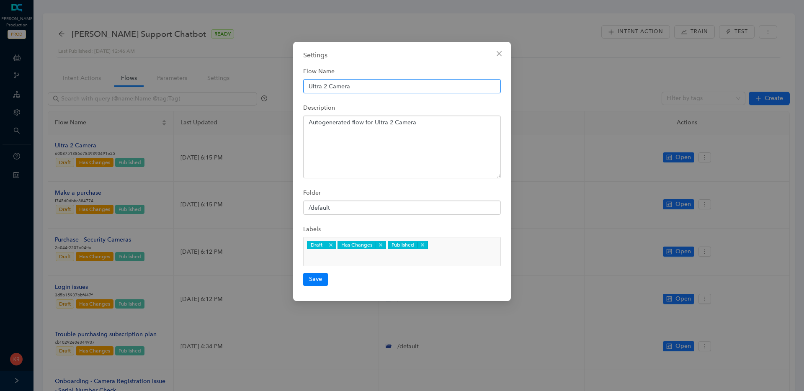
click at [326, 86] on input "Ultra 2 Camera" at bounding box center [402, 86] width 198 height 14
click at [390, 120] on textarea "Autogenerated flow for Ultra 2 Camera" at bounding box center [402, 147] width 198 height 63
click at [328, 85] on input "Ultra 3 Camera" at bounding box center [402, 86] width 198 height 14
click at [423, 86] on input "Ultra Security Camera" at bounding box center [402, 86] width 198 height 14
type input "Ultra Security Camera (3rd Gen)"
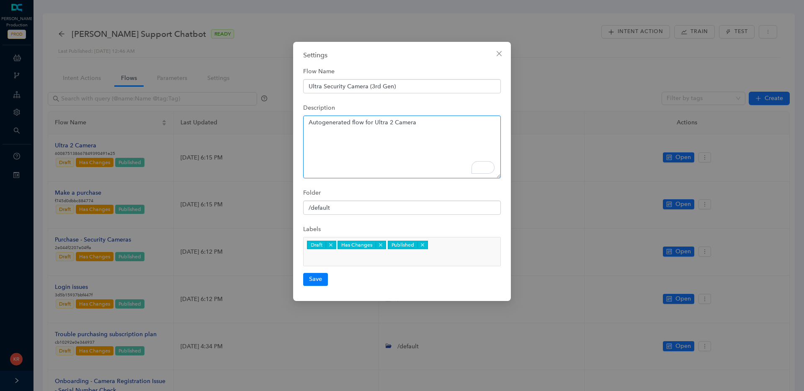
click at [385, 122] on textarea "Autogenerated flow for Ultra 2 Camera" at bounding box center [402, 147] width 198 height 63
click at [439, 122] on textarea "Autogenerated flow for Ultra Security Camera" at bounding box center [402, 147] width 198 height 63
type textarea "Autogenerated flow for Ultra Security Camera (3rd Gen)"
click at [314, 273] on button "Save" at bounding box center [315, 279] width 25 height 13
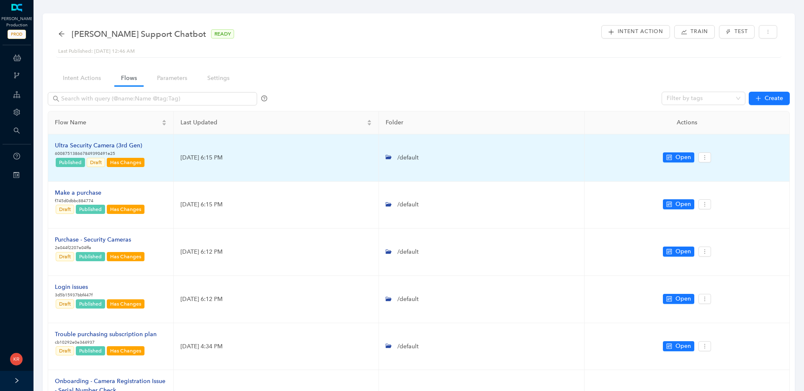
click at [91, 145] on div "Ultra Security Camera (3rd Gen)" at bounding box center [100, 145] width 90 height 9
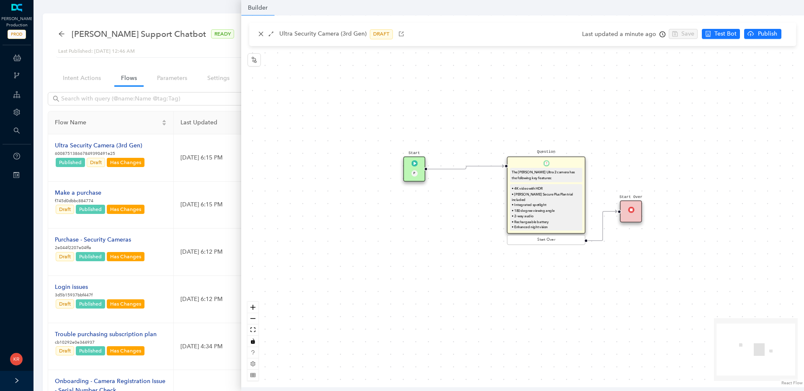
click at [543, 172] on div "The Arlo Ultra 2 camera has the following key features:" at bounding box center [545, 174] width 69 height 11
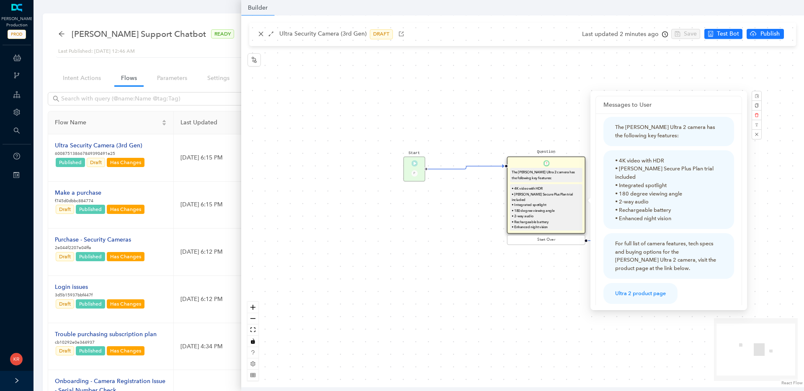
click at [543, 172] on div "The Arlo Ultra 2 camera has the following key features:" at bounding box center [545, 174] width 69 height 11
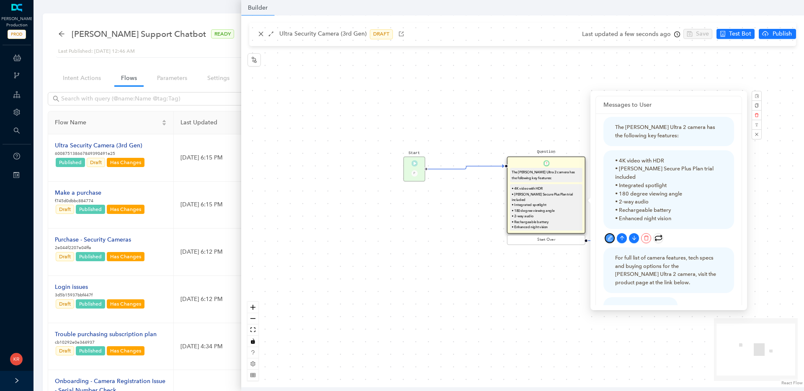
click at [609, 238] on icon "edit" at bounding box center [609, 238] width 5 height 5
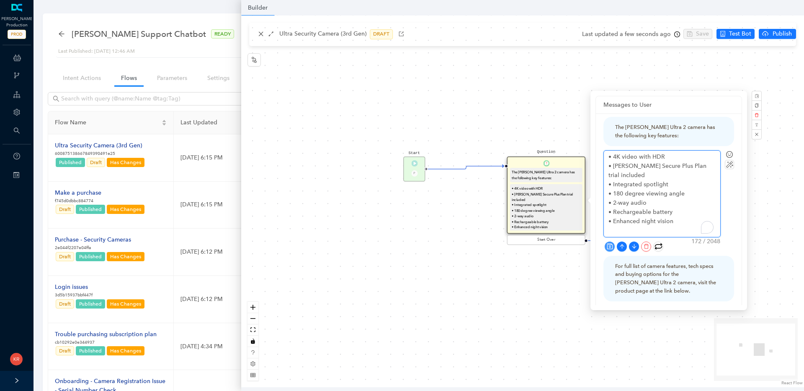
click at [675, 212] on textarea "• 4K video with HDR • Arlo Secure Plus Plan trial included • Integrated spotlig…" at bounding box center [661, 194] width 116 height 86
type textarea "• 4K video with HDR • Arlo Secure Plus Plan trial included • Integrated spotlig…"
click at [686, 210] on textarea "• 4K video with HDR • Arlo Secure Plus Plan trial included • Integrated spotlig…" at bounding box center [661, 194] width 116 height 86
type textarea "• 4K video with HDR • Arlo Secure Plus Plan trial included • Integrated spotlig…"
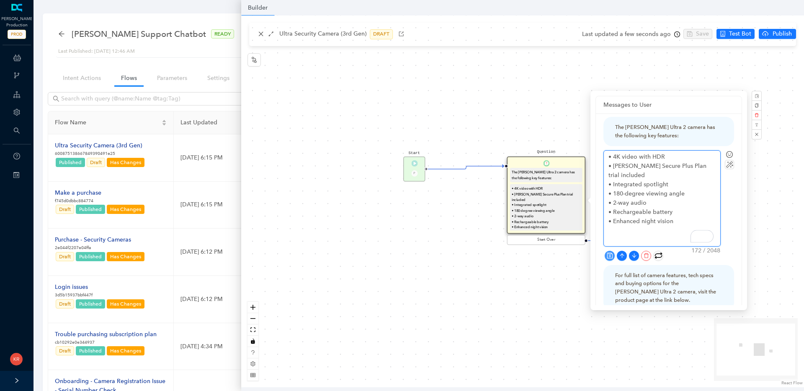
type textarea "• 4K video with HDR • Arlo Secure Plus Plan trial included • Integrated spotlig…"
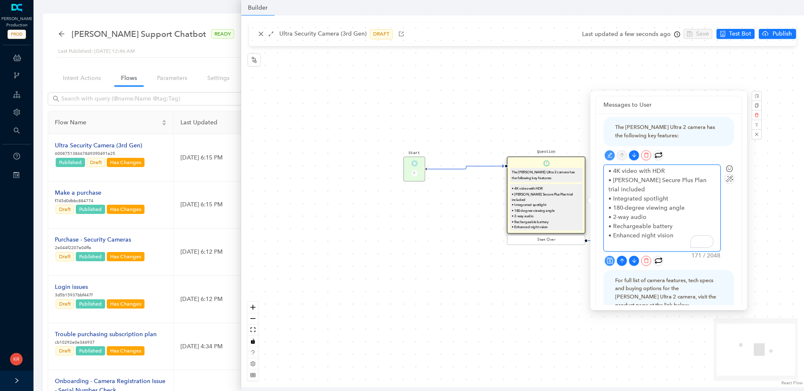
type textarea "• 4K video with HDR • Arlo Secure Plus Plan trial included • Integrated spotlig…"
click at [611, 157] on icon "edit" at bounding box center [609, 154] width 5 height 5
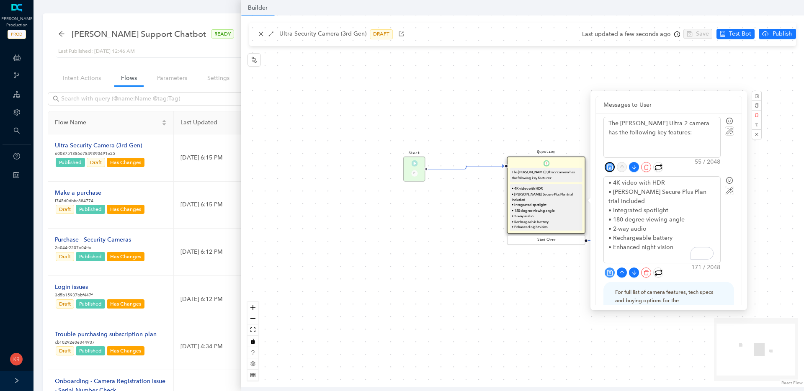
click at [607, 167] on icon "save" at bounding box center [608, 166] width 5 height 5
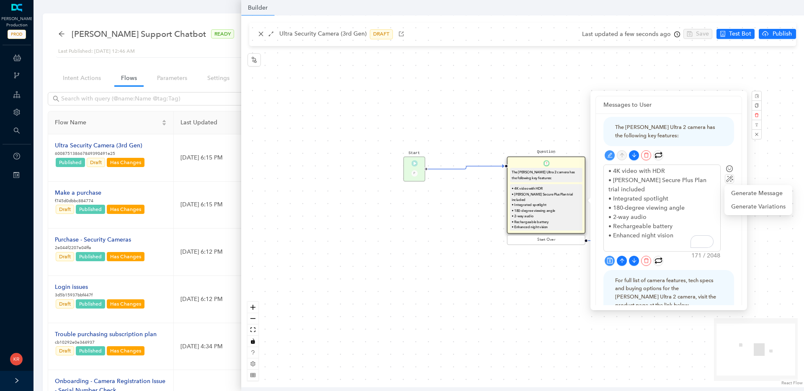
click at [728, 179] on img at bounding box center [728, 178] width 9 height 9
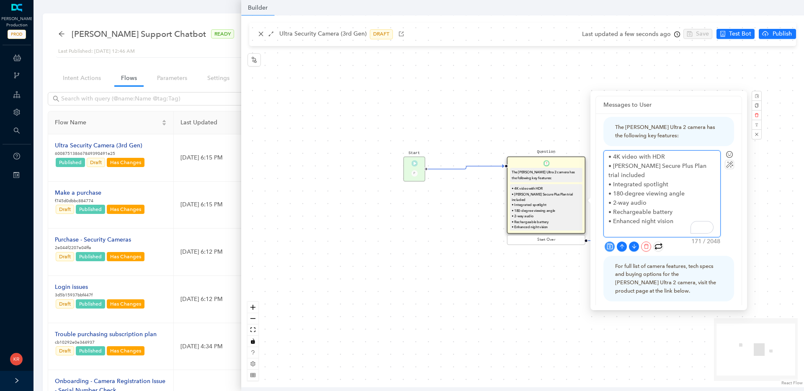
click at [673, 209] on textarea "• 4K video with HDR • Arlo Secure Plus Plan trial included • Integrated spotlig…" at bounding box center [661, 194] width 116 height 86
click at [674, 213] on textarea "• 4K video with HDR • Arlo Secure Plus Plan trial included • Integrated spotlig…" at bounding box center [661, 194] width 116 height 86
type textarea "• 4K video with HDR • Arlo Secure Plus Plan trial included • Integrated spotlig…"
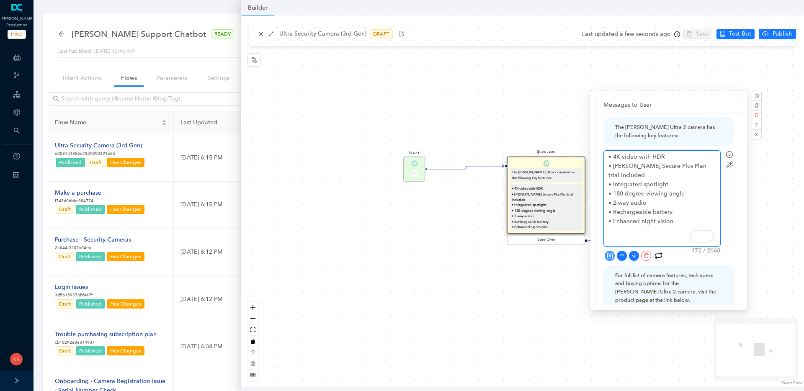
type textarea "• 4K video with HDR • Arlo Secure Plus Plan trial included • Integrated spotlig…"
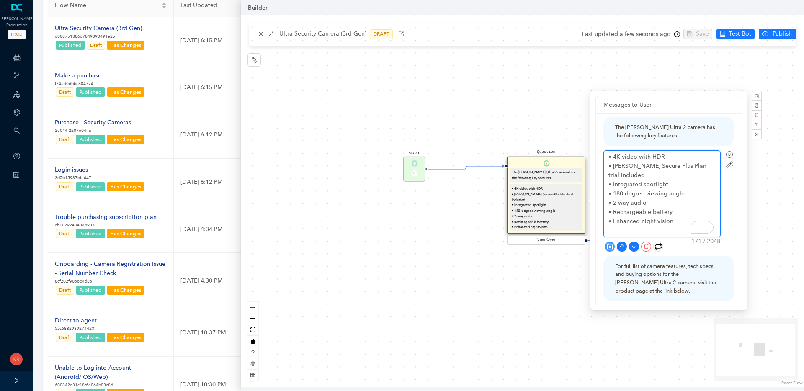
click at [630, 162] on textarea "• 4K video with HDR • Arlo Secure Plus Plan trial included • Integrated spotlig…" at bounding box center [661, 194] width 116 height 86
click at [653, 159] on textarea "• 4K video with HDR • Arlo Secure Plus Plan trial included • Integrated spotlig…" at bounding box center [661, 194] width 116 height 86
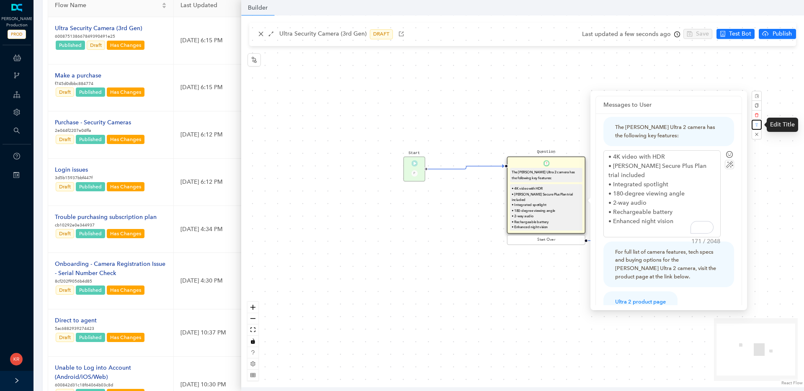
click at [757, 125] on icon "button" at bounding box center [757, 125] width 4 height 4
click at [755, 106] on span "Cancel" at bounding box center [760, 105] width 13 height 7
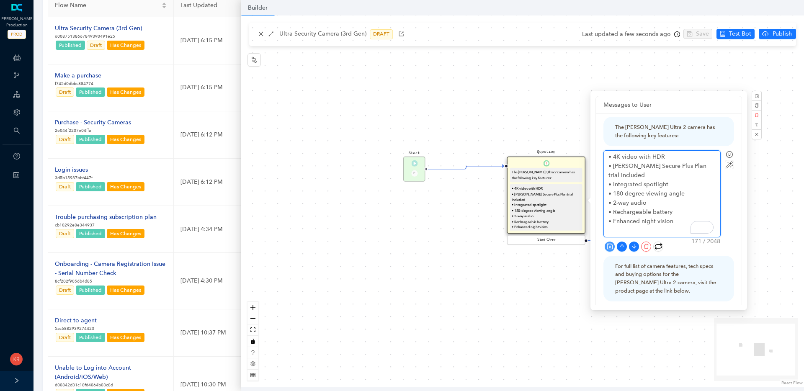
click at [708, 188] on textarea "• 4K video with HDR • Arlo Secure Plus Plan trial included • Integrated spotlig…" at bounding box center [661, 194] width 116 height 86
click at [730, 155] on icon "smile" at bounding box center [729, 154] width 7 height 7
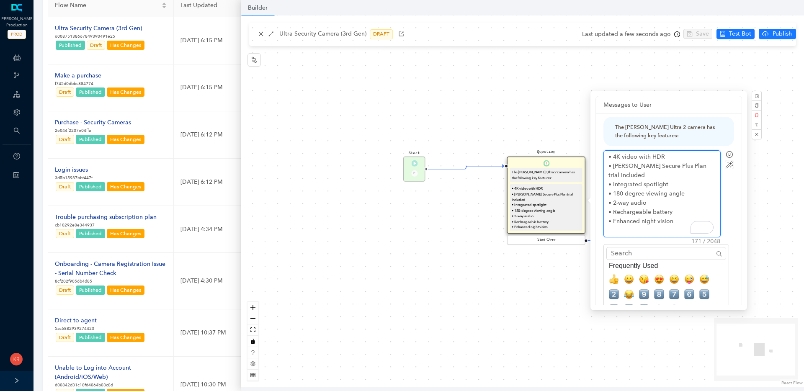
click at [691, 206] on textarea "• 4K video with HDR • Arlo Secure Plus Plan trial included • Integrated spotlig…" at bounding box center [661, 194] width 116 height 86
click at [678, 214] on textarea "• 4K video with HDR • Arlo Secure Plus Plan trial included • Integrated spotlig…" at bounding box center [661, 194] width 116 height 86
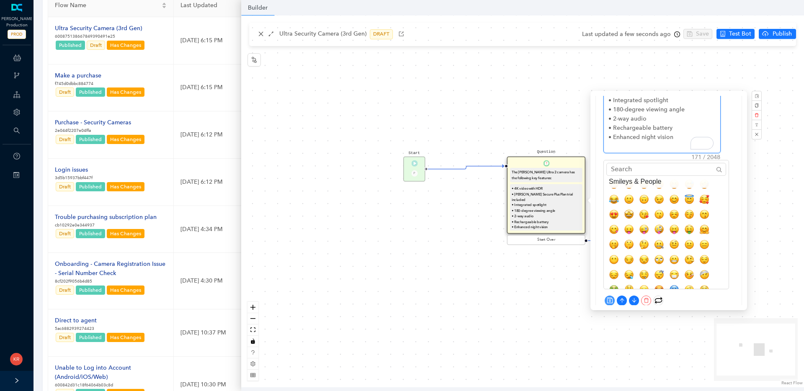
scroll to position [69, 0]
click at [736, 167] on div "The Arlo Ultra 2 camera has the following key features: • 4K video with HDR • A…" at bounding box center [669, 283] width 146 height 508
click at [735, 167] on div "The Arlo Ultra 2 camera has the following key features: • 4K video with HDR • A…" at bounding box center [669, 283] width 146 height 508
click at [738, 172] on div "The Arlo Ultra 2 camera has the following key features: • 4K video with HDR • A…" at bounding box center [669, 283] width 146 height 508
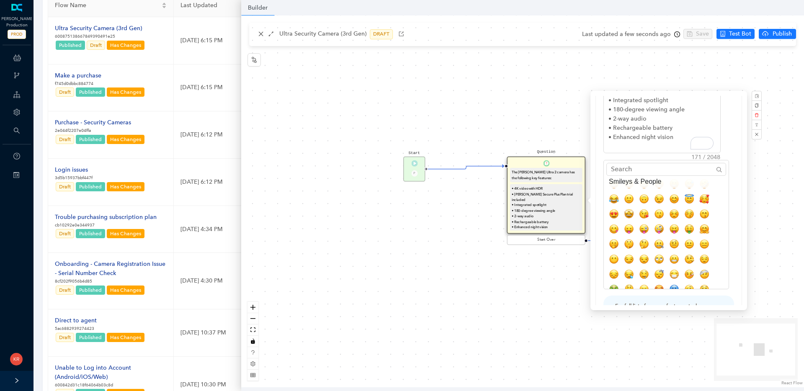
click at [737, 172] on div "The Arlo Ultra 2 camera has the following key features: • 4K video with HDR • A…" at bounding box center [669, 283] width 146 height 508
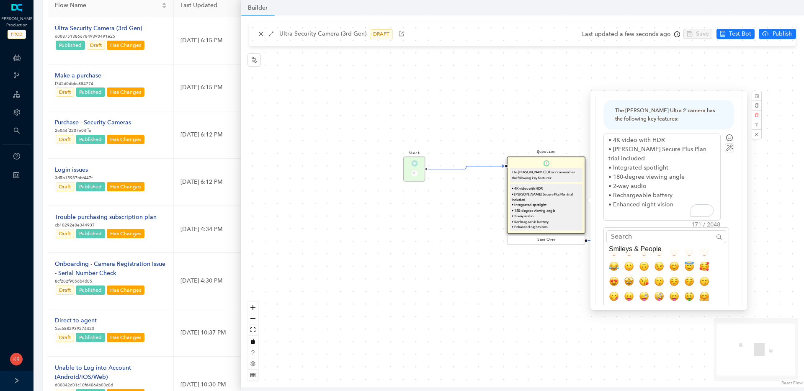
scroll to position [0, 0]
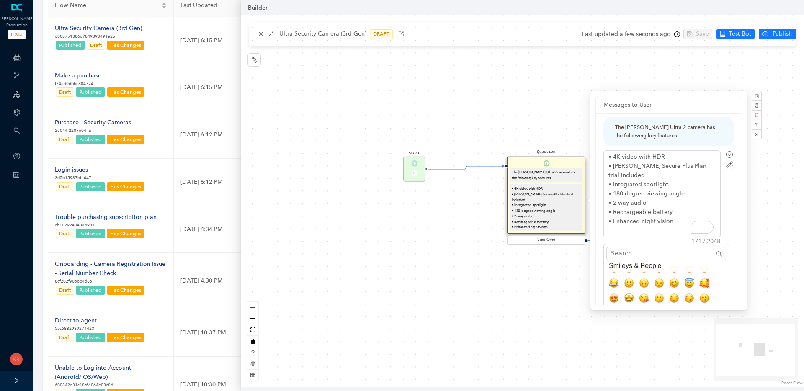
click at [761, 165] on div "Start P Question The Arlo Ultra 2 camera has the following key features: • 4K v…" at bounding box center [522, 201] width 562 height 372
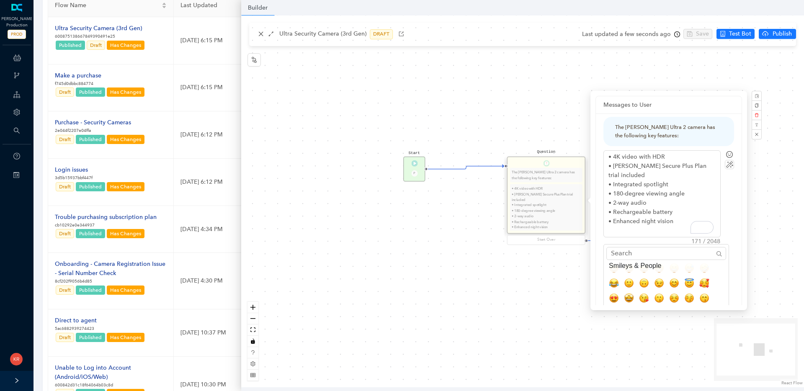
click at [761, 165] on div "Start P Question The Arlo Ultra 2 camera has the following key features: • 4K v…" at bounding box center [522, 201] width 562 height 372
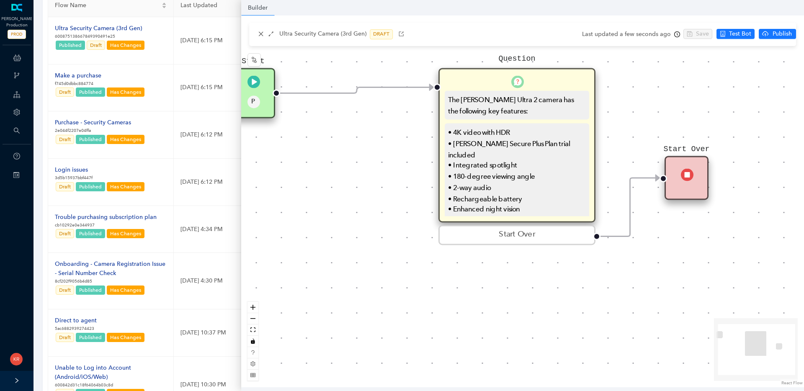
drag, startPoint x: 452, startPoint y: 195, endPoint x: 636, endPoint y: 116, distance: 200.4
click at [636, 116] on div "Start P Question The Arlo Ultra 2 camera has the following key features: • 4K v…" at bounding box center [522, 201] width 562 height 372
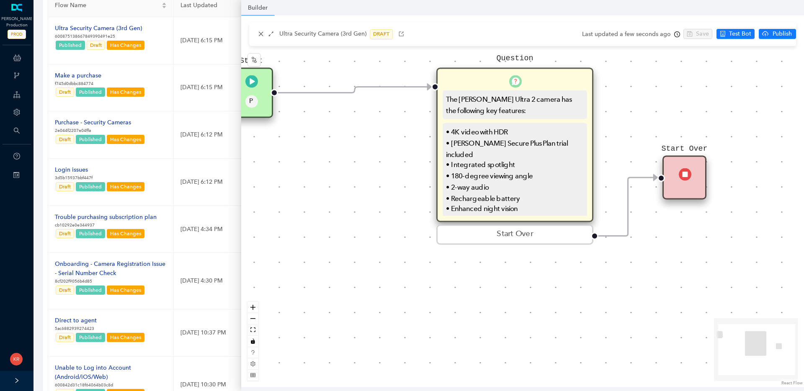
click at [543, 165] on div "• 4K video with HDR • Arlo Secure Plus Plan trial included • Integrated spotlig…" at bounding box center [514, 170] width 137 height 88
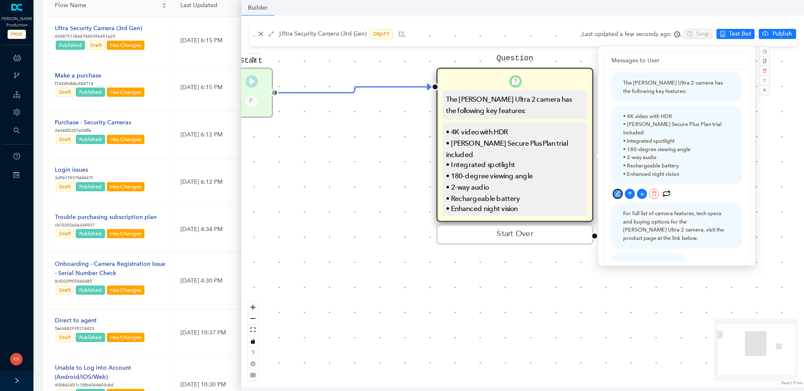
click at [615, 195] on icon "edit" at bounding box center [617, 193] width 5 height 5
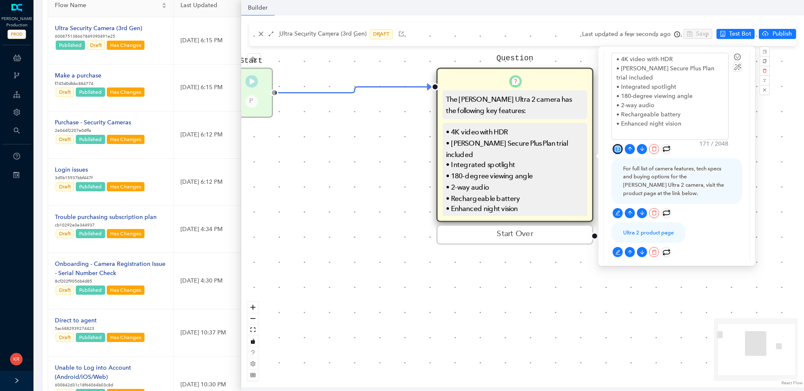
scroll to position [83, 0]
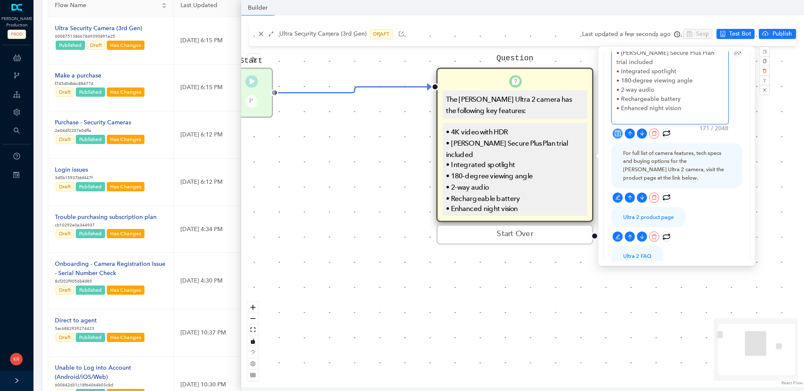
click at [693, 101] on textarea "• 4K video with HDR • Arlo Secure Plus Plan trial included • Integrated spotlig…" at bounding box center [669, 81] width 116 height 86
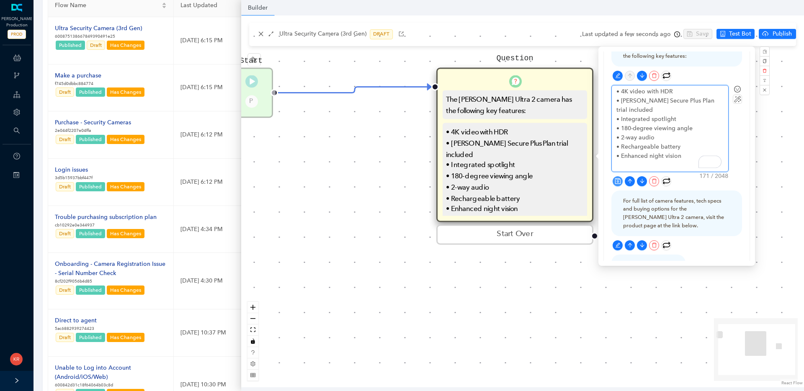
scroll to position [0, 0]
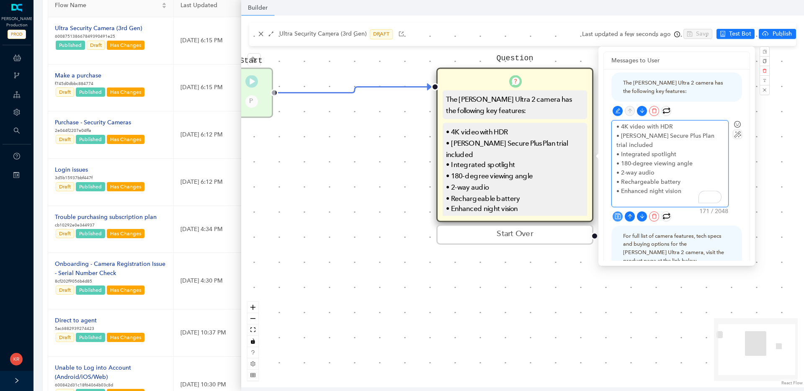
drag, startPoint x: 693, startPoint y: 99, endPoint x: 608, endPoint y: 126, distance: 88.6
click at [608, 126] on div "The Arlo Ultra 2 camera has the following key features: • 4K video with HDR • A…" at bounding box center [676, 296] width 146 height 455
click at [691, 216] on div at bounding box center [676, 216] width 129 height 10
click at [655, 216] on icon "delete" at bounding box center [653, 215] width 5 height 5
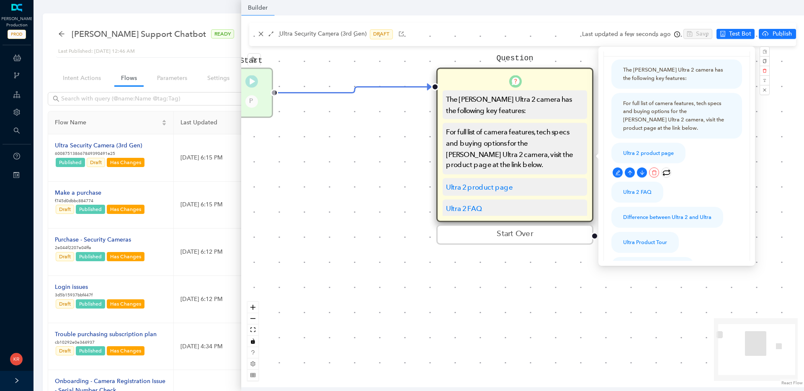
scroll to position [115, 0]
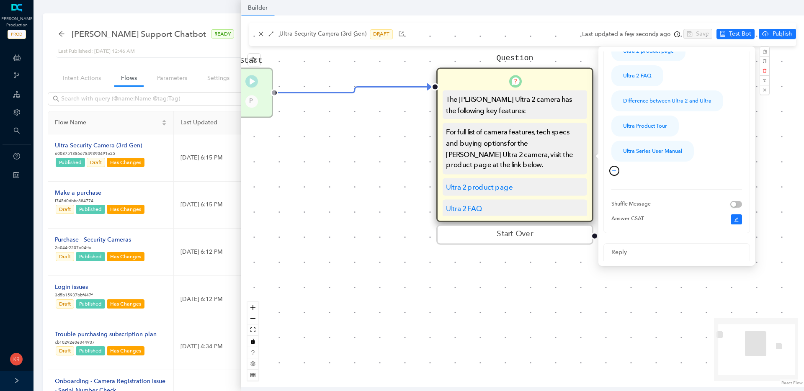
click at [614, 171] on icon "plus" at bounding box center [613, 170] width 5 height 5
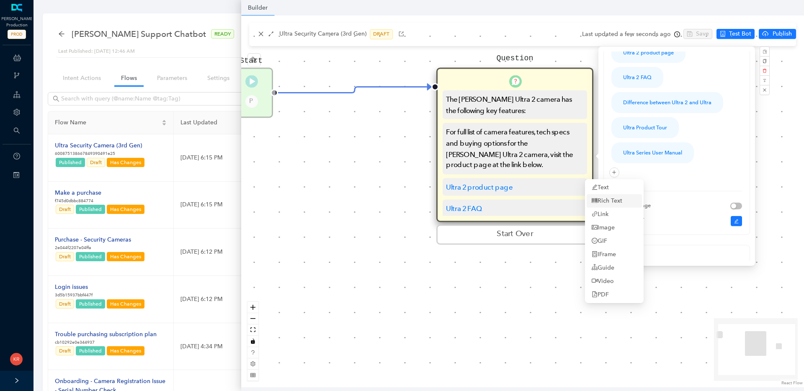
click at [622, 201] on link "Rich Text" at bounding box center [606, 200] width 31 height 9
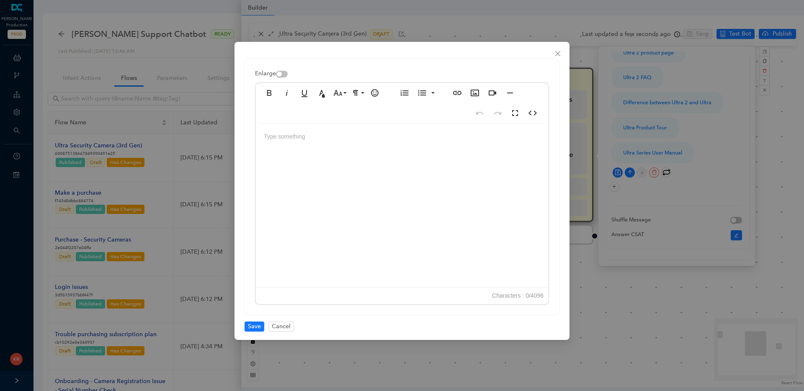
click at [376, 143] on div at bounding box center [401, 206] width 293 height 167
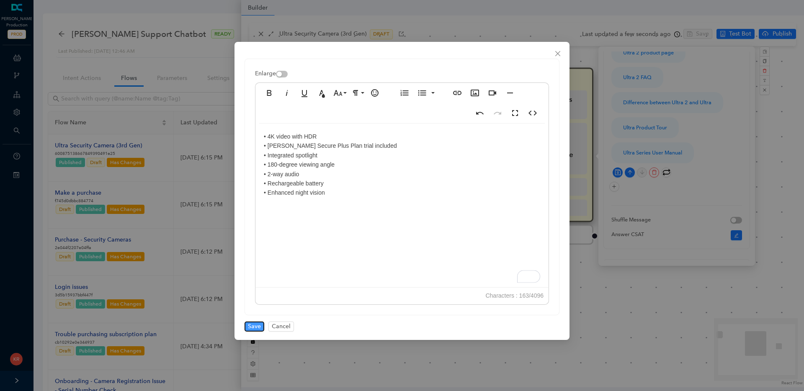
click at [254, 326] on span "Save" at bounding box center [254, 326] width 13 height 9
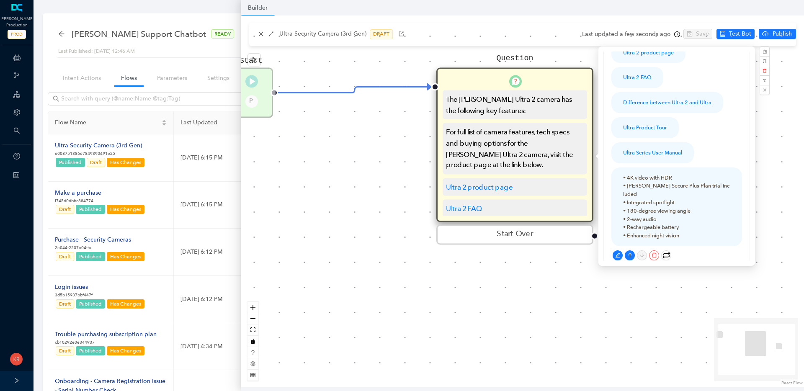
click at [254, 326] on div "Start P Question The Arlo Ultra 2 camera has the following key features: For fu…" at bounding box center [522, 201] width 562 height 372
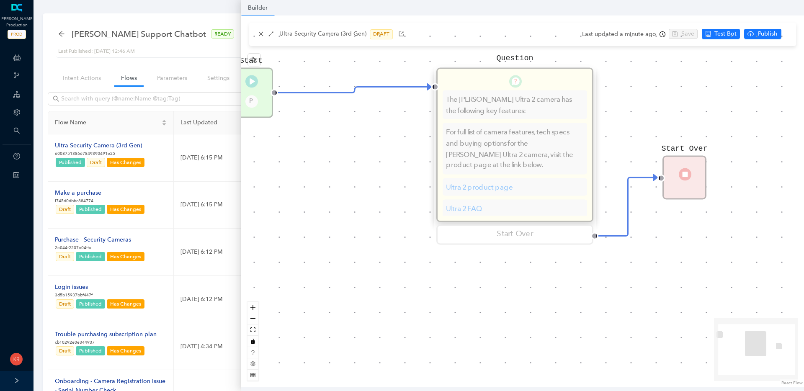
scroll to position [0, 0]
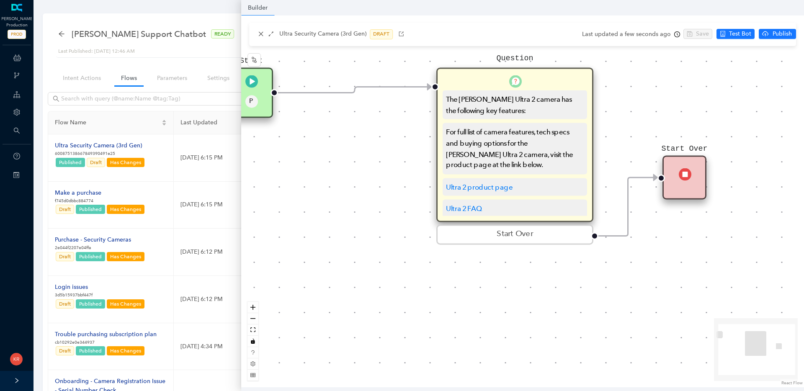
click at [551, 157] on div "For full list of camera features, tech specs and buying options for the Arlo Ul…" at bounding box center [514, 148] width 137 height 44
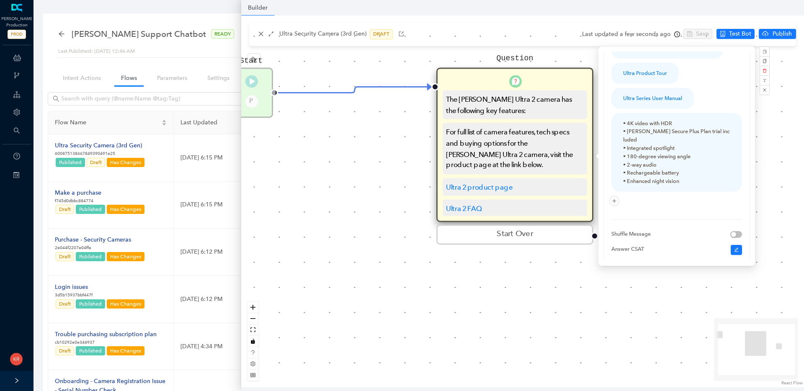
scroll to position [168, 0]
click at [616, 198] on icon "edit" at bounding box center [617, 200] width 5 height 5
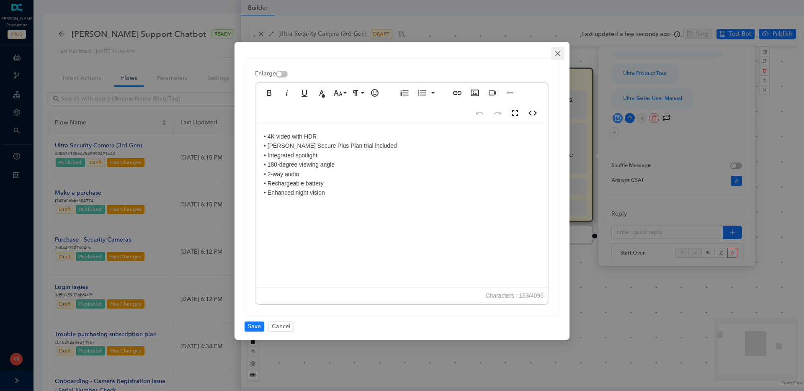
click at [557, 54] on icon "close" at bounding box center [557, 53] width 7 height 7
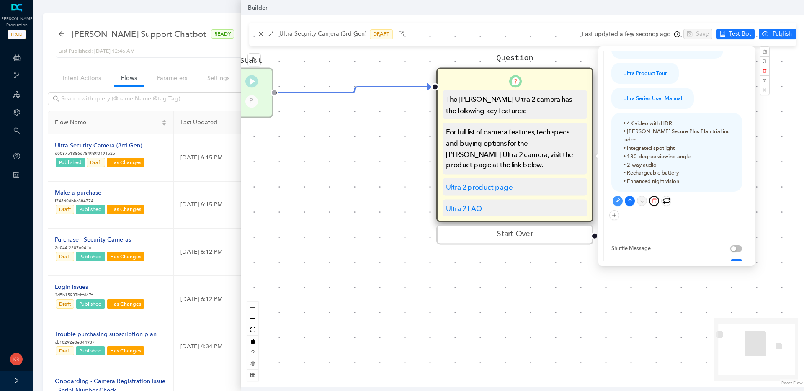
click at [655, 198] on icon "delete" at bounding box center [654, 200] width 5 height 5
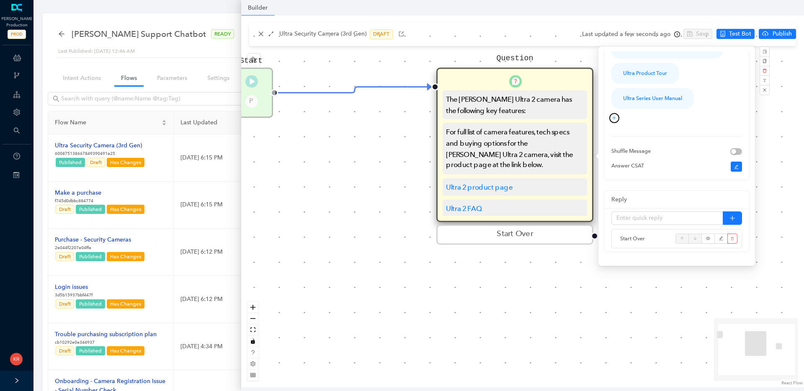
click at [613, 121] on button "button" at bounding box center [614, 118] width 10 height 10
click at [607, 144] on link "Rich Text" at bounding box center [606, 146] width 31 height 9
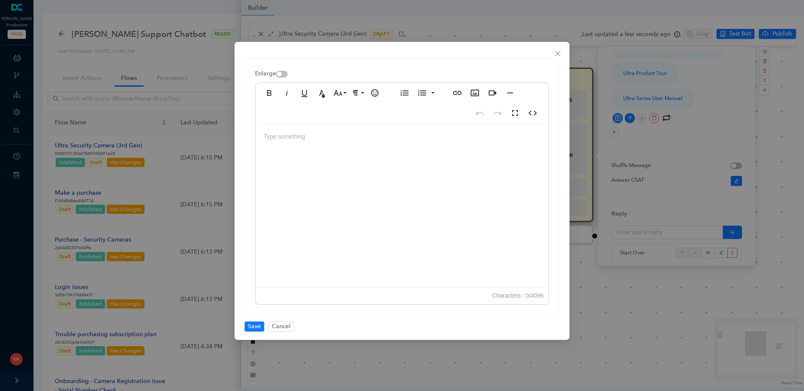
click at [395, 171] on div at bounding box center [401, 206] width 293 height 167
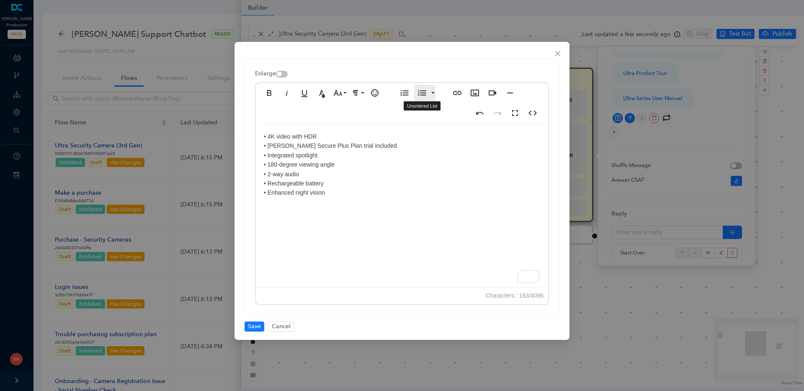
click at [424, 97] on icon "button" at bounding box center [422, 93] width 10 height 10
click at [339, 187] on div "• 4K video with HDR • Arlo Secure Plus Plan trial included • Integrated spotlig…" at bounding box center [401, 206] width 293 height 167
click at [339, 177] on div "• 4K video with HDR • Arlo Secure Plus Plan trial included • Integrated spotlig…" at bounding box center [401, 206] width 293 height 167
click at [325, 194] on div "• 4K video with HDR • Arlo Secure Plus Plan trial included • Integrated spotlig…" at bounding box center [401, 206] width 293 height 167
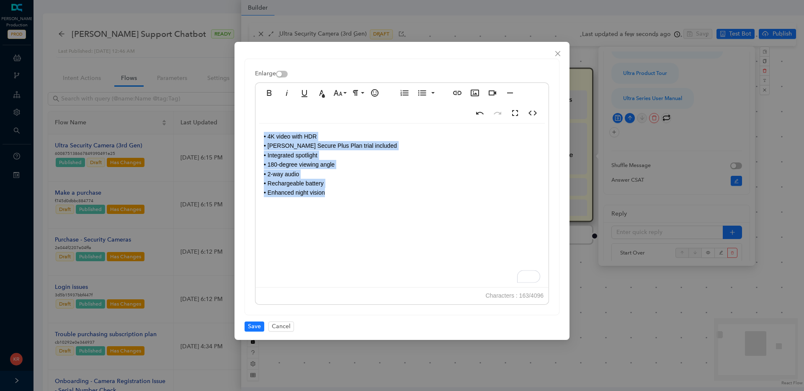
drag, startPoint x: 325, startPoint y: 193, endPoint x: 264, endPoint y: 132, distance: 86.7
click at [264, 133] on div "• 4K video with HDR • Arlo Secure Plus Plan trial included • Integrated spotlig…" at bounding box center [401, 206] width 293 height 167
click at [424, 96] on icon "button" at bounding box center [422, 93] width 10 height 10
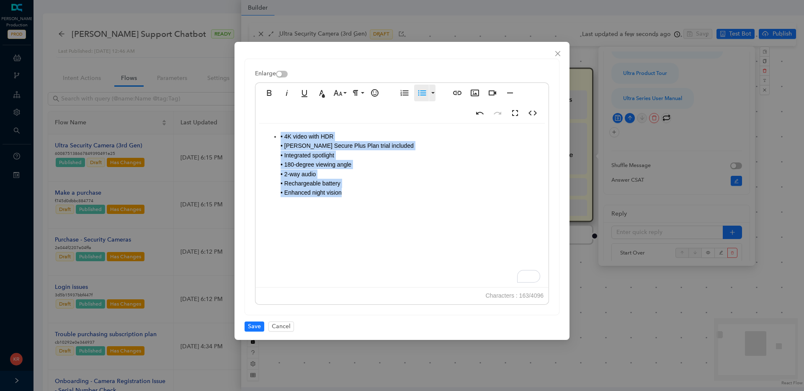
click at [421, 92] on icon "button" at bounding box center [422, 93] width 10 height 10
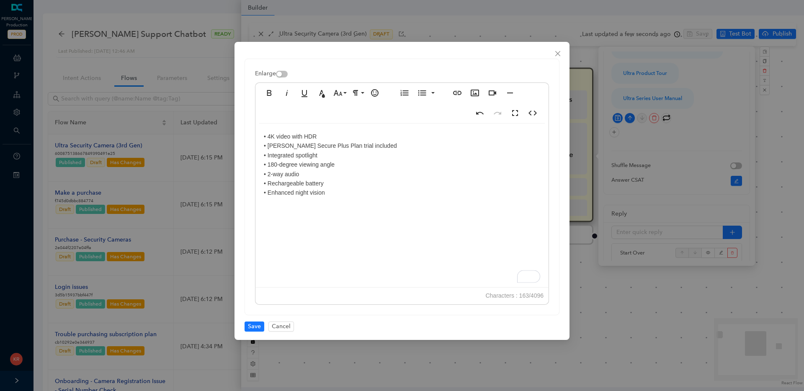
click at [262, 138] on div "• 4K video with HDR • Arlo Secure Plus Plan trial included • Integrated spotlig…" at bounding box center [401, 206] width 293 height 167
click at [272, 136] on undefined "• 4K video with HDR • Arlo Secure Plus Plan trial included • Integrated spotlig…" at bounding box center [330, 164] width 133 height 63
click at [313, 191] on undefined "• 4K video with HDR • Arlo Secure Plus Plan trial included • Integrated spotlig…" at bounding box center [330, 164] width 133 height 63
click at [325, 193] on div "• 4K video with HDR • Arlo Secure Plus Plan trial included • Integrated spotlig…" at bounding box center [401, 206] width 293 height 167
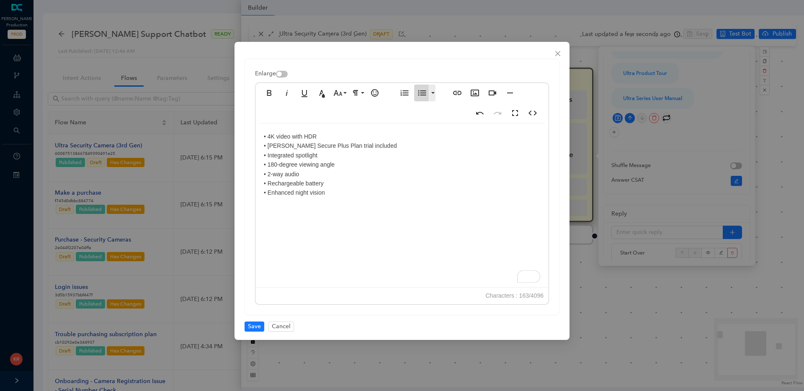
click at [418, 97] on icon "button" at bounding box center [422, 93] width 10 height 10
click at [269, 137] on undefined "• 4K video with HDR • Arlo Secure Plus Plan trial included • Integrated spotlig…" at bounding box center [330, 164] width 133 height 63
click at [323, 187] on div "4K video with HDR Arlo Secure Plus Plan trial included Integrated spotlight 180…" at bounding box center [401, 206] width 293 height 167
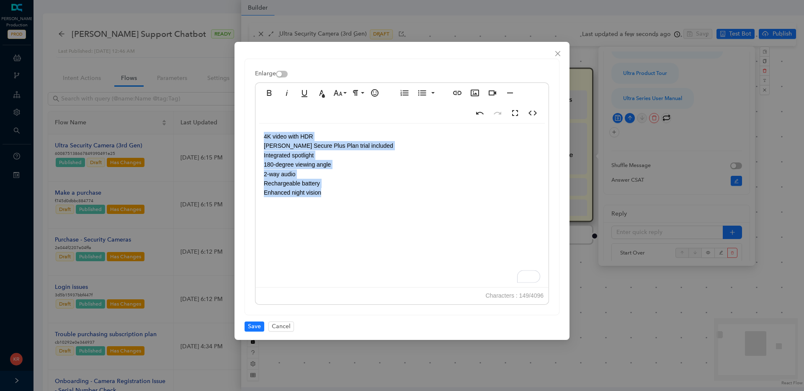
drag, startPoint x: 325, startPoint y: 195, endPoint x: 258, endPoint y: 138, distance: 88.4
click at [258, 138] on div "4K video with HDR Arlo Secure Plus Plan trial included Integrated spotlight 180…" at bounding box center [401, 206] width 293 height 167
click at [420, 94] on icon "button" at bounding box center [422, 93] width 10 height 10
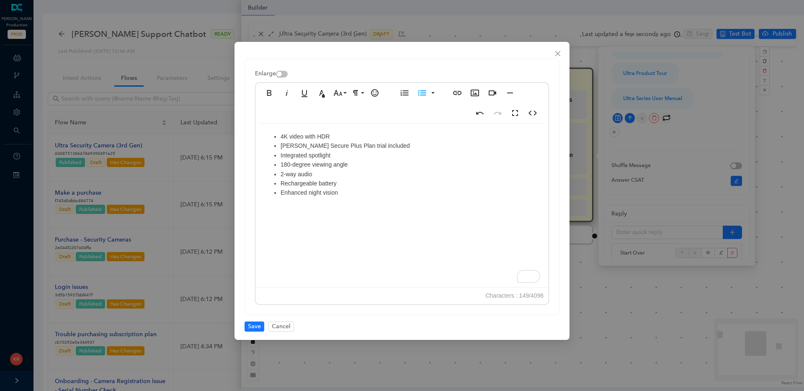
click at [403, 196] on li "Enhanced night vision" at bounding box center [409, 192] width 259 height 9
click at [280, 137] on undefined "4K video with HDR" at bounding box center [304, 136] width 49 height 7
click at [280, 137] on ul "4K video with HDR Arlo Secure Plus Plan trial included Integrated spotlight 180…" at bounding box center [402, 174] width 276 height 85
click at [475, 93] on icon "button" at bounding box center [474, 93] width 8 height 7
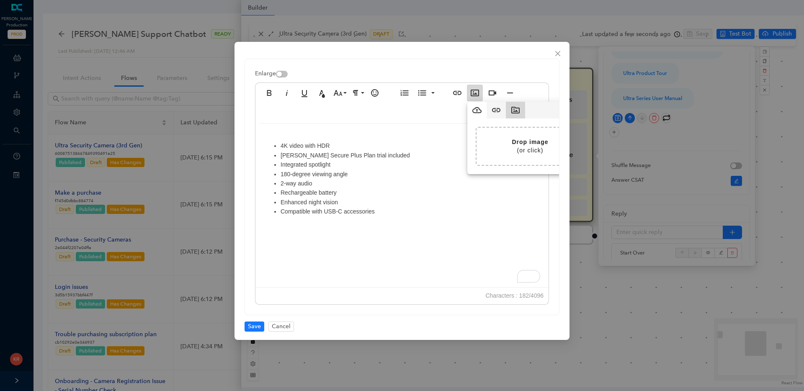
click at [512, 111] on icon "button" at bounding box center [515, 110] width 10 height 10
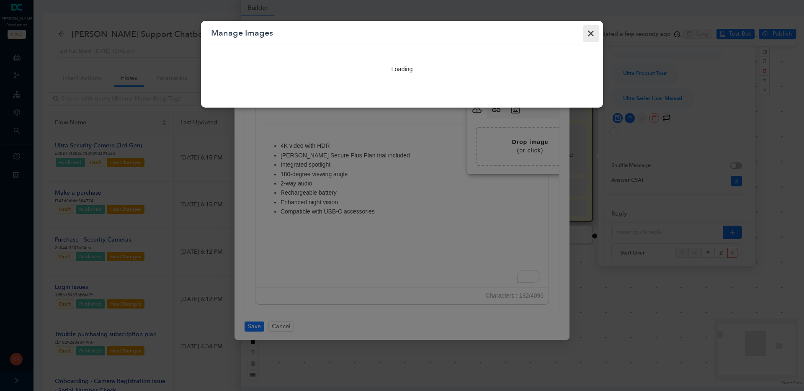
click at [591, 31] on icon at bounding box center [590, 33] width 10 height 10
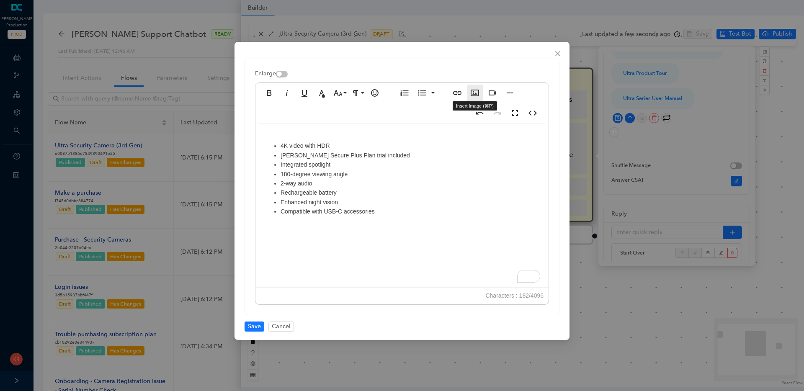
click at [472, 90] on icon "button" at bounding box center [475, 93] width 10 height 10
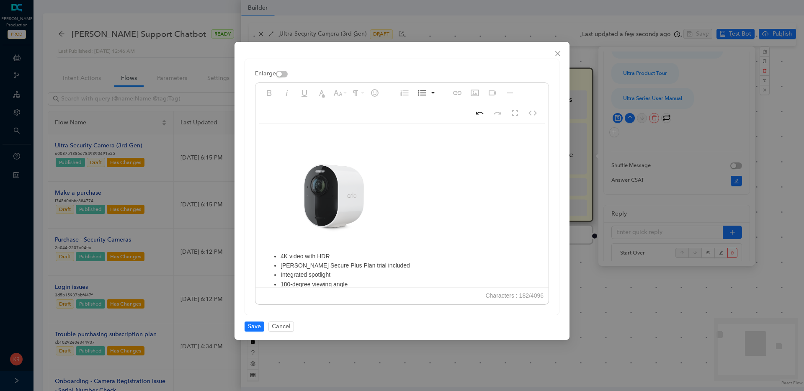
click at [377, 141] on img "To enrich screen reader interactions, please activate Accessibility in Grammarl…" at bounding box center [327, 192] width 126 height 120
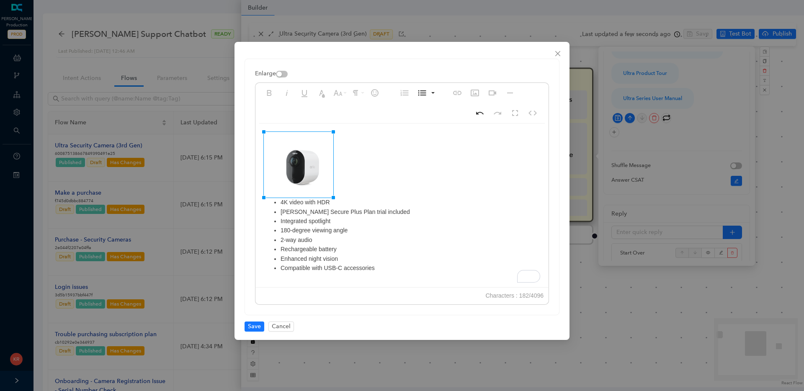
drag, startPoint x: 390, startPoint y: 131, endPoint x: 334, endPoint y: 147, distance: 58.3
click at [413, 162] on div "4K video with HDR Arlo Secure Plus Plan trial included Integrated spotlight 180…" at bounding box center [401, 206] width 293 height 167
click at [403, 272] on div "4K video with HDR Arlo Secure Plus Plan trial included Integrated spotlight 180…" at bounding box center [401, 206] width 293 height 167
click at [254, 326] on span "Save" at bounding box center [254, 326] width 13 height 9
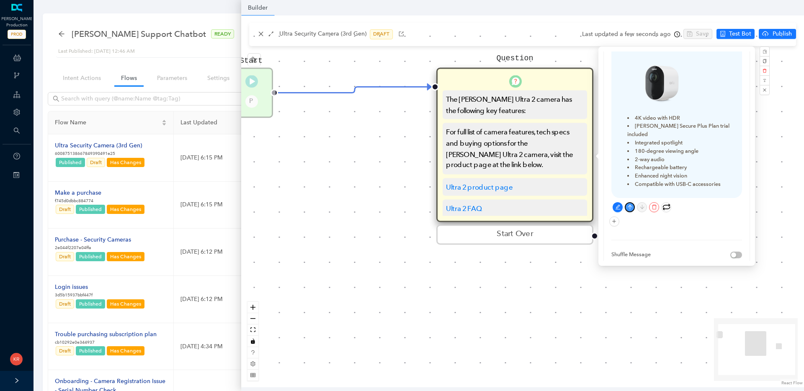
click at [629, 205] on icon "arrow-up" at bounding box center [629, 207] width 4 height 4
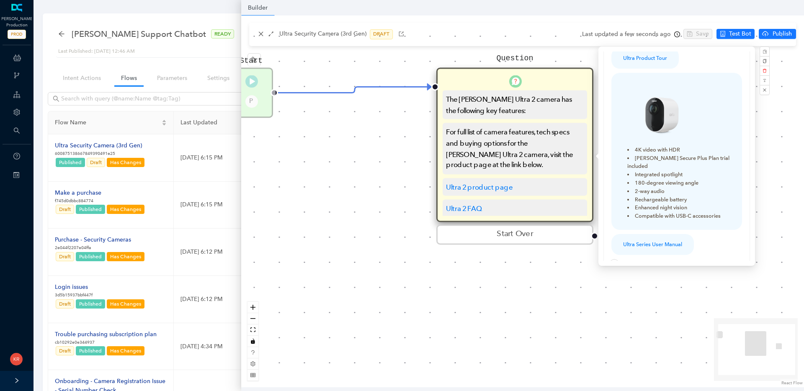
scroll to position [169, 0]
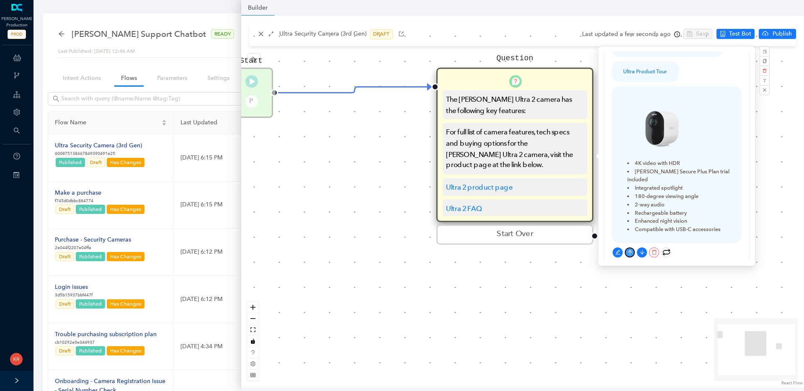
click at [630, 247] on button "button" at bounding box center [629, 252] width 10 height 10
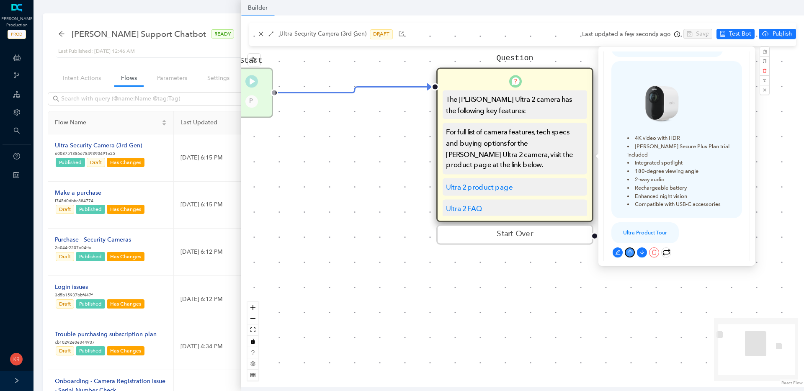
click at [630, 249] on icon "arrow-up" at bounding box center [629, 251] width 5 height 5
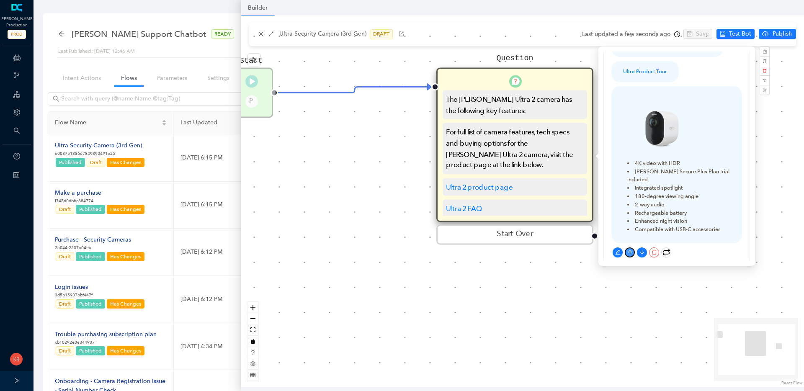
click at [630, 249] on icon "arrow-up" at bounding box center [629, 251] width 5 height 5
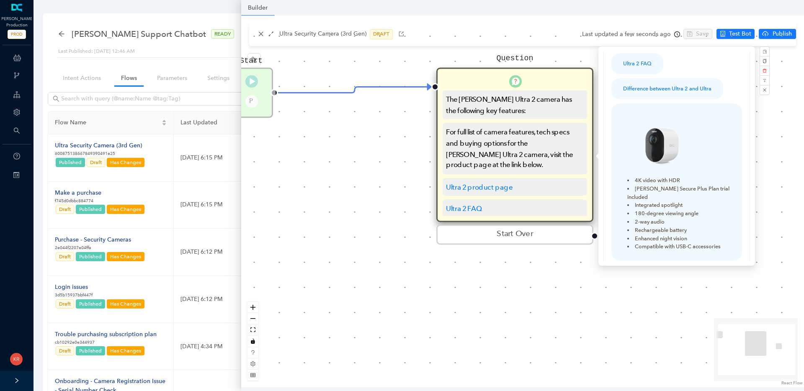
scroll to position [139, 0]
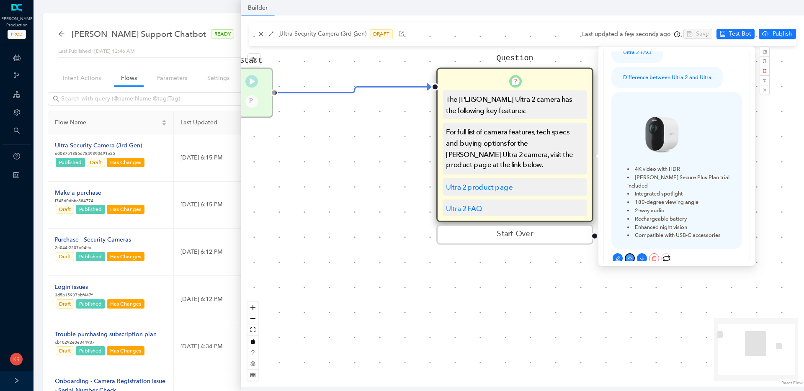
click at [630, 256] on icon "arrow-up" at bounding box center [629, 258] width 5 height 5
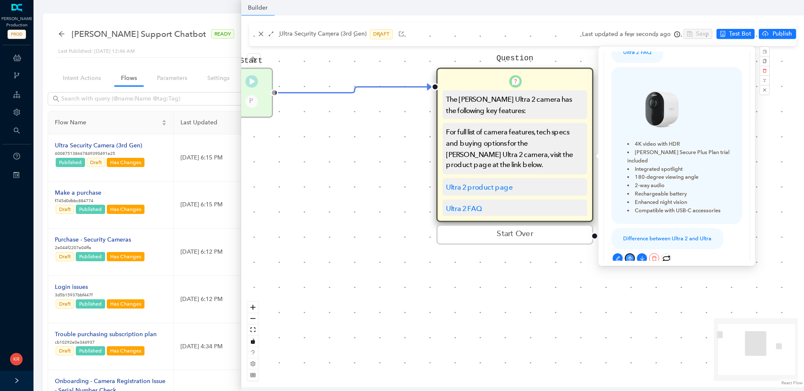
click at [630, 256] on icon "arrow-up" at bounding box center [629, 258] width 5 height 5
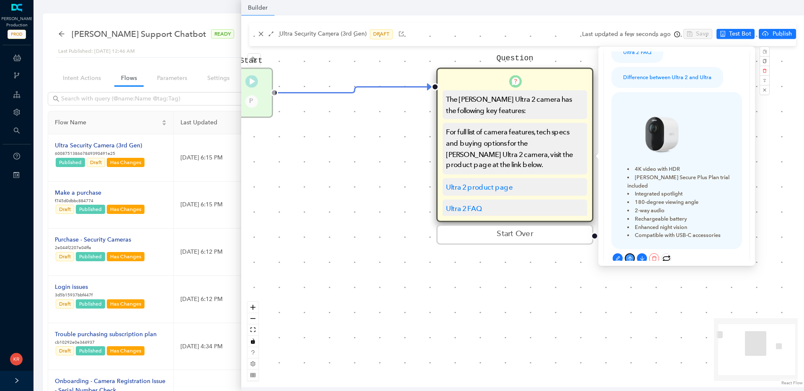
click at [630, 256] on icon "arrow-up" at bounding box center [629, 258] width 5 height 5
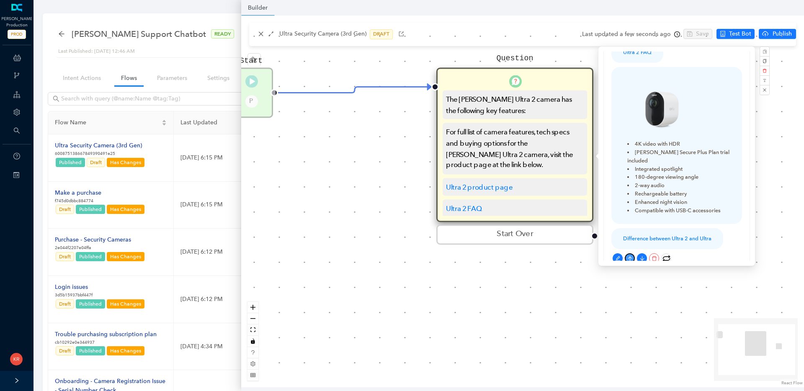
click at [630, 256] on icon "arrow-up" at bounding box center [629, 258] width 5 height 5
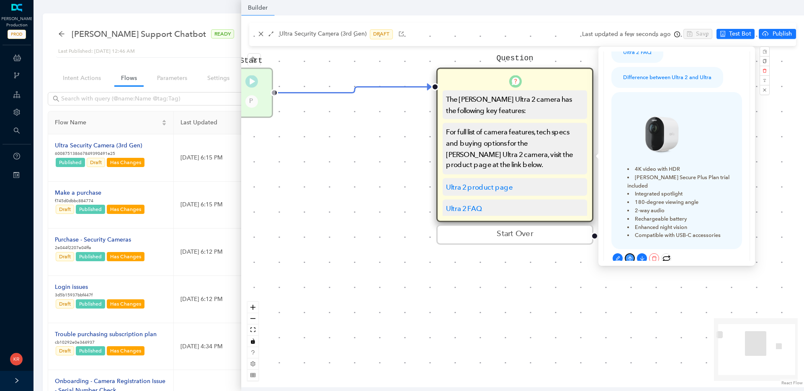
click at [630, 256] on icon "arrow-up" at bounding box center [629, 258] width 5 height 5
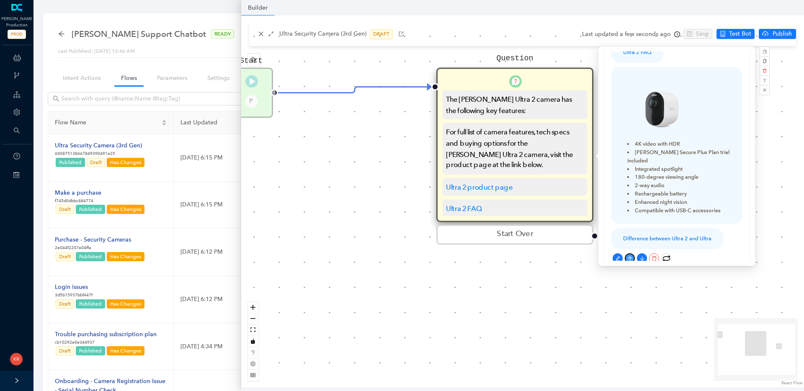
click at [630, 256] on icon "arrow-up" at bounding box center [629, 258] width 5 height 5
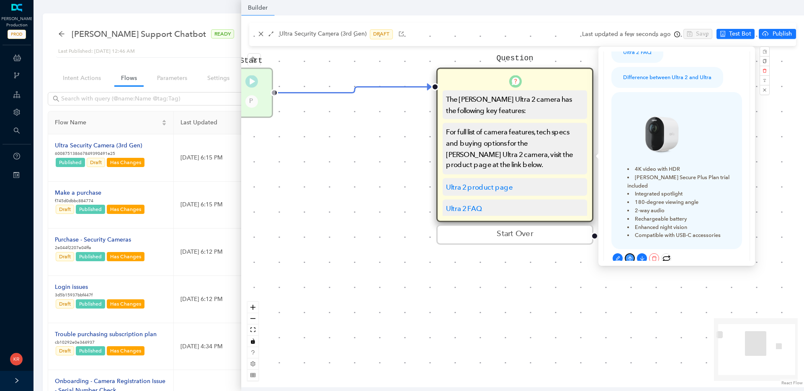
click at [630, 256] on icon "arrow-up" at bounding box center [629, 258] width 5 height 5
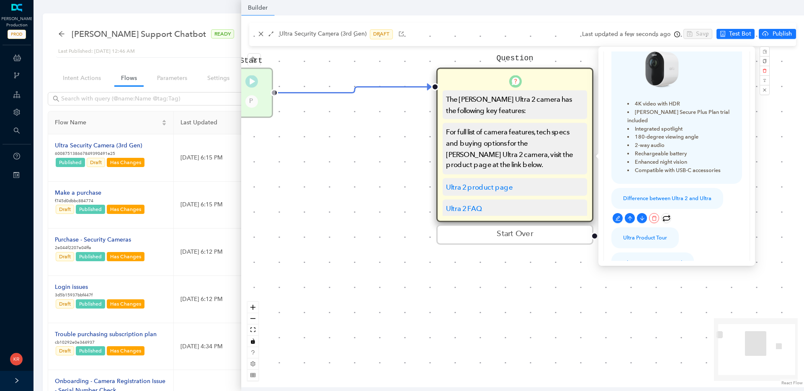
scroll to position [180, 0]
click at [628, 239] on icon "arrow-up" at bounding box center [629, 241] width 5 height 5
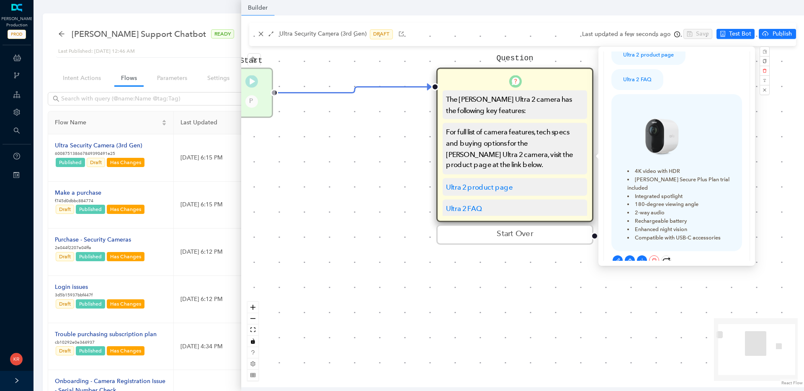
scroll to position [117, 0]
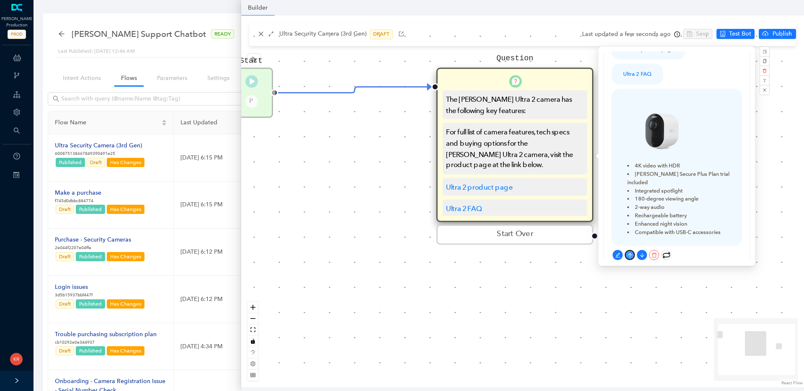
click at [630, 252] on icon "arrow-up" at bounding box center [629, 254] width 5 height 5
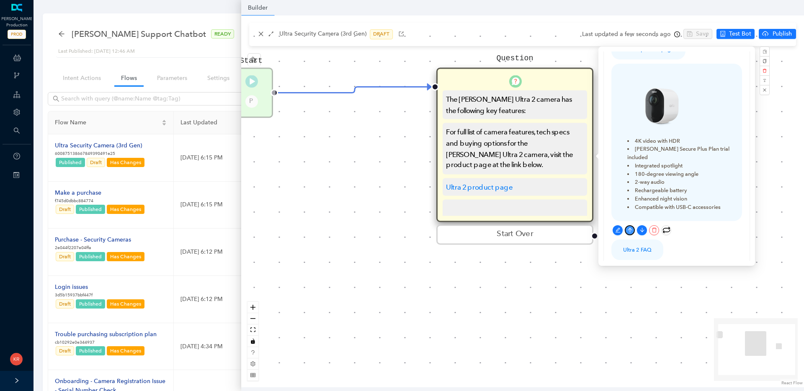
click at [633, 225] on button "button" at bounding box center [629, 230] width 10 height 10
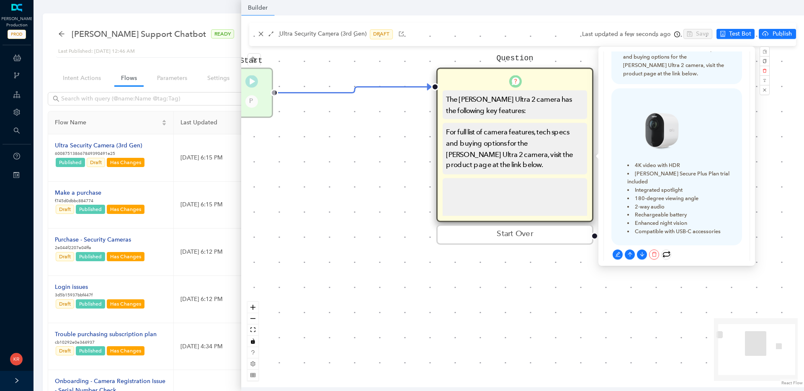
scroll to position [85, 0]
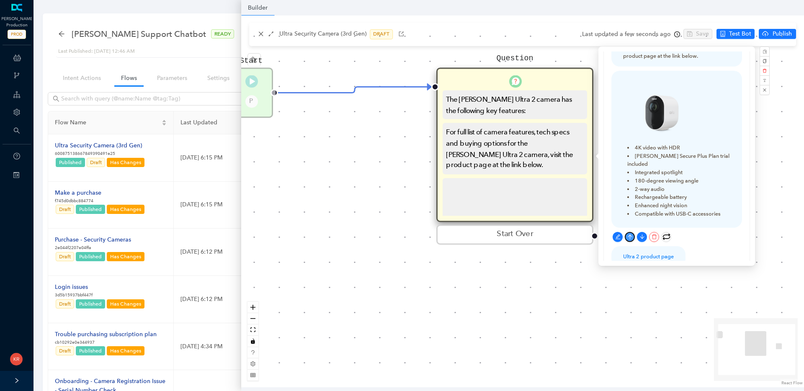
click at [629, 235] on icon "arrow-up" at bounding box center [629, 237] width 4 height 4
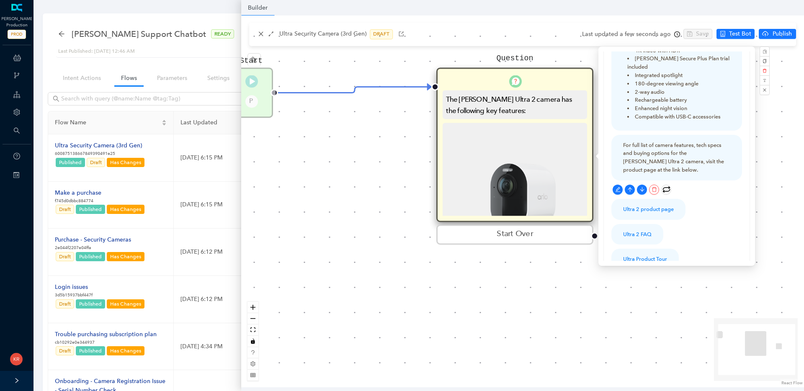
scroll to position [179, 0]
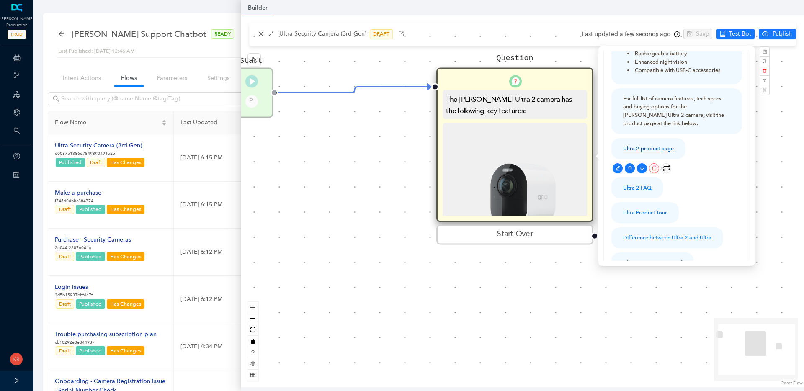
click at [650, 145] on link "Ultra 2 product page" at bounding box center [648, 148] width 51 height 6
click at [619, 165] on icon "edit" at bounding box center [617, 167] width 5 height 5
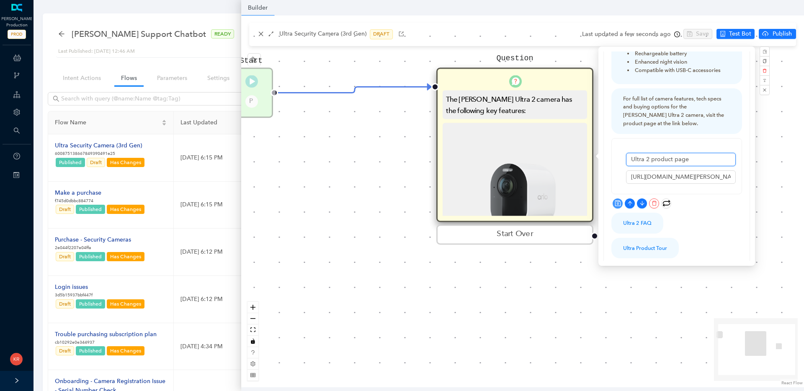
click at [657, 153] on input "Ultra 2 product page" at bounding box center [681, 159] width 110 height 13
click at [647, 153] on input "Ultra 2 product page" at bounding box center [681, 159] width 110 height 13
drag, startPoint x: 690, startPoint y: 153, endPoint x: 644, endPoint y: 153, distance: 46.0
click at [644, 153] on input "Ultra 2 product page" at bounding box center [681, 159] width 110 height 13
type input "Ultra Security Camera 4K (3rd Gen)"
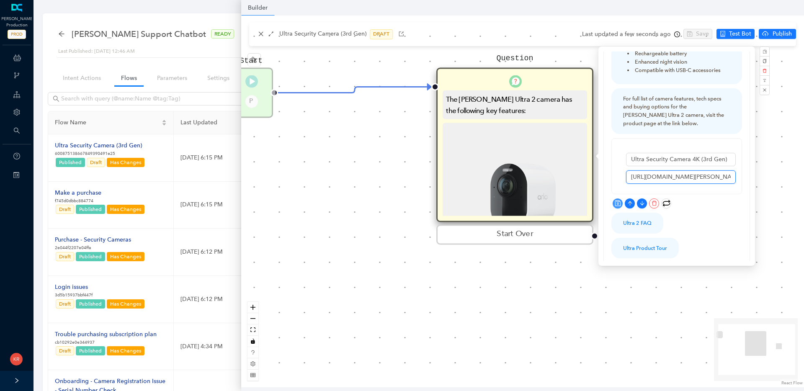
click at [661, 171] on input "https://www.arlo.com/en-us/cameras/ultra/arlo-ultra-2.html" at bounding box center [681, 176] width 110 height 13
click at [662, 171] on input "https://www.arlo.com/en-us/cameras/ultra/arlo-ultra-2.html" at bounding box center [681, 176] width 110 height 13
paste input "us.arlo.com/products/arlo-ultra-3"
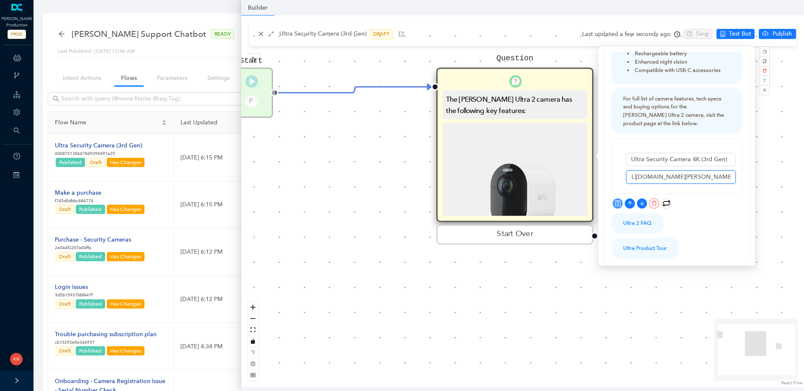
type input "https://us.arlo.com/products/arlo-ultra-3"
click at [617, 200] on icon "save" at bounding box center [617, 203] width 6 height 6
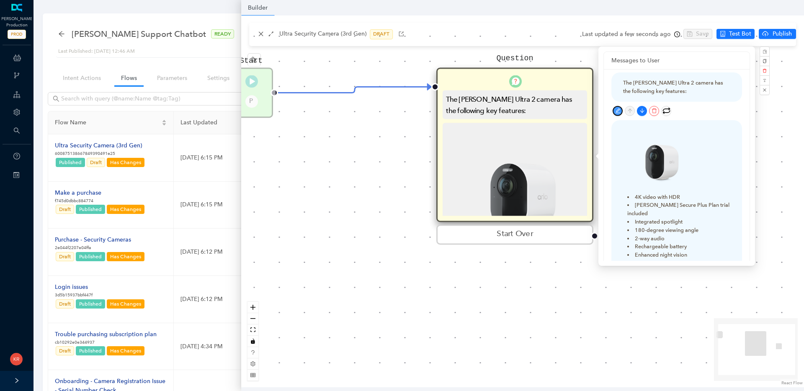
click at [619, 110] on icon "edit" at bounding box center [617, 110] width 5 height 5
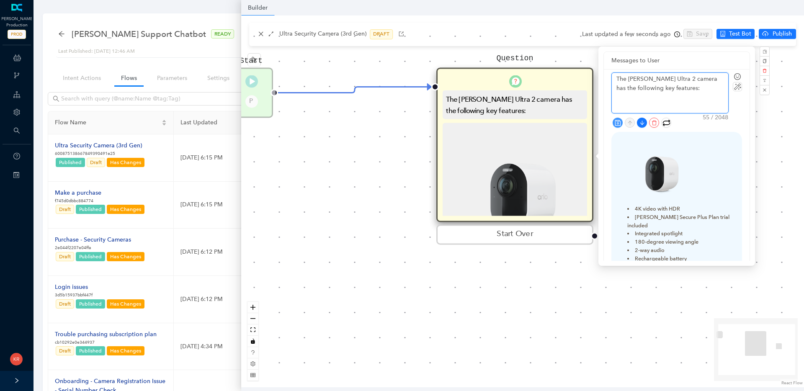
click at [656, 76] on textarea "The Arlo Ultra 2 camera has the following key features:" at bounding box center [669, 93] width 116 height 40
type textarea "The Arlo Ultra camera has the following key features:"
type textarea "The Arlo Ultra S camera has the following key features:"
type textarea "The Arlo Ultra Se camera has the following key features:"
type textarea "The Arlo Ultra Sec camera has the following key features:"
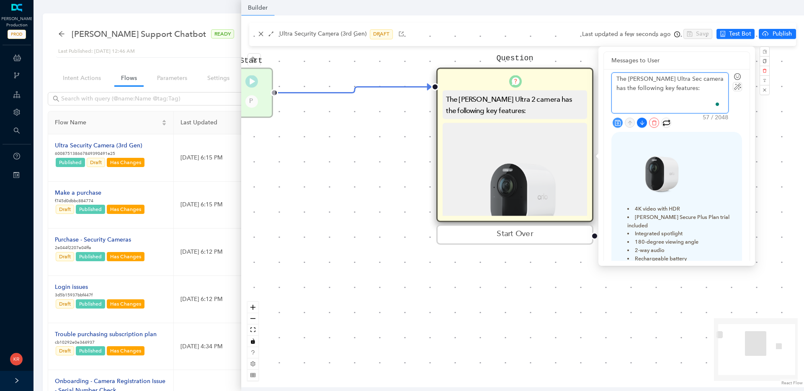
type textarea "The Arlo Ultra Secu camera has the following key features:"
type textarea "The Arlo Ultra Secur camera has the following key features:"
type textarea "The Arlo Ultra Securi camera has the following key features:"
type textarea "The Arlo Ultra Securit camera has the following key features:"
type textarea "The Arlo Ultra Security camera has the following key features:"
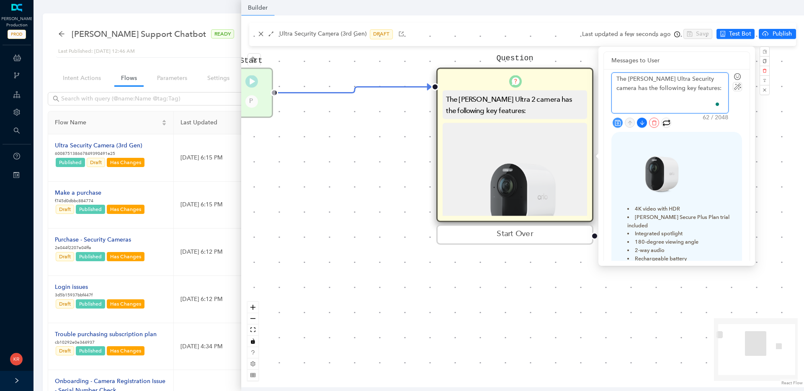
type textarea "The Arlo Ultra Security amera has the following key features:"
type textarea "The Arlo Ultra Security Camera has the following key features:"
type textarea "The Arlo Ultra Security Camera $ has the following key features:"
type textarea "The Arlo Ultra Security Camera $K has the following key features:"
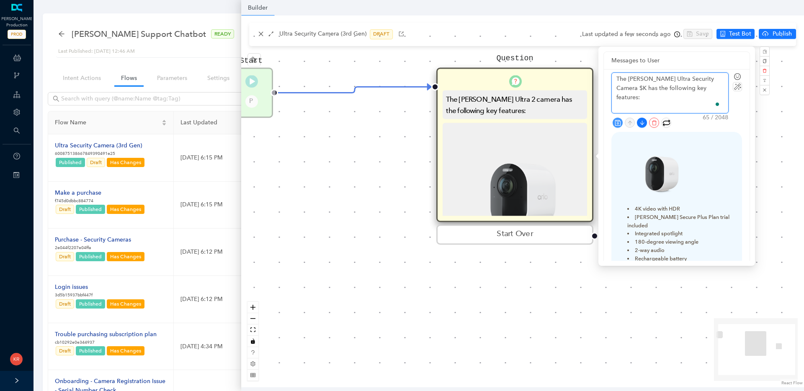
type textarea "The Arlo Ultra Security Camera $K has the following key features:"
type textarea "The Arlo Ultra Security Camera $ has the following key features:"
type textarea "The Arlo Ultra Security Camera has the following key features:"
type textarea "The Arlo Ultra Security Camera 4 has the following key features:"
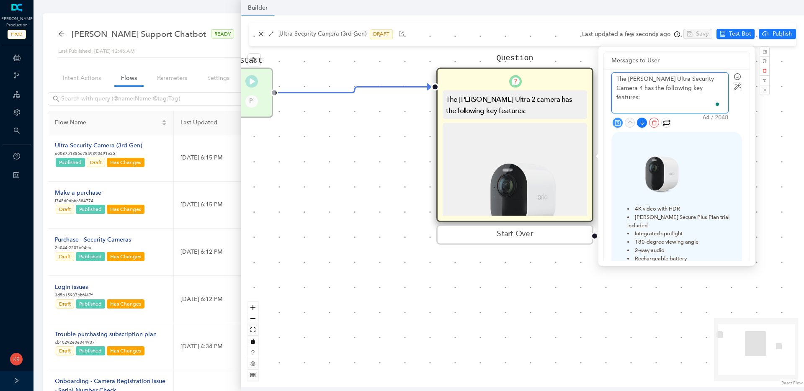
type textarea "The Arlo Ultra Security Camera 4K has the following key features:"
type textarea "The Arlo Ultra Security Camera 4K ( has the following key features:"
type textarea "The Arlo Ultra Security Camera 4K (3 has the following key features:"
type textarea "The Arlo Ultra Security Camera 4K (3r has the following key features:"
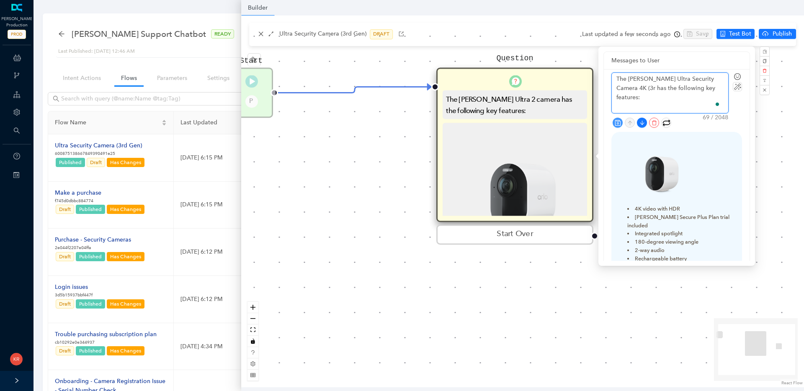
type textarea "The Arlo Ultra Security Camera 4K (3rd has the following key features:"
type textarea "The Arlo Ultra Security Camera 4K (3rd G has the following key features:"
type textarea "The Arlo Ultra Security Camera 4K (3rd Ge has the following key features:"
type textarea "The Arlo Ultra Security Camera 4K (3rd Gen has the following key features:"
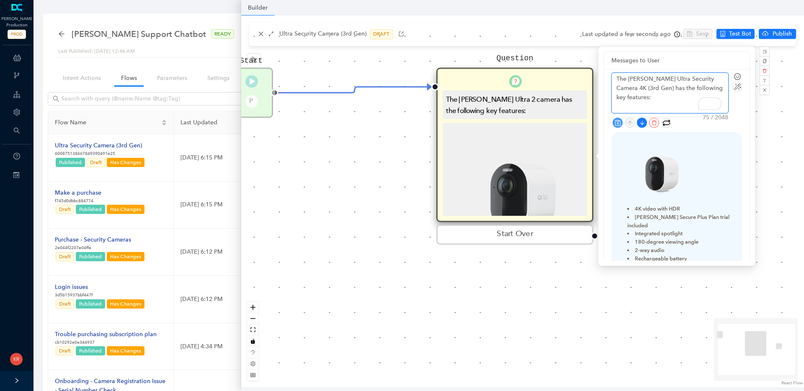
type textarea "The Arlo Ultra Security Camera 4K (3rd Gen) has the following key features:"
click at [619, 120] on icon "save" at bounding box center [617, 123] width 6 height 6
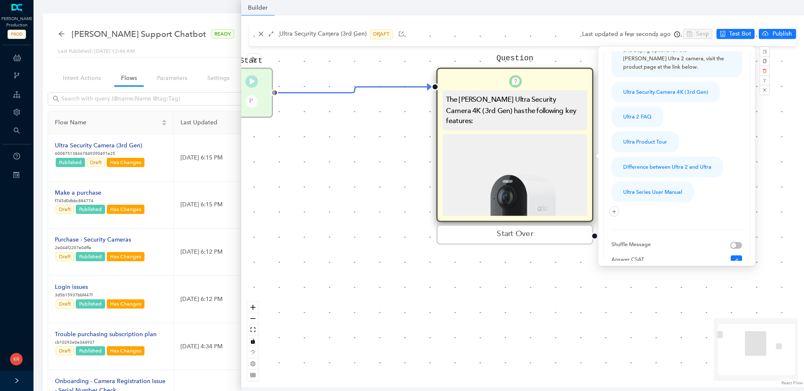
scroll to position [244, 0]
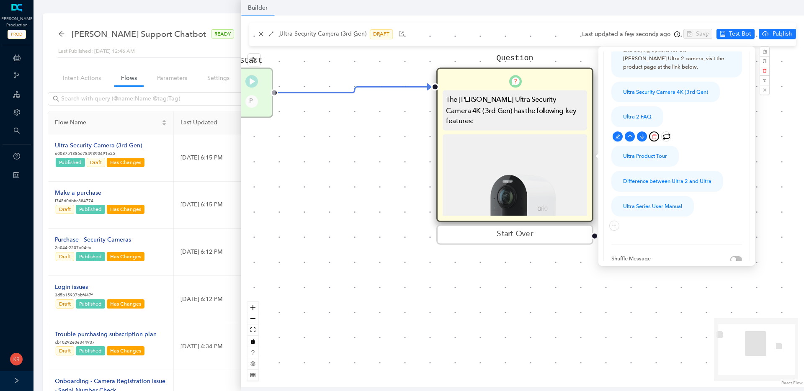
click at [653, 134] on icon "delete" at bounding box center [654, 136] width 5 height 5
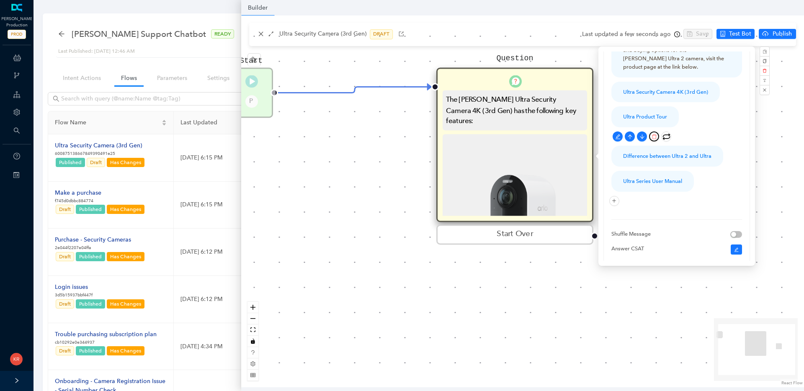
click at [653, 134] on icon "delete" at bounding box center [653, 136] width 5 height 5
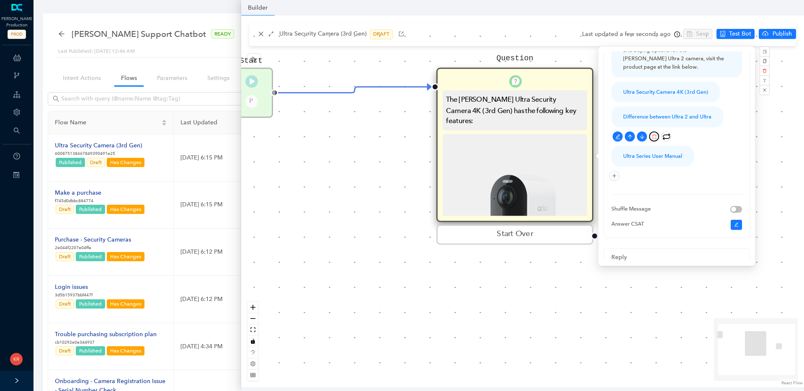
click at [653, 134] on icon "delete" at bounding box center [653, 136] width 5 height 5
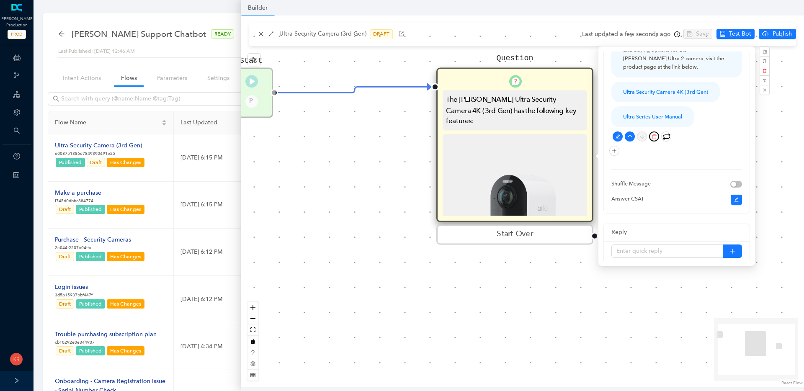
click at [653, 134] on icon "delete" at bounding box center [653, 136] width 5 height 5
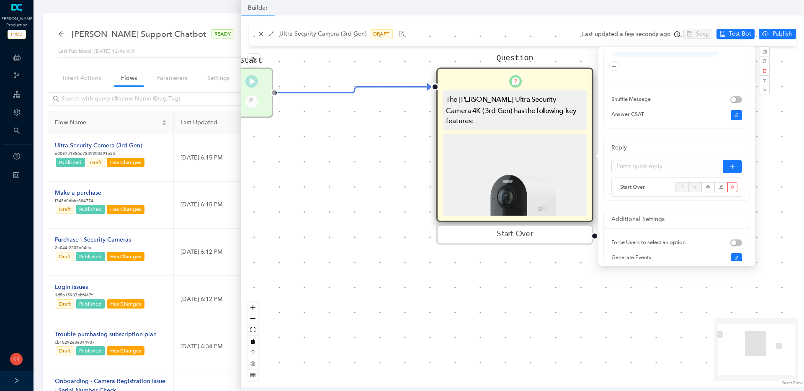
scroll to position [317, 0]
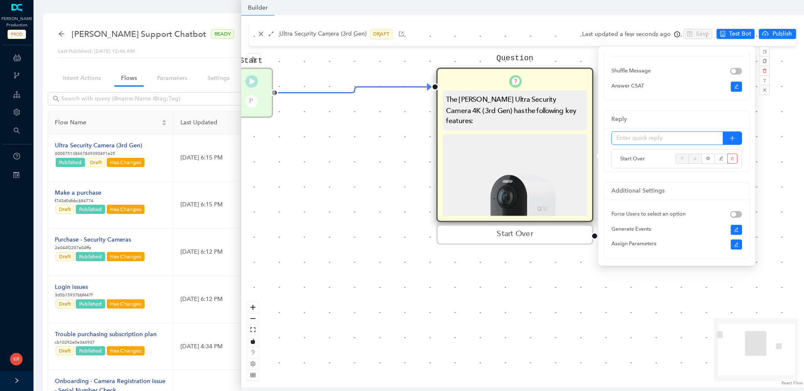
click at [654, 131] on input "text" at bounding box center [667, 137] width 112 height 13
type input "Start Over"
click at [740, 131] on button "button" at bounding box center [731, 137] width 19 height 13
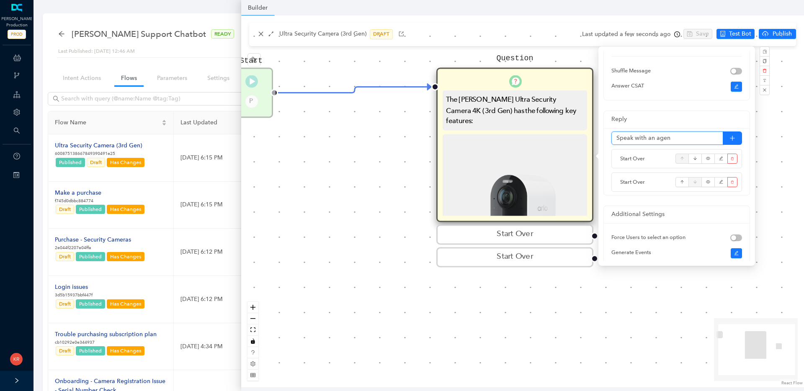
type input "Speak with an agent"
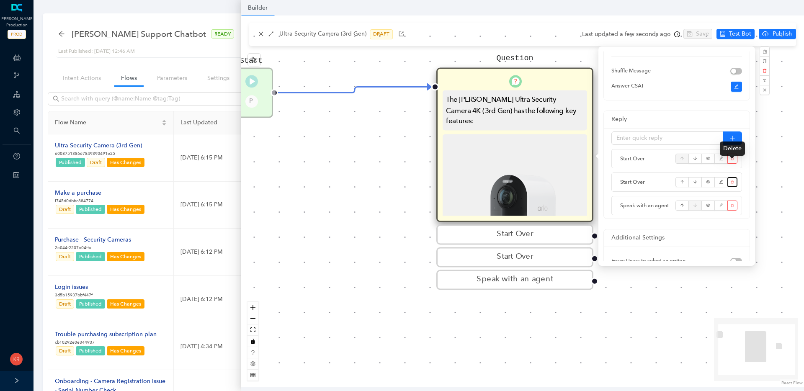
click at [731, 177] on icon "delete" at bounding box center [731, 181] width 3 height 9
click at [709, 174] on span "Yes" at bounding box center [708, 171] width 9 height 9
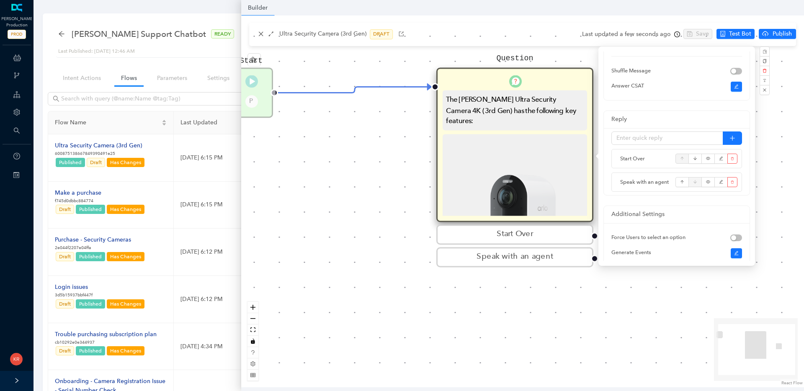
click at [592, 286] on div "Start P Question The Arlo Ultra Security Camera 4K (3rd Gen) has the following …" at bounding box center [522, 201] width 562 height 372
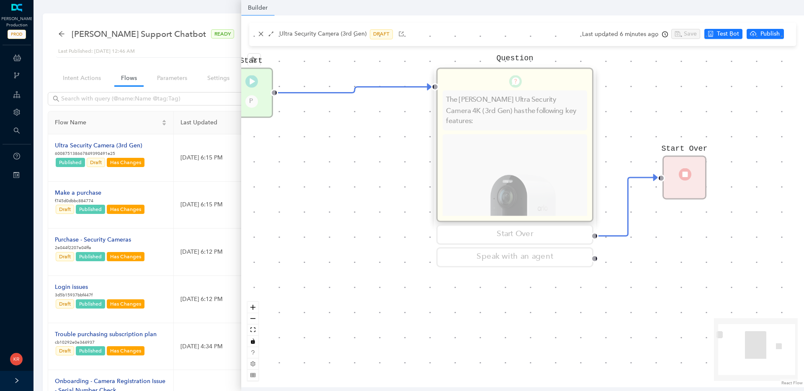
scroll to position [0, 0]
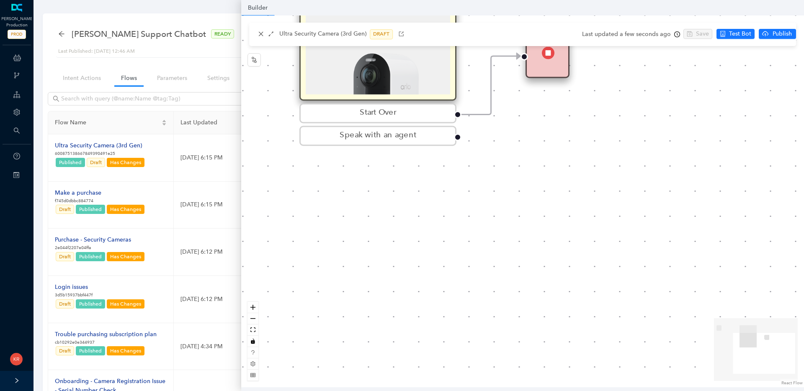
drag, startPoint x: 691, startPoint y: 261, endPoint x: 538, endPoint y: 137, distance: 196.9
click at [538, 136] on div "Start P Question The Arlo Ultra Security Camera 4K (3rd Gen) has the following …" at bounding box center [522, 201] width 562 height 372
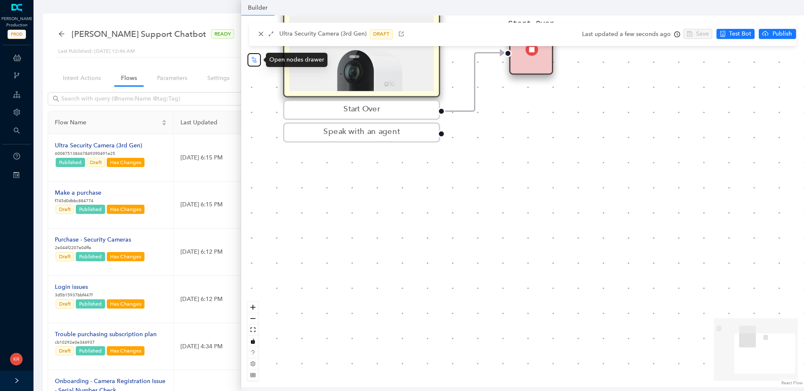
click at [249, 60] on button "button" at bounding box center [253, 59] width 13 height 13
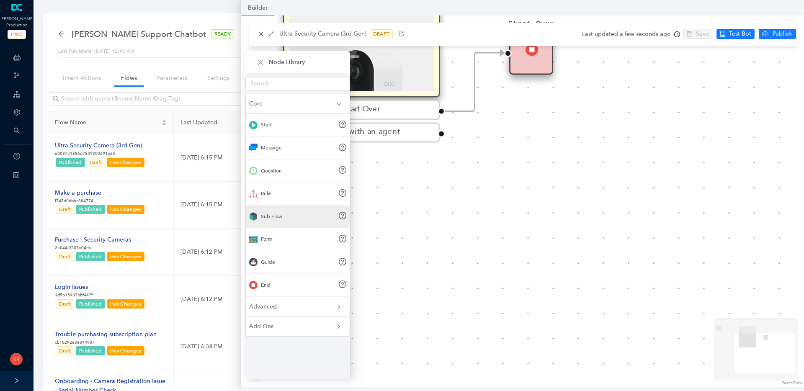
click at [272, 217] on div "Sub Flow" at bounding box center [271, 217] width 21 height 8
click at [286, 217] on div "Sub Flow" at bounding box center [298, 216] width 104 height 23
click at [280, 216] on div "Sub Flow" at bounding box center [271, 217] width 21 height 8
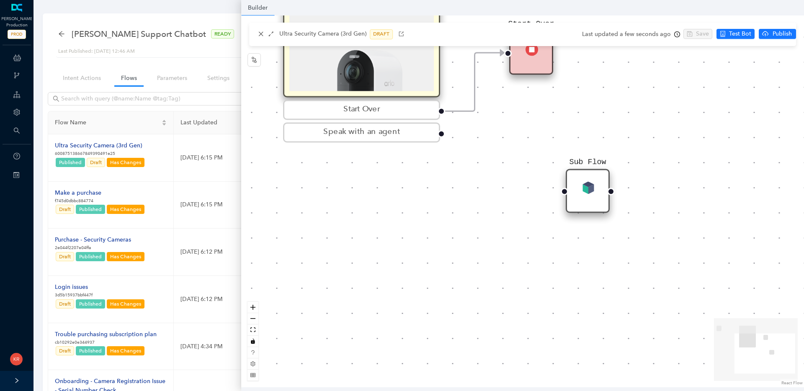
click at [578, 187] on div "Sub Flow" at bounding box center [587, 191] width 44 height 44
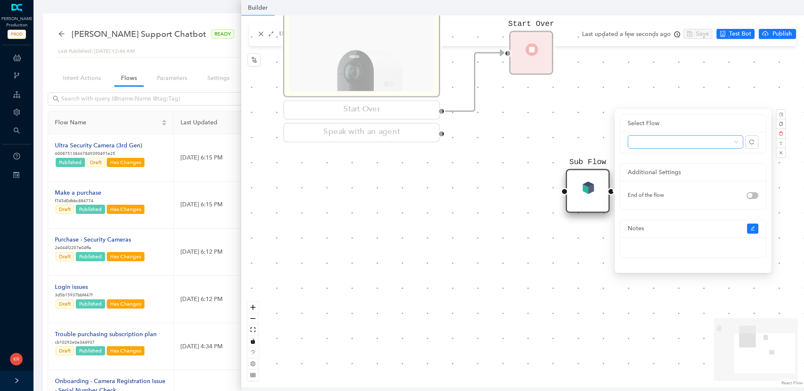
click at [658, 142] on span at bounding box center [684, 142] width 105 height 13
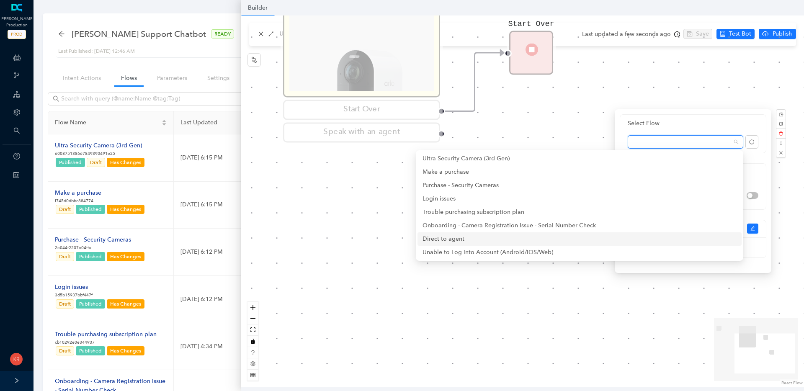
click at [504, 241] on div "Direct to agent" at bounding box center [579, 238] width 314 height 9
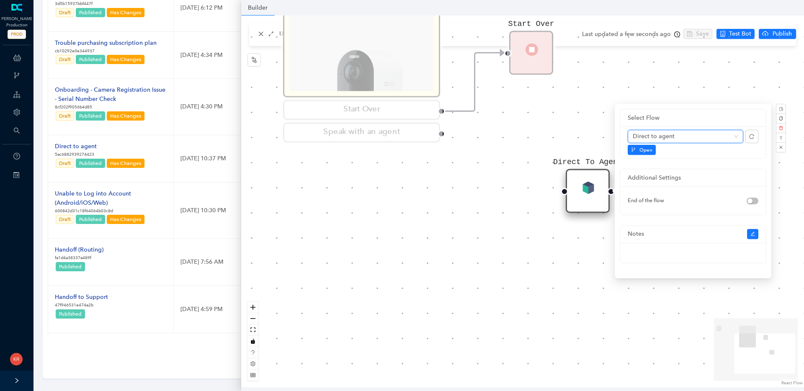
scroll to position [299, 0]
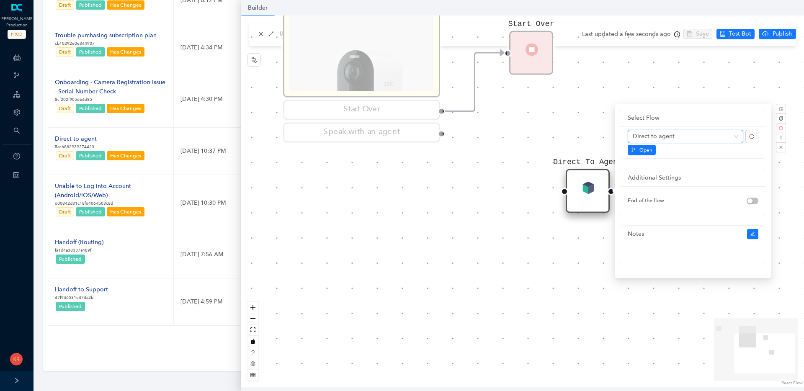
click at [593, 264] on div "Start P Question The Arlo Ultra Security Camera 4K (3rd Gen) has the following …" at bounding box center [522, 201] width 562 height 372
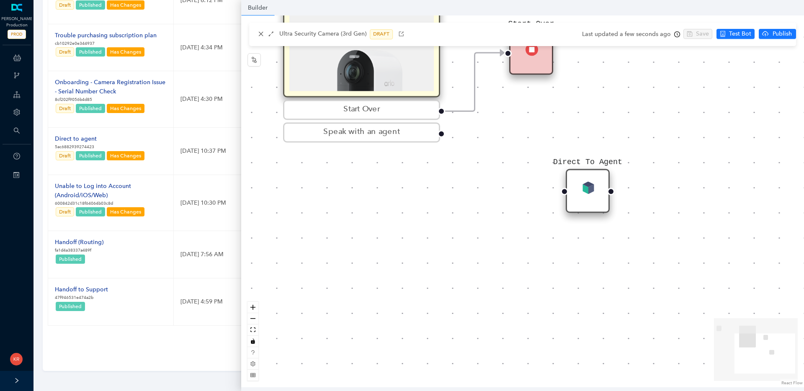
click at [441, 134] on div at bounding box center [441, 134] width 8 height 8
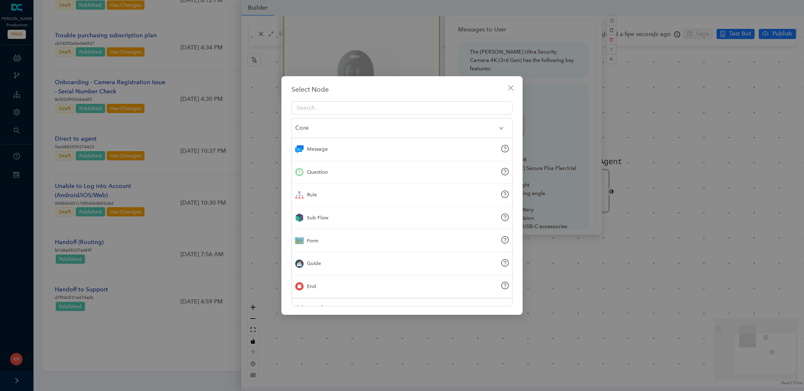
click at [686, 108] on div "Select Node Core Message Question Rule Sub Flow Form Guide End Advanced Add Ons" at bounding box center [402, 195] width 804 height 391
click at [508, 88] on icon "close" at bounding box center [510, 88] width 7 height 7
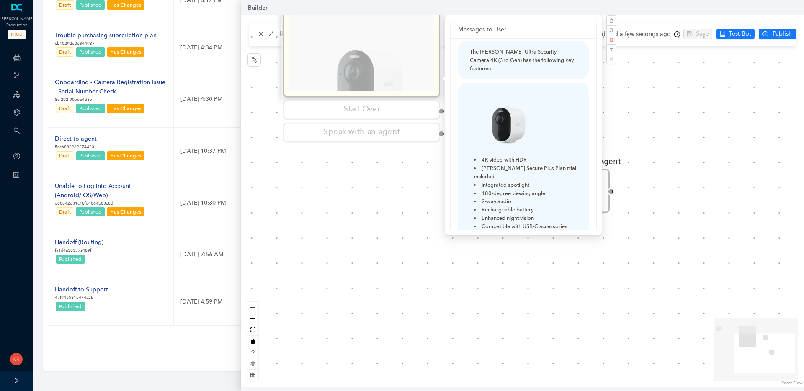
click at [625, 116] on div "Start P Question The Arlo Ultra Security Camera 4K (3rd Gen) has the following …" at bounding box center [522, 201] width 562 height 372
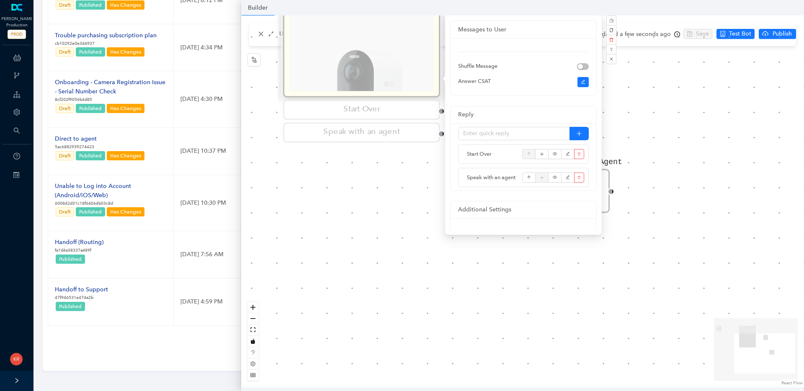
click at [624, 116] on div "Start P Question The Arlo Ultra Security Camera 4K (3rd Gen) has the following …" at bounding box center [522, 201] width 562 height 372
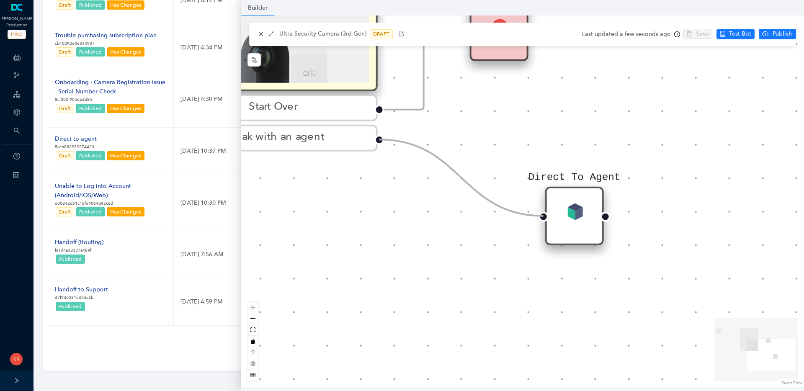
drag, startPoint x: 381, startPoint y: 139, endPoint x: 530, endPoint y: 212, distance: 166.6
click at [530, 212] on div "Start P Question The Arlo Ultra Security Camera 4K (3rd Gen) has the following …" at bounding box center [522, 201] width 562 height 372
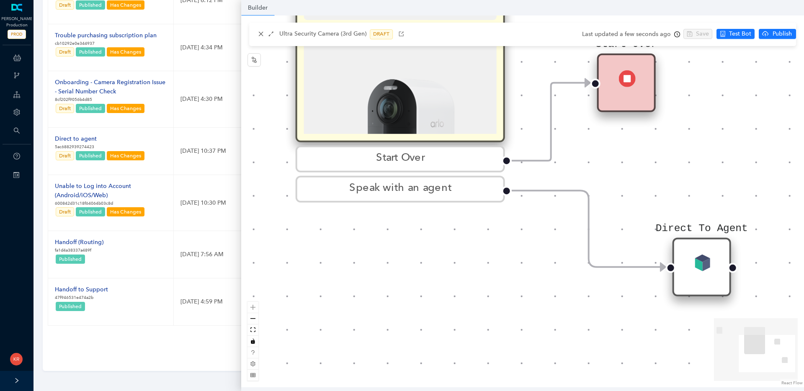
drag, startPoint x: 586, startPoint y: 154, endPoint x: 628, endPoint y: 150, distance: 42.5
click at [628, 150] on div "Start P Question The Arlo Ultra Security Camera 4K (3rd Gen) has the following …" at bounding box center [522, 201] width 562 height 372
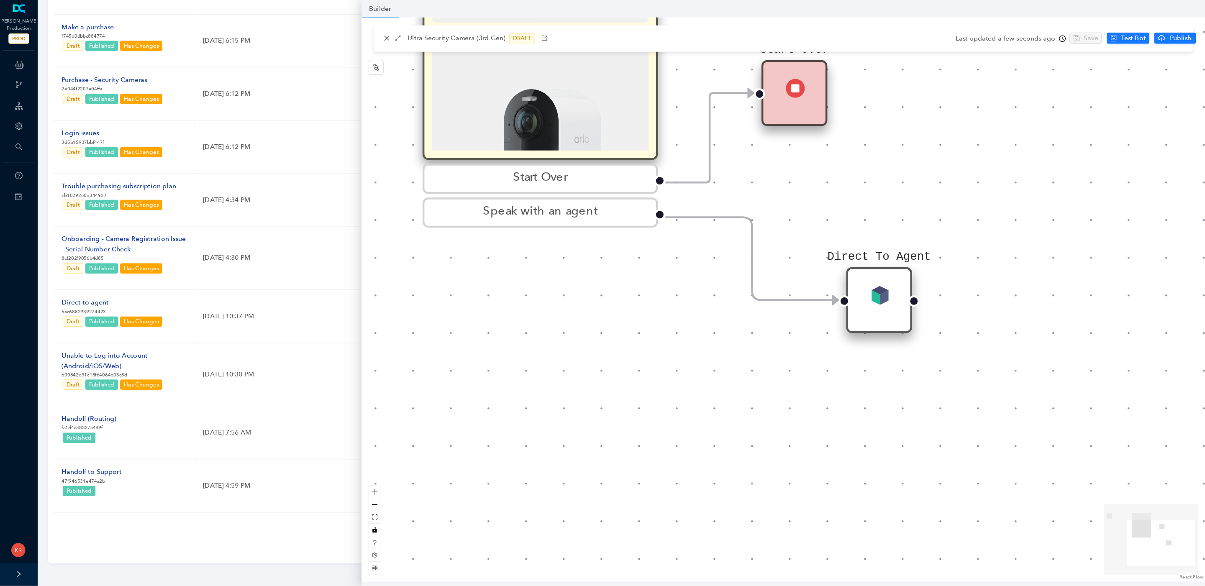
scroll to position [110, 0]
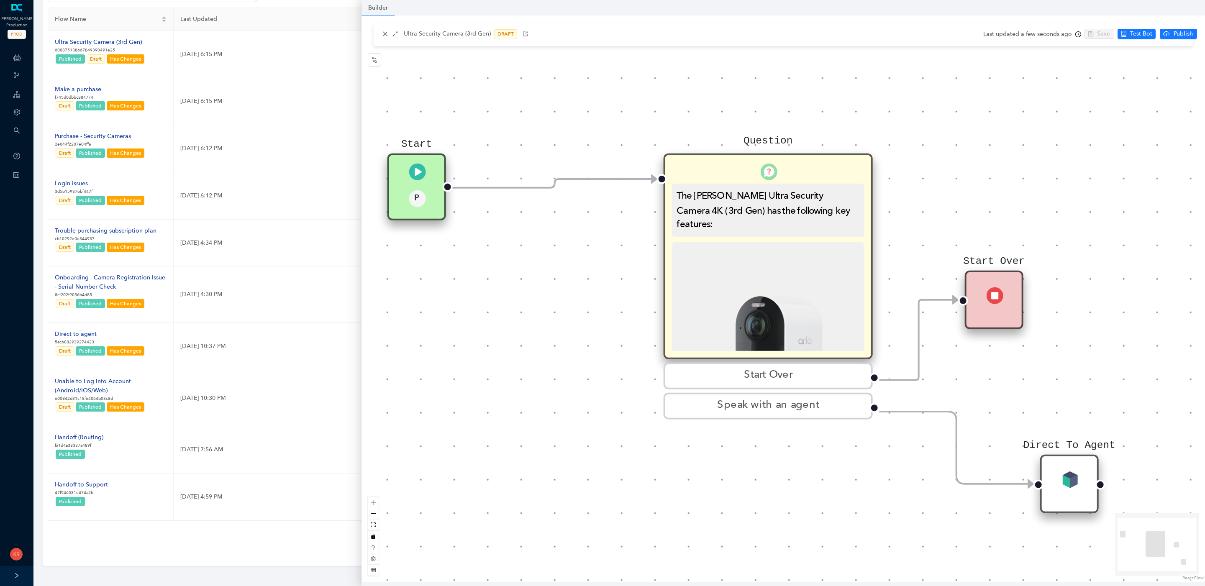
drag, startPoint x: 493, startPoint y: 223, endPoint x: 741, endPoint y: 441, distance: 329.5
click at [741, 390] on div "Start P Question The Arlo Ultra Security Camera 4K (3rd Gen) has the following …" at bounding box center [784, 298] width 844 height 567
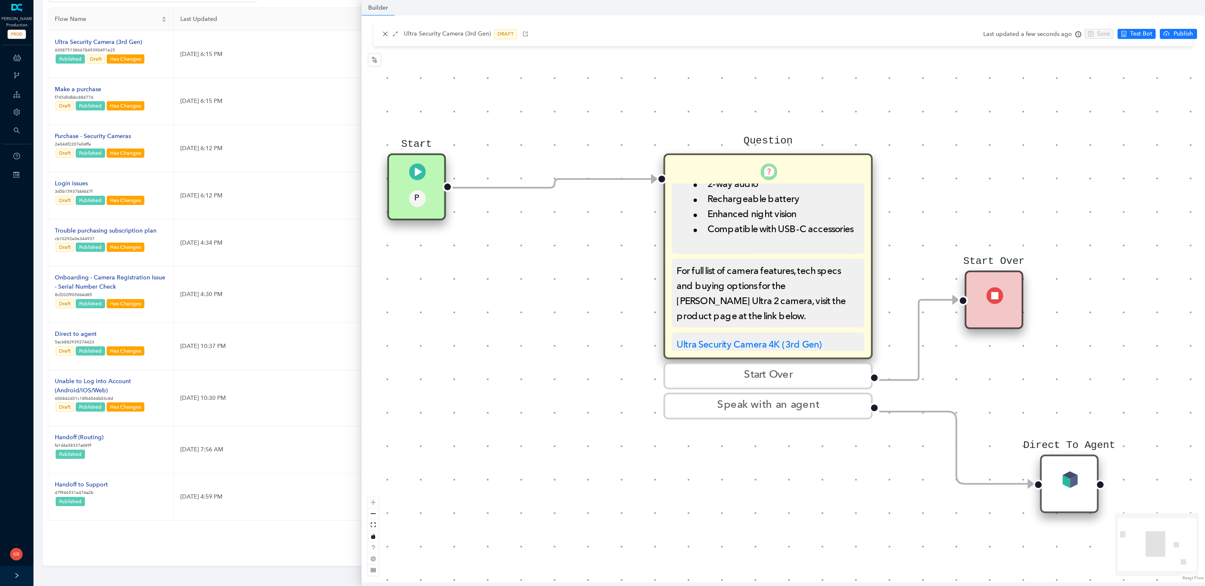
scroll to position [77, 0]
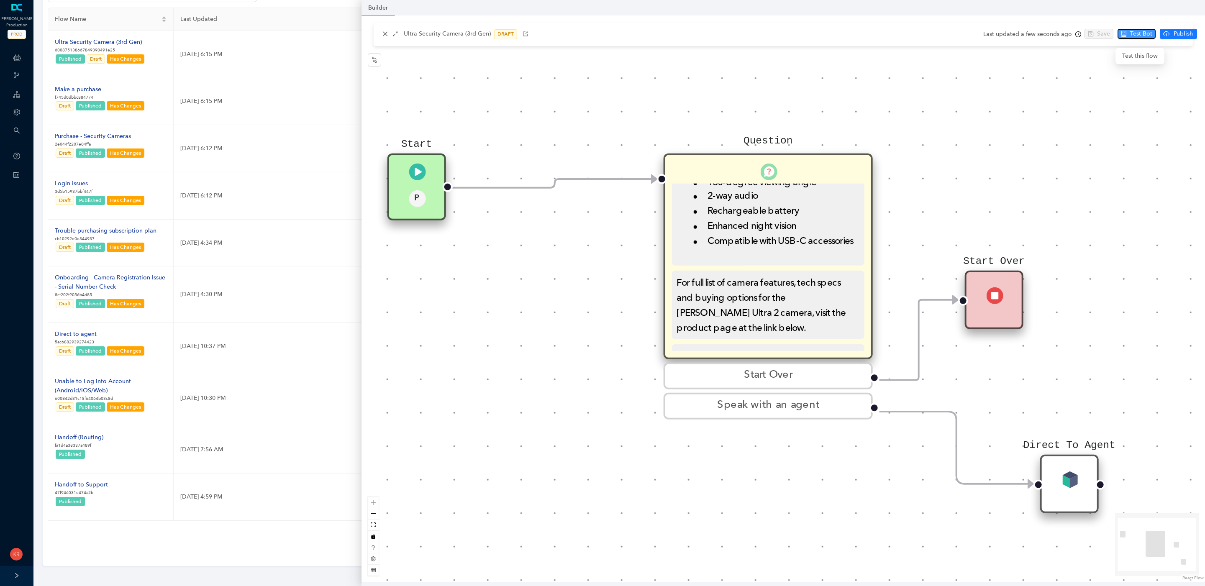
click at [803, 36] on span "Test Bot" at bounding box center [1141, 33] width 22 height 9
click at [384, 35] on icon "close" at bounding box center [386, 34] width 6 height 6
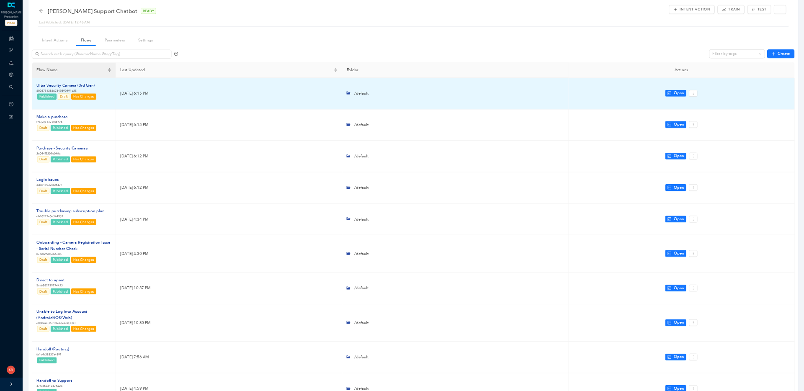
scroll to position [0, 0]
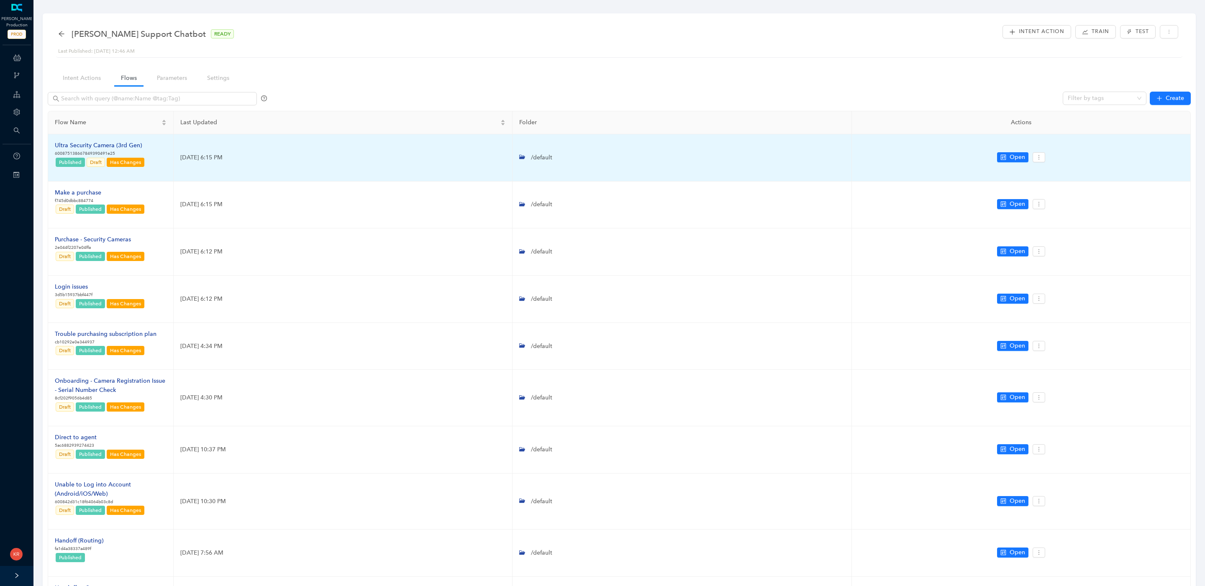
click at [85, 143] on div "Ultra Security Camera (3rd Gen)" at bounding box center [100, 145] width 90 height 9
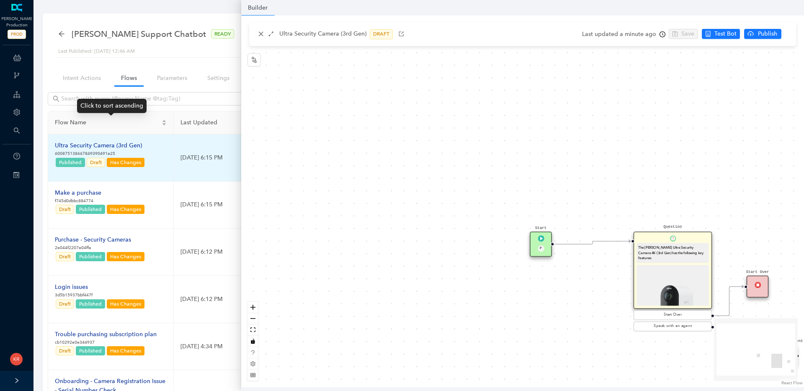
click at [156, 151] on td "Ultra Security Camera (3rd Gen) 600875138667849390491e25 Published Draft Has Ch…" at bounding box center [111, 157] width 126 height 47
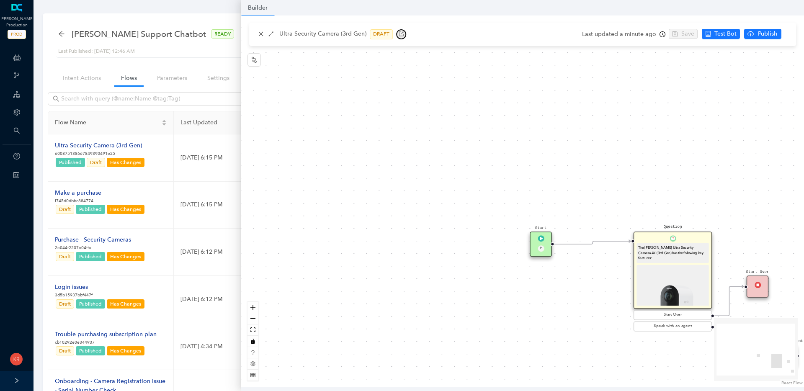
click at [399, 37] on icon "button" at bounding box center [401, 34] width 6 height 6
click at [262, 33] on icon "close" at bounding box center [261, 34] width 6 height 6
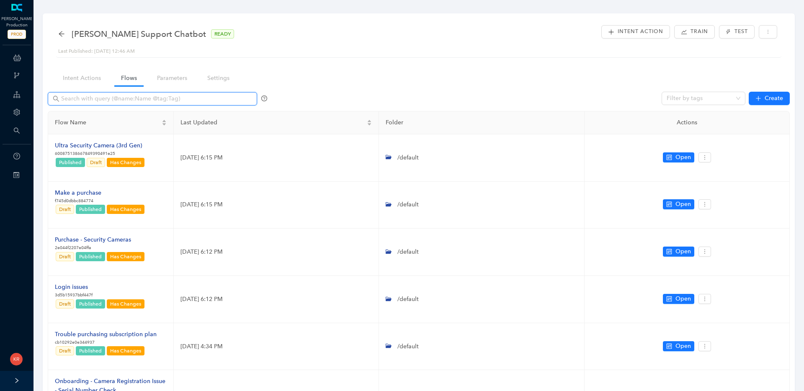
click at [159, 96] on input "text" at bounding box center [153, 98] width 184 height 9
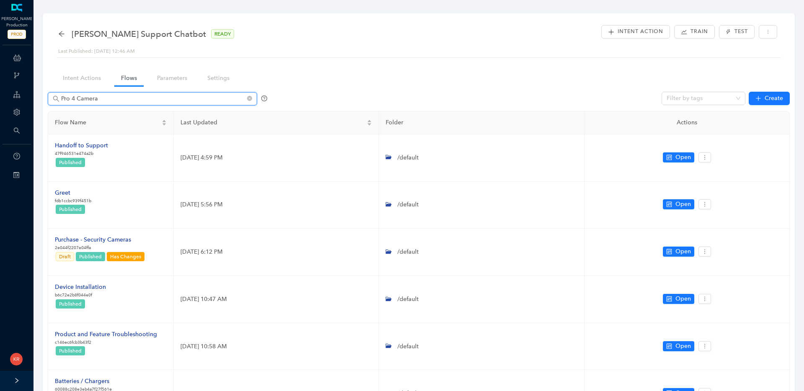
type input "Pro 4 Camera"
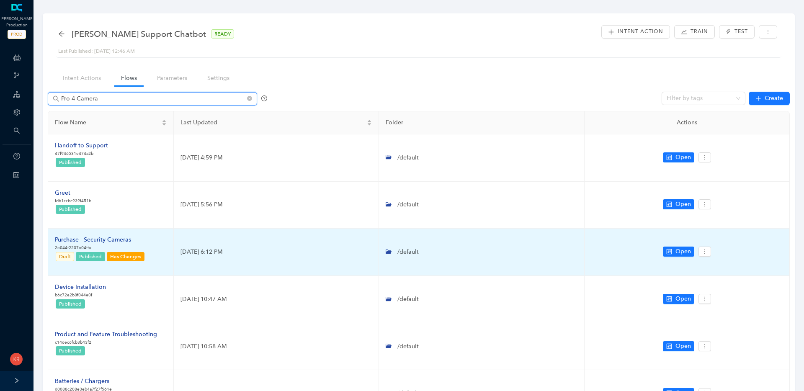
scroll to position [2, 0]
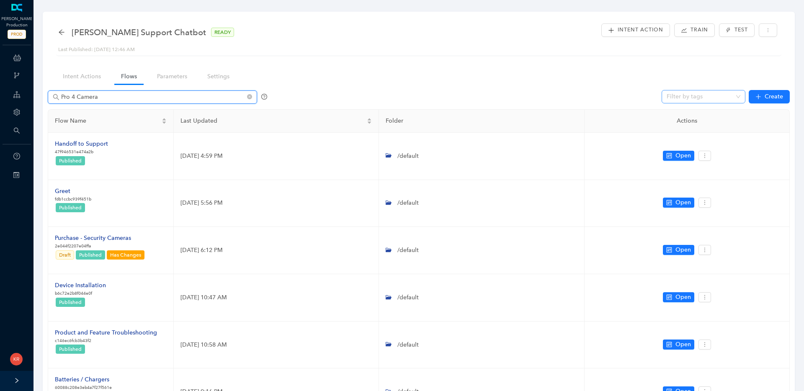
click at [729, 97] on div at bounding box center [699, 96] width 72 height 7
click at [567, 91] on div "Filter by tags Create" at bounding box center [419, 96] width 742 height 17
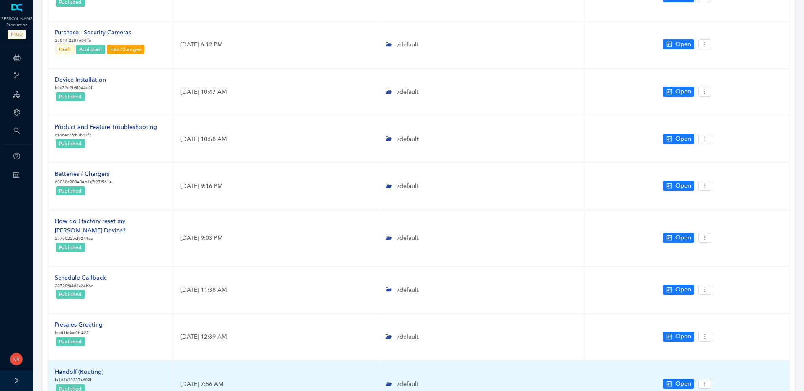
scroll to position [280, 0]
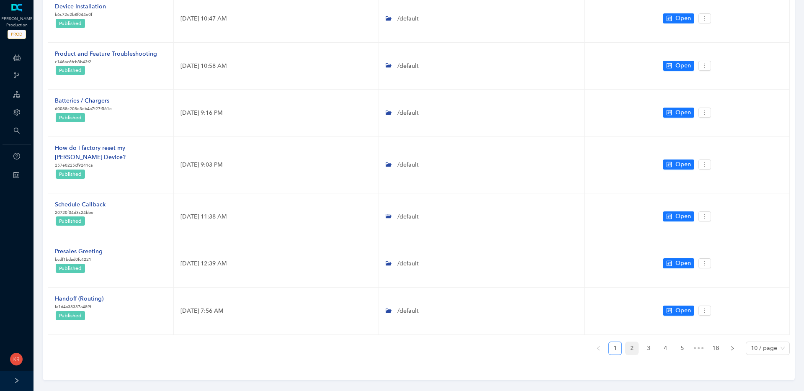
click at [631, 342] on link "2" at bounding box center [631, 348] width 13 height 13
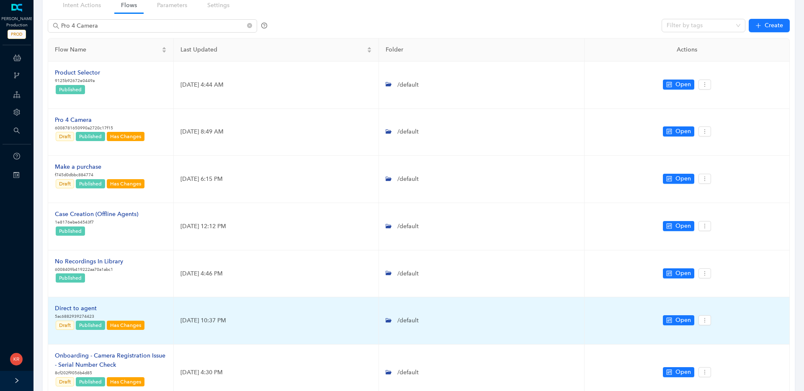
scroll to position [59, 0]
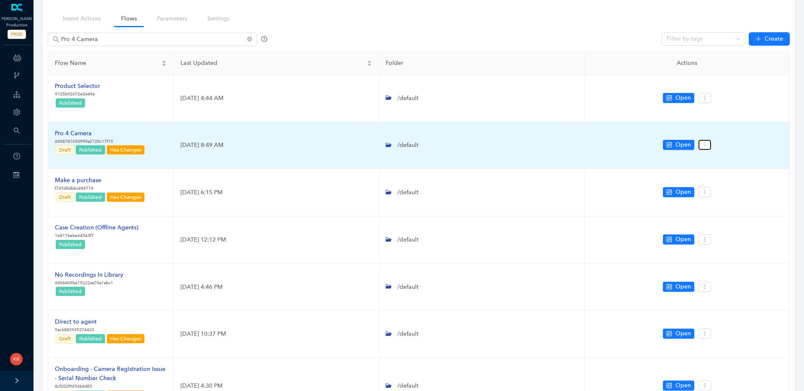
click at [704, 146] on icon "more" at bounding box center [704, 145] width 6 height 6
click at [722, 172] on span "Copy" at bounding box center [720, 173] width 30 height 9
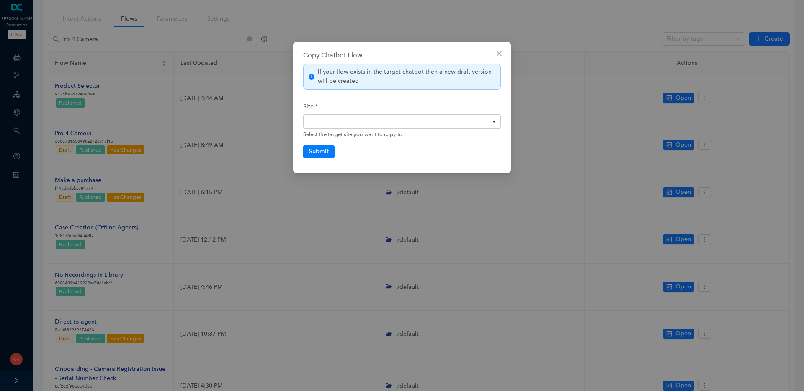
click at [330, 128] on div "Site arlo_production arlo_dev sandbox202503 Select the target site you want to …" at bounding box center [402, 119] width 198 height 40
click at [333, 123] on div at bounding box center [402, 121] width 198 height 14
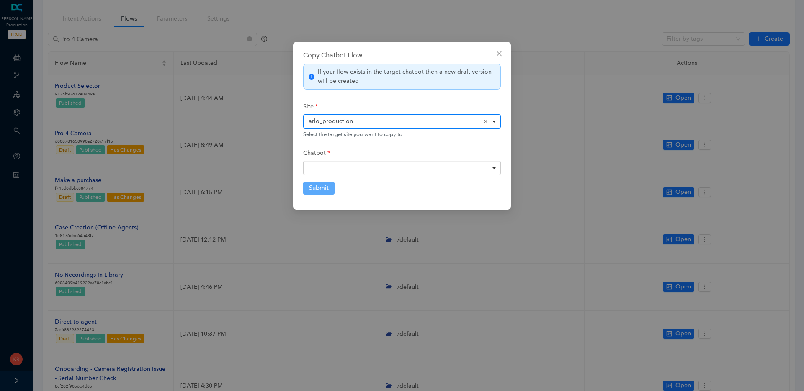
click at [329, 170] on div at bounding box center [402, 168] width 198 height 14
drag, startPoint x: 313, startPoint y: 183, endPoint x: 316, endPoint y: 188, distance: 5.4
click at [313, 184] on button "Submit" at bounding box center [318, 188] width 31 height 13
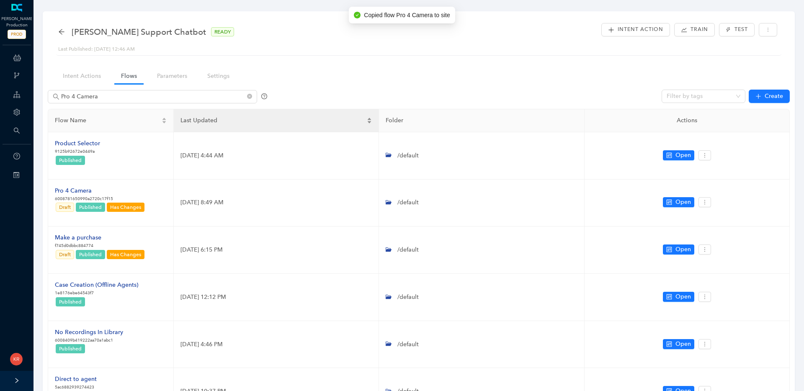
scroll to position [0, 0]
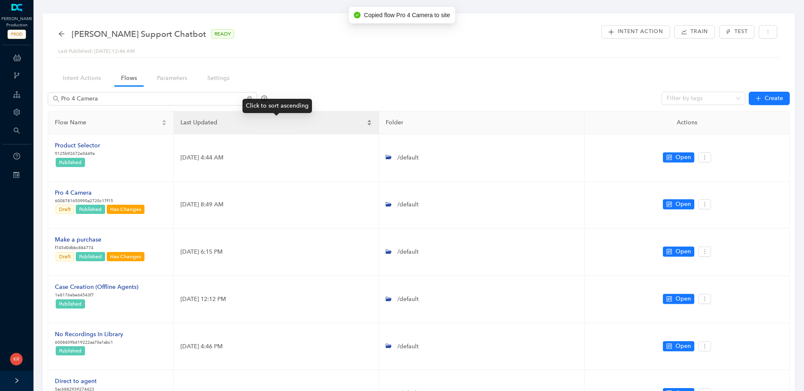
click at [346, 127] on div "Last Updated" at bounding box center [275, 122] width 191 height 9
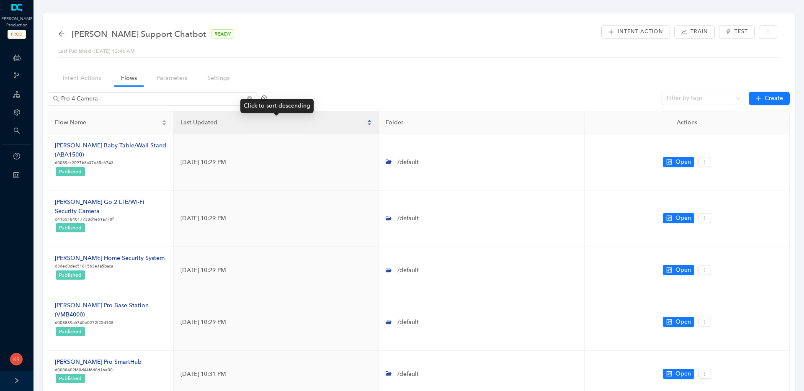
click at [346, 127] on div "Last Updated" at bounding box center [275, 122] width 191 height 9
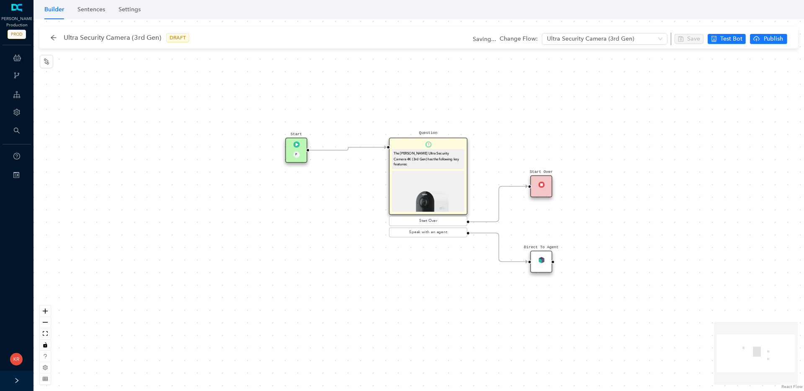
drag, startPoint x: 518, startPoint y: 188, endPoint x: 550, endPoint y: 186, distance: 31.9
click at [550, 186] on div "Start Over" at bounding box center [541, 186] width 22 height 22
click at [57, 37] on div "Ultra Security Camera (3rd Gen) DRAFT" at bounding box center [123, 37] width 147 height 13
click at [56, 37] on icon "arrow-left" at bounding box center [53, 37] width 7 height 7
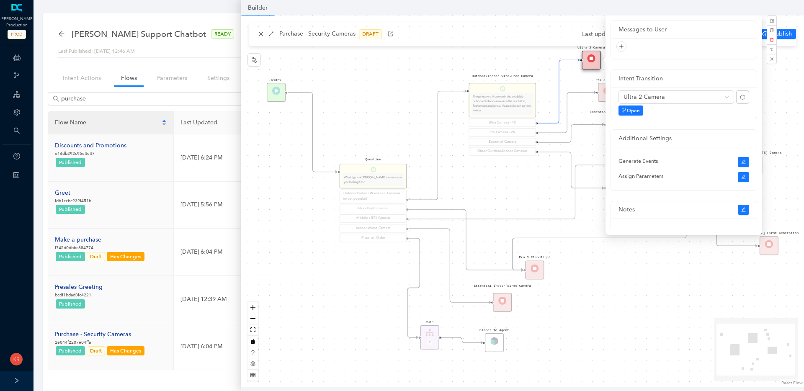
click at [797, 102] on div "Rule P Start Question What type of [PERSON_NAME] camera are you looking for? Ou…" at bounding box center [522, 201] width 562 height 372
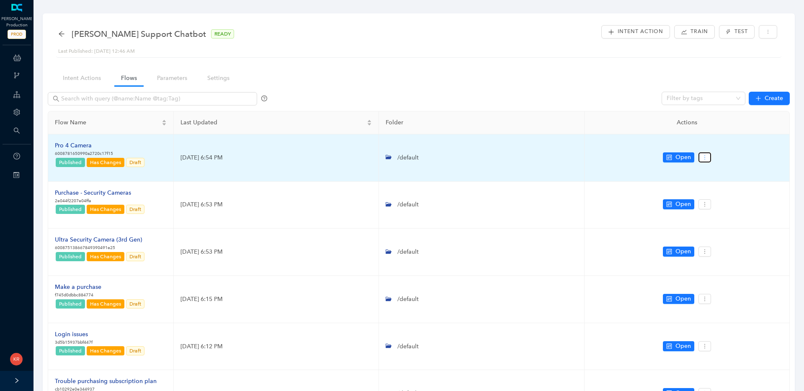
click at [703, 154] on icon "more" at bounding box center [704, 157] width 6 height 6
click at [719, 172] on span "Settings" at bounding box center [720, 172] width 30 height 9
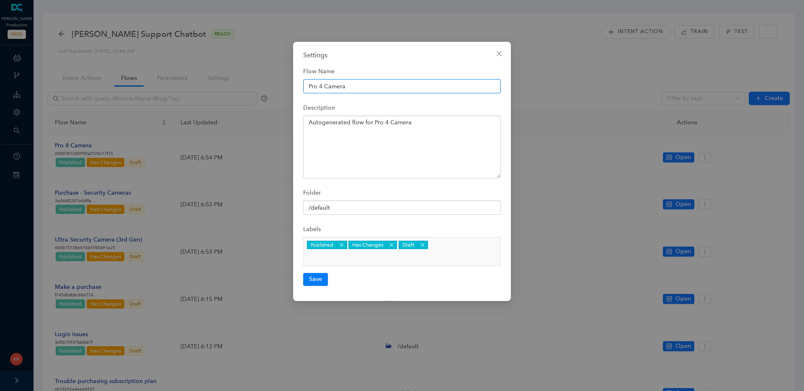
click at [322, 87] on input "Pro 4 Camera" at bounding box center [402, 86] width 198 height 14
click at [380, 87] on input "Pro Security Camera" at bounding box center [402, 86] width 198 height 14
type input "Pro Security Camera (6th Gen)"
click at [370, 123] on textarea "Autogenerated flow for Pro 4 Camera" at bounding box center [402, 147] width 198 height 63
click at [388, 123] on textarea "Autogenerated flow for Pro 4 Camera" at bounding box center [402, 147] width 198 height 63
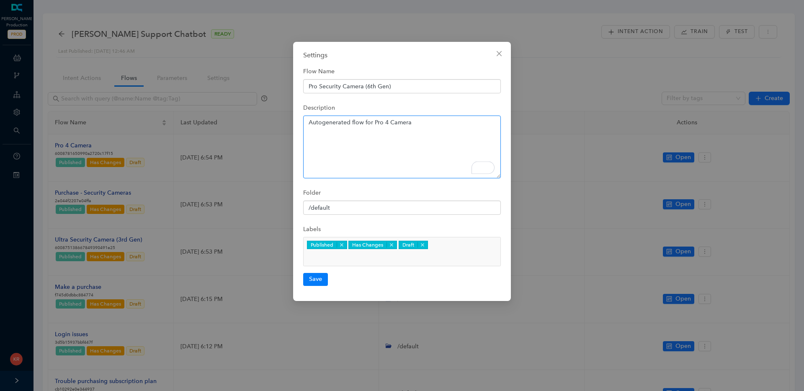
click at [386, 123] on textarea "Autogenerated flow for Pro 4 Camera" at bounding box center [402, 147] width 198 height 63
type textarea "Autogenerated flow for Pro Security Camera (6th Gen)"
click at [315, 273] on button "Save" at bounding box center [315, 279] width 25 height 13
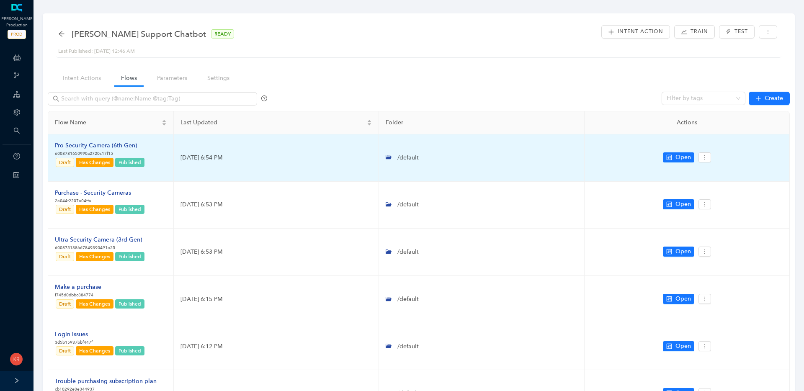
click at [111, 142] on div "Pro Security Camera (6th Gen)" at bounding box center [100, 145] width 90 height 9
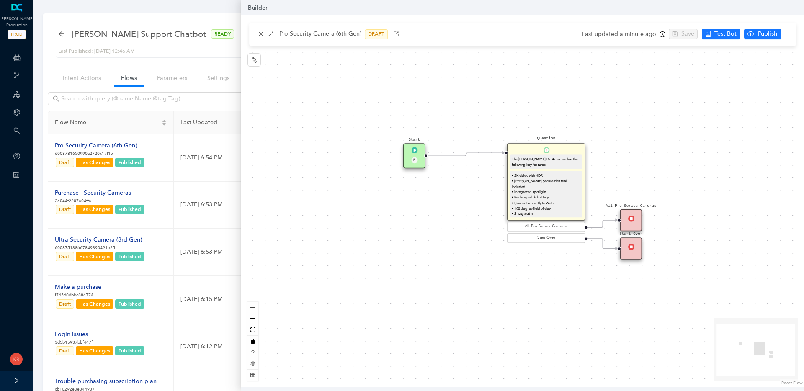
click at [569, 193] on div "• 2K video with HDR • [PERSON_NAME] Secure Plan trial included • Integrated spo…" at bounding box center [545, 198] width 69 height 50
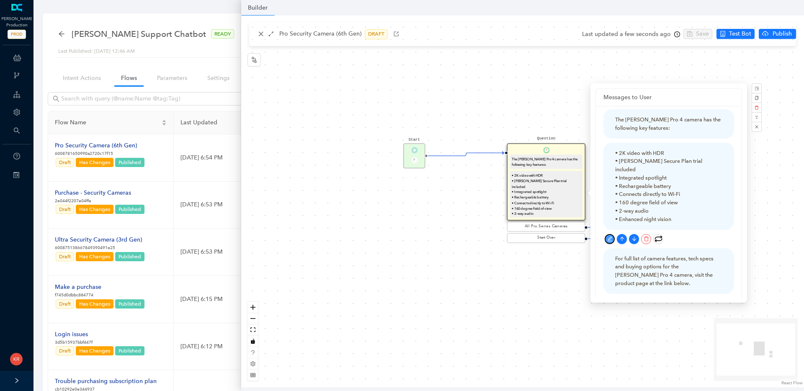
click at [607, 241] on icon "edit" at bounding box center [609, 238] width 5 height 5
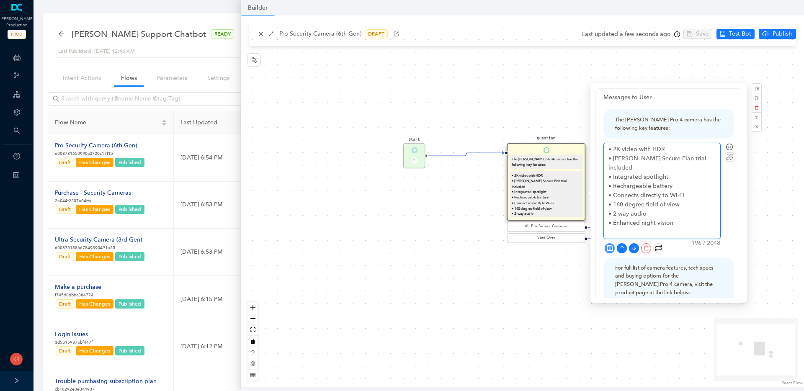
click at [656, 220] on textarea "• 2K video with HDR • [PERSON_NAME] Secure Plan trial included • Integrated spo…" at bounding box center [661, 190] width 116 height 95
type textarea "• 2K video with HDR • [PERSON_NAME] Secure Plan trial included • Integrated spo…"
drag, startPoint x: 675, startPoint y: 216, endPoint x: 600, endPoint y: 149, distance: 100.2
click at [599, 149] on div "The Arlo Pro 4 camera has the following key features: • 2K video with HDR • Arl…" at bounding box center [669, 290] width 146 height 368
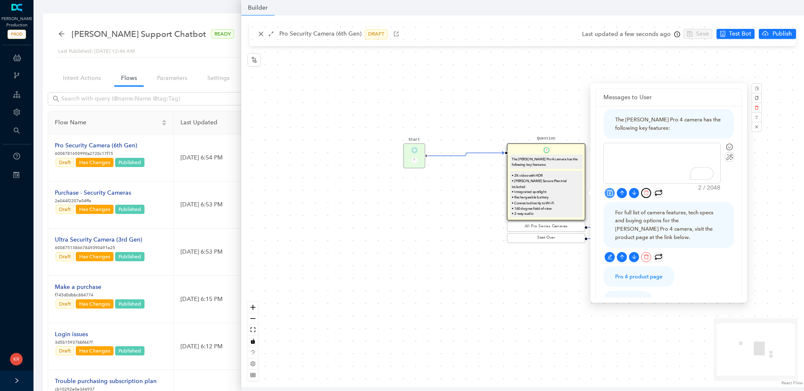
click at [647, 193] on icon "delete" at bounding box center [646, 192] width 5 height 5
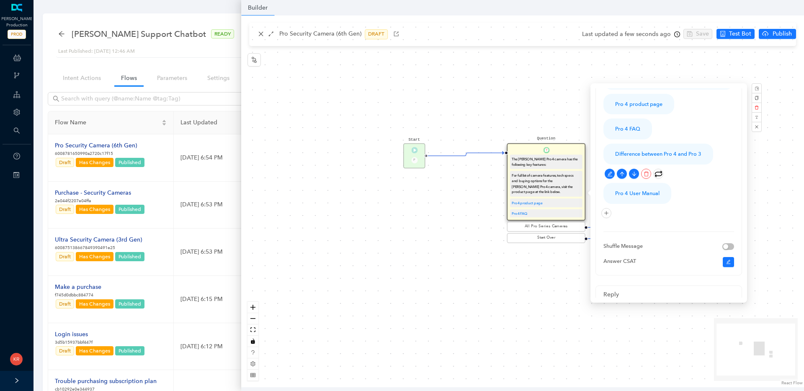
scroll to position [103, 0]
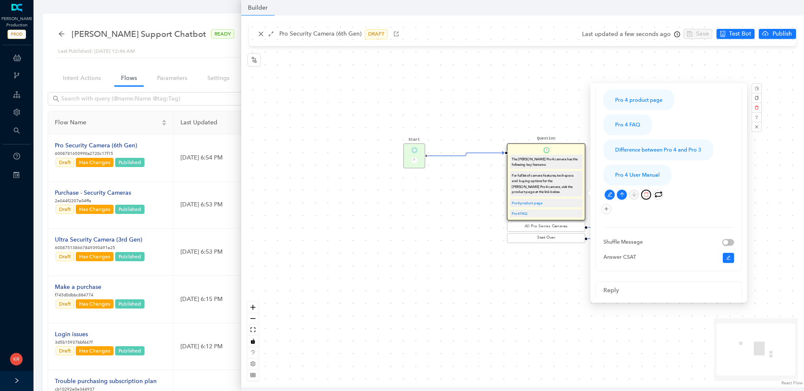
click at [646, 192] on icon "delete" at bounding box center [646, 194] width 5 height 5
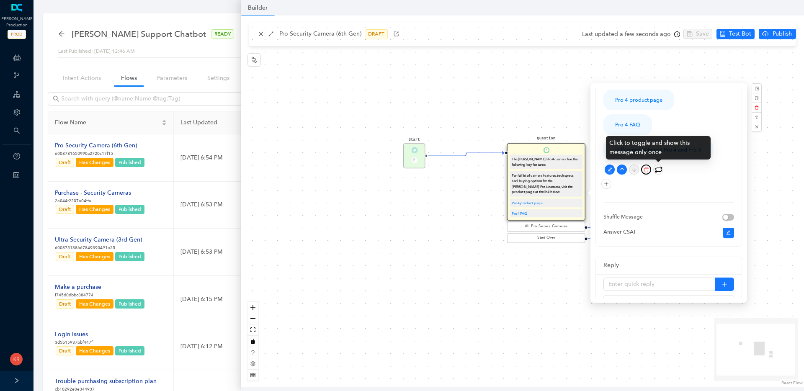
click at [647, 168] on icon "delete" at bounding box center [645, 169] width 5 height 5
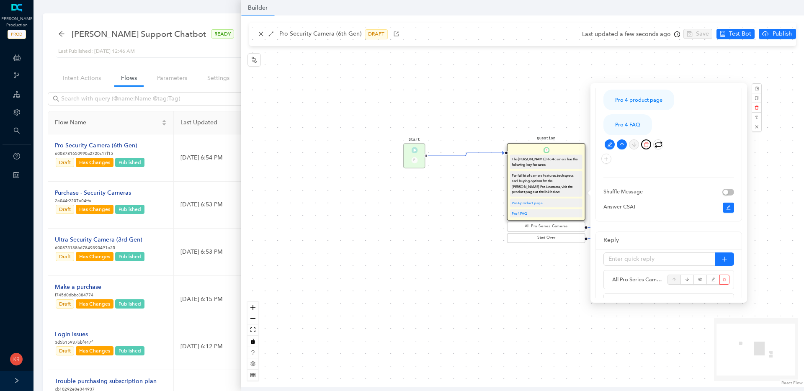
click at [644, 143] on icon "delete" at bounding box center [646, 144] width 5 height 5
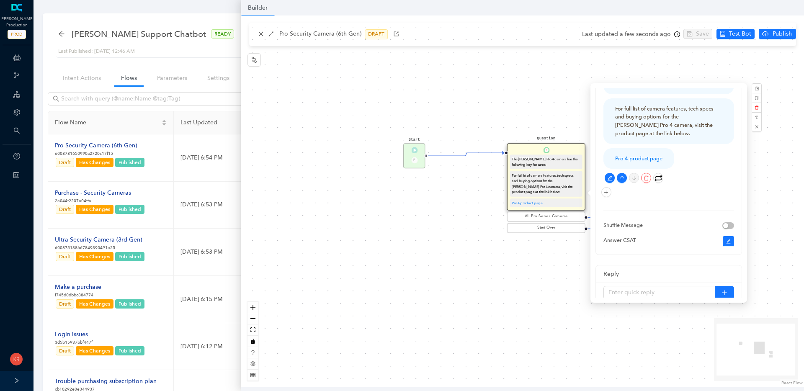
scroll to position [43, 0]
click at [647, 177] on icon "delete" at bounding box center [645, 179] width 5 height 5
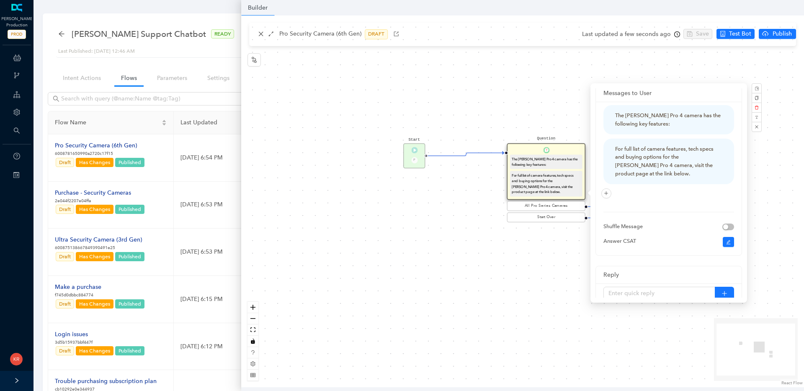
scroll to position [0, 0]
click at [606, 198] on icon "plus" at bounding box center [605, 197] width 5 height 5
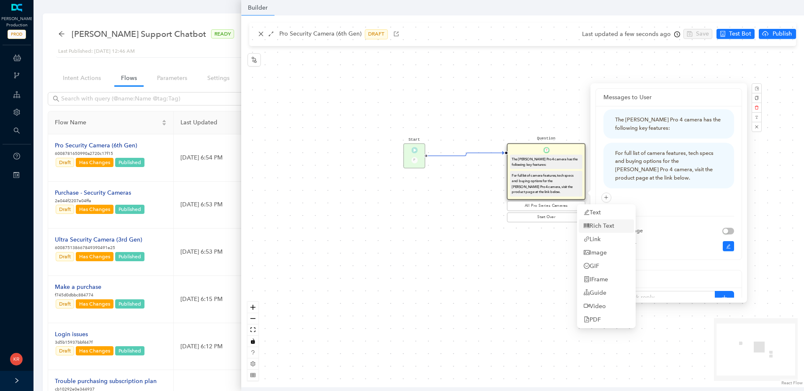
click at [605, 224] on link "Rich Text" at bounding box center [598, 225] width 31 height 9
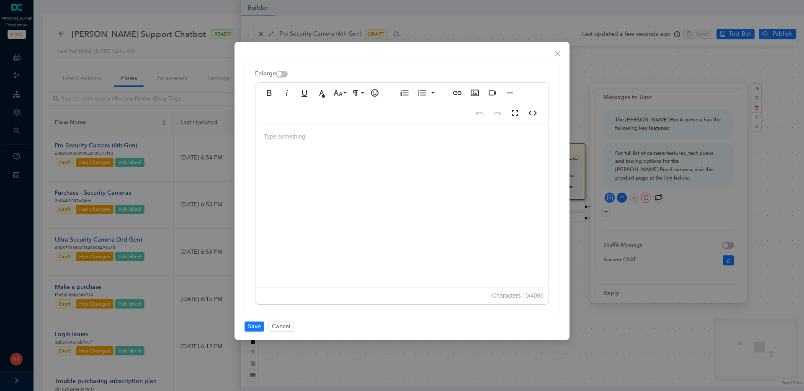
click at [449, 194] on div at bounding box center [401, 206] width 293 height 167
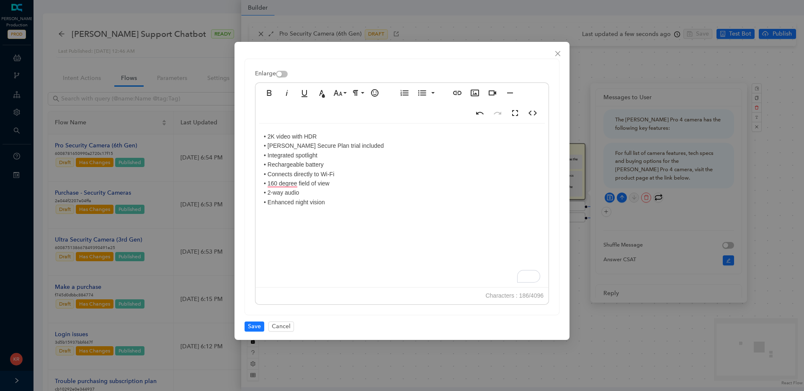
scroll to position [912, 3]
click at [268, 203] on undefined "• 2K video with HDR • Arlo Secure Plan trial included • Integrated spotlight • …" at bounding box center [324, 169] width 120 height 72
click at [332, 203] on div "2K video with HDR Arlo Secure Plan trial included Integrated spotlight Recharge…" at bounding box center [401, 206] width 293 height 167
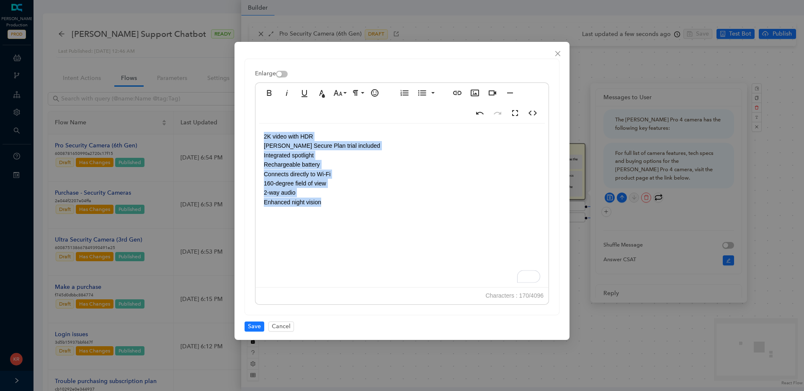
drag, startPoint x: 331, startPoint y: 203, endPoint x: 285, endPoint y: 120, distance: 95.7
click at [261, 135] on div "2K video with HDR Arlo Secure Plan trial included Integrated spotlight Recharge…" at bounding box center [401, 206] width 293 height 167
click at [422, 93] on icon "button" at bounding box center [422, 93] width 10 height 10
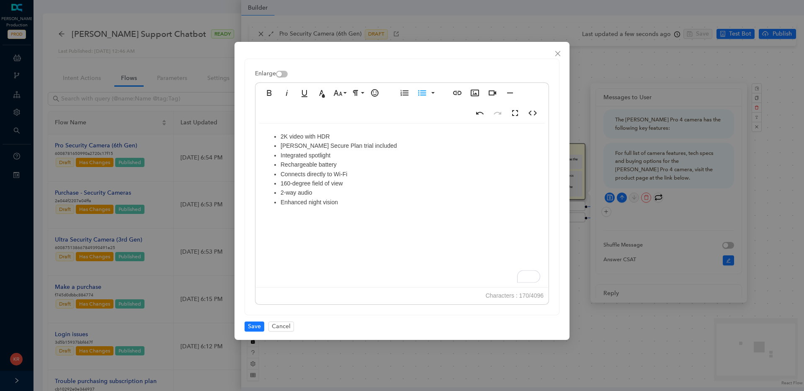
click at [384, 196] on li "2-way audio" at bounding box center [409, 192] width 259 height 9
click at [340, 203] on li "Enhanced night vision" at bounding box center [409, 202] width 259 height 9
click at [280, 136] on ul "2K video with HDR Arlo Secure Plan trial included Integrated spotlight Recharge…" at bounding box center [402, 169] width 276 height 75
click at [300, 136] on li "To enrich screen reader interactions, please activate Accessibility in Grammarl…" at bounding box center [409, 136] width 259 height 9
click at [471, 92] on icon "button" at bounding box center [475, 93] width 10 height 10
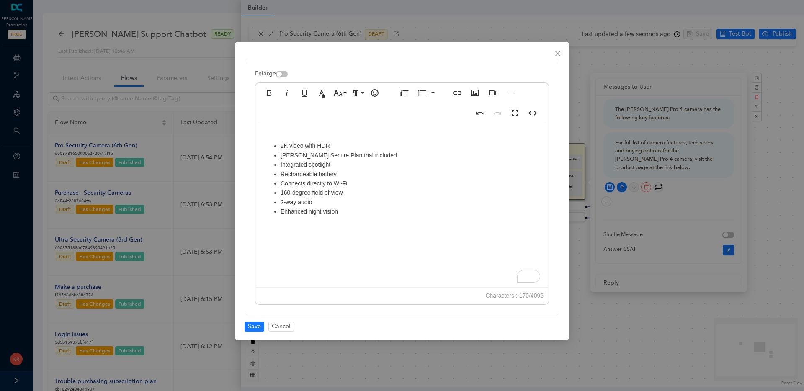
scroll to position [522, 3]
click at [475, 89] on icon "button" at bounding box center [475, 93] width 10 height 10
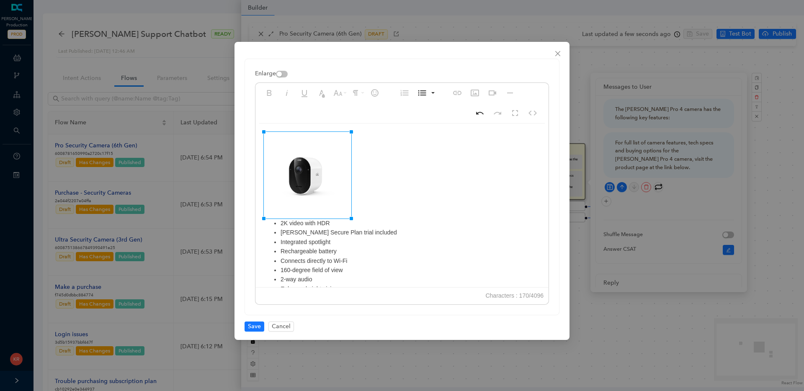
drag, startPoint x: 390, startPoint y: 256, endPoint x: 352, endPoint y: 218, distance: 53.9
click at [331, 199] on img "To enrich screen reader interactions, please activate Accessibility in Grammarl…" at bounding box center [307, 175] width 87 height 87
drag, startPoint x: 351, startPoint y: 218, endPoint x: 354, endPoint y: 221, distance: 4.5
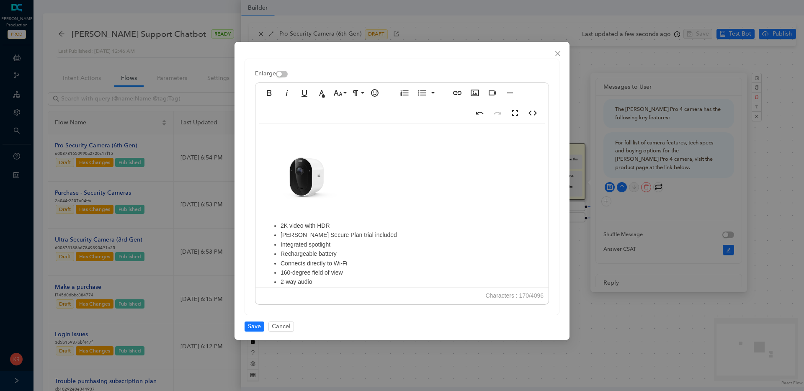
click at [347, 248] on li "Integrated spotlight" at bounding box center [409, 244] width 259 height 9
click at [335, 283] on li "2-way audio" at bounding box center [409, 281] width 259 height 9
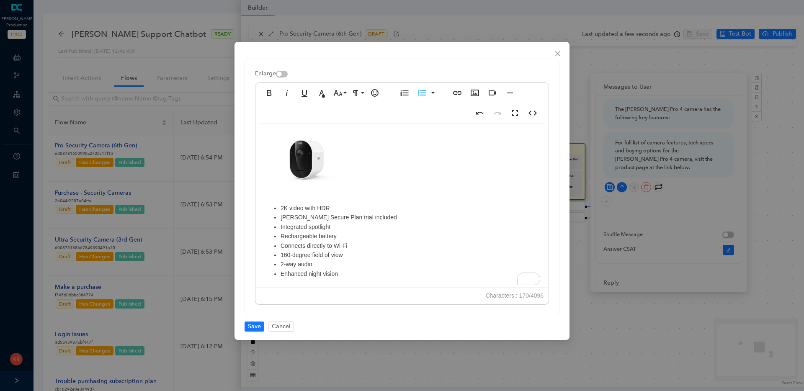
scroll to position [24, 0]
click at [342, 267] on li "Enhanced night vision" at bounding box center [409, 267] width 259 height 9
click at [411, 277] on li "Compatible with USB-C accessories" at bounding box center [409, 276] width 259 height 9
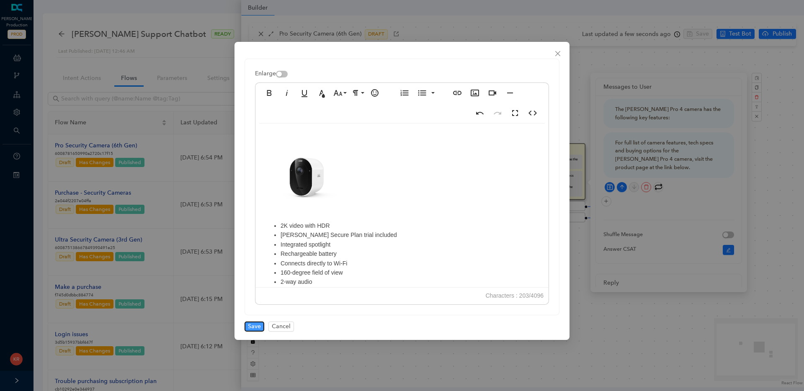
click at [253, 326] on span "Save" at bounding box center [254, 326] width 13 height 9
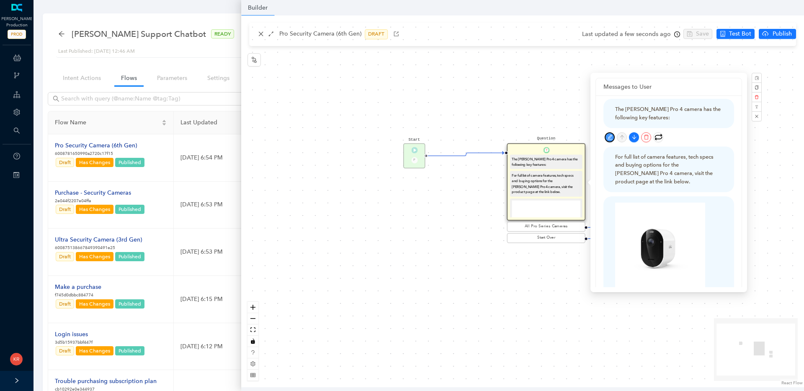
click at [609, 138] on icon "edit" at bounding box center [609, 137] width 5 height 5
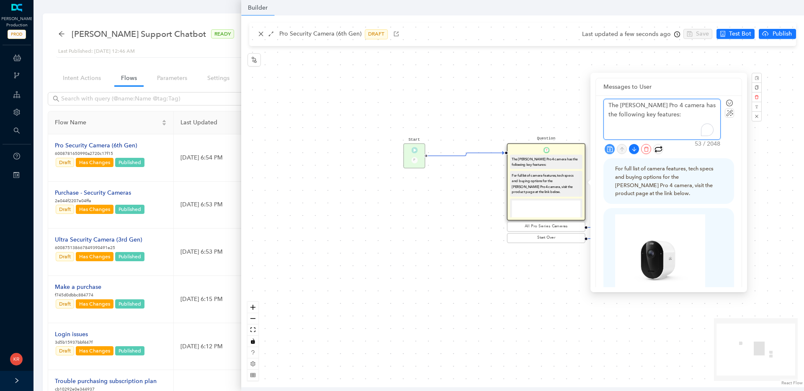
click at [646, 105] on textarea "The Arlo Pro 4 camera has the following key features:" at bounding box center [661, 119] width 116 height 40
type textarea "The Arlo Pro camera has the following key features:"
type textarea "The Arlo Pro S camera has the following key features:"
type textarea "The Arlo Pro Se camera has the following key features:"
type textarea "The Arlo Pro Sec camera has the following key features:"
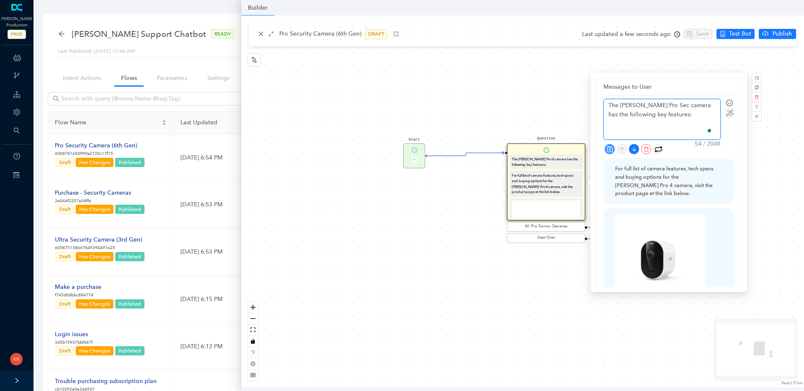
type textarea "The Arlo Pro Secu camera has the following key features:"
type textarea "The Arlo Pro Secur camera has the following key features:"
type textarea "The Arlo Pro Securi camera has the following key features:"
type textarea "The Arlo Pro Securit camera has the following key features:"
type textarea "The Arlo Pro Security camera has the following key features:"
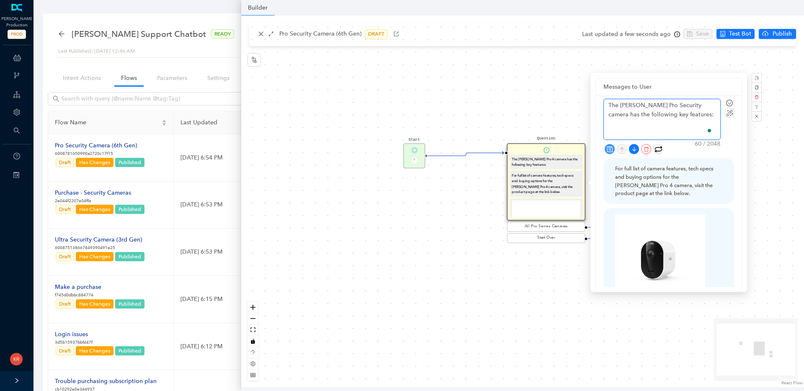
type textarea "The Arlo Pro Security amera has the following key features:"
type textarea "The Arlo Pro Security Camera has the following key features:"
type textarea "The Arlo Pro Security Camera ( has the following key features:"
type textarea "The Arlo Pro Security Camera (6 has the following key features:"
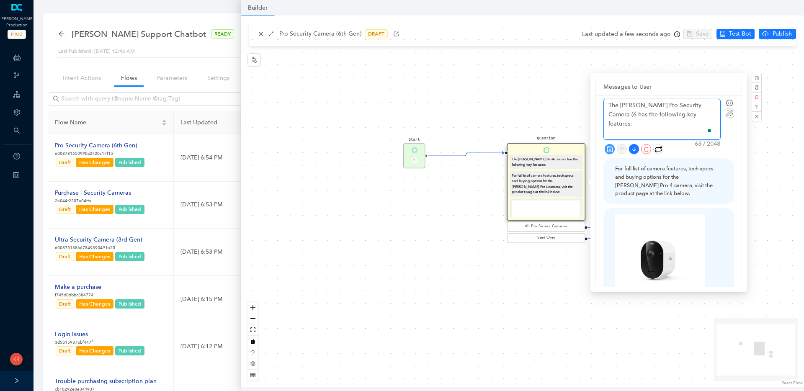
type textarea "The Arlo Pro Security Camera (6t has the following key features:"
type textarea "The Arlo Pro Security Camera (6th has the following key features:"
type textarea "The Arlo Pro Security Camera (6th GE has the following key features:"
type textarea "The Arlo Pro Security Camera (6th GEn has the following key features:"
type textarea "The Arlo Pro Security Camera (6th GE has the following key features:"
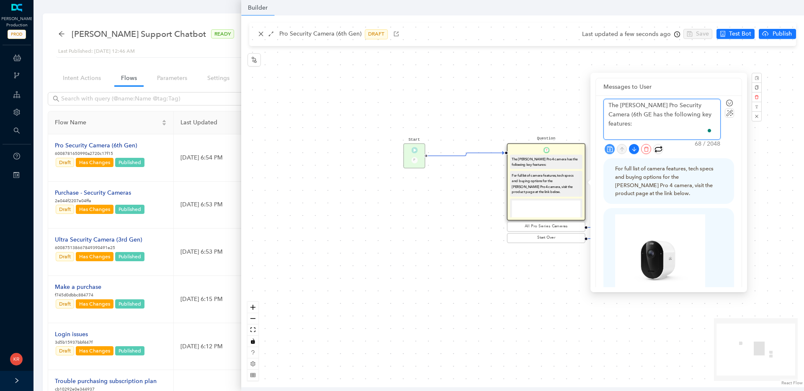
type textarea "The Arlo Pro Security Camera (6th G has the following key features:"
type textarea "The Arlo Pro Security Camera (6th Ge has the following key features:"
type textarea "The Arlo Pro Security Camera (6th Gen has the following key features:"
type textarea "The Arlo Pro Security Camera (6th Gen) has the following key features:"
click at [609, 149] on icon "save" at bounding box center [608, 148] width 5 height 5
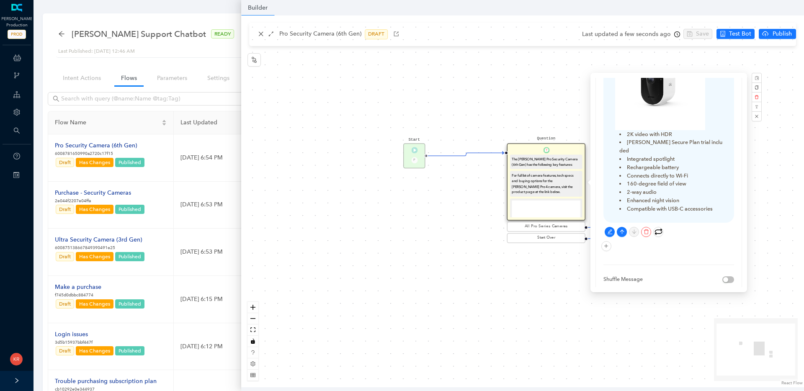
scroll to position [167, 0]
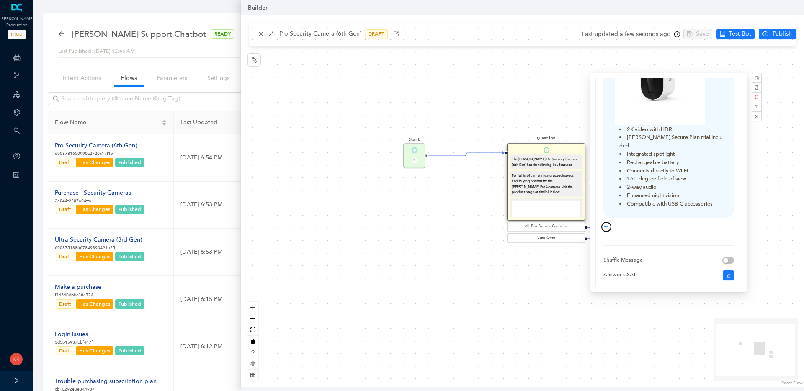
click at [609, 222] on button "button" at bounding box center [606, 227] width 10 height 10
click at [603, 248] on link "Rich Text" at bounding box center [598, 246] width 31 height 9
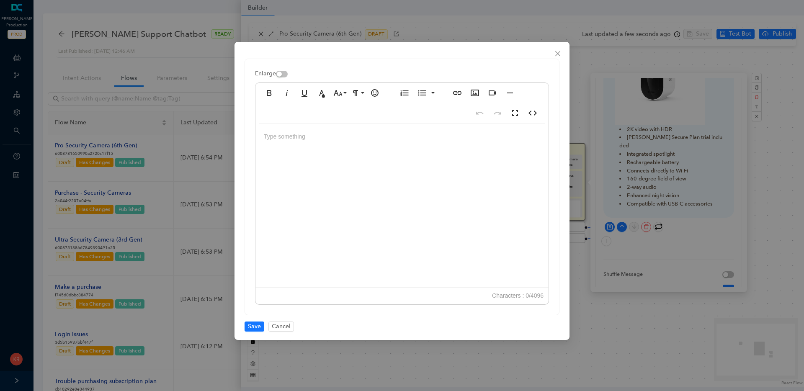
click at [431, 170] on div at bounding box center [401, 206] width 293 height 167
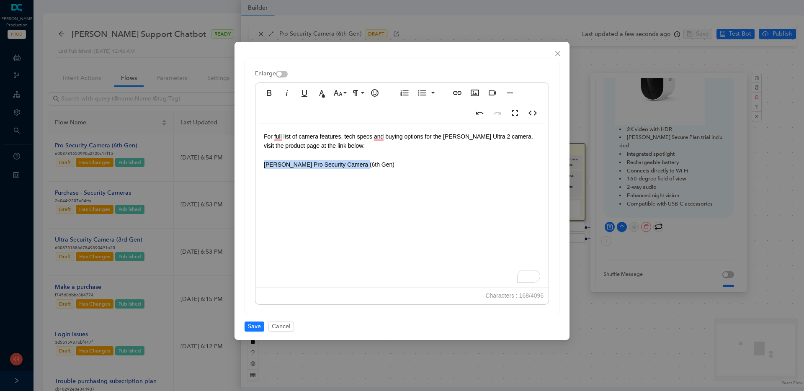
drag, startPoint x: 354, startPoint y: 166, endPoint x: 255, endPoint y: 164, distance: 98.8
click at [255, 164] on div "For full list of camera features, tech specs and buying options for the Arlo Ul…" at bounding box center [401, 206] width 293 height 167
copy span "Arlo Pro Security Camera (6th Gen)"
click at [459, 94] on icon "button" at bounding box center [457, 93] width 8 height 4
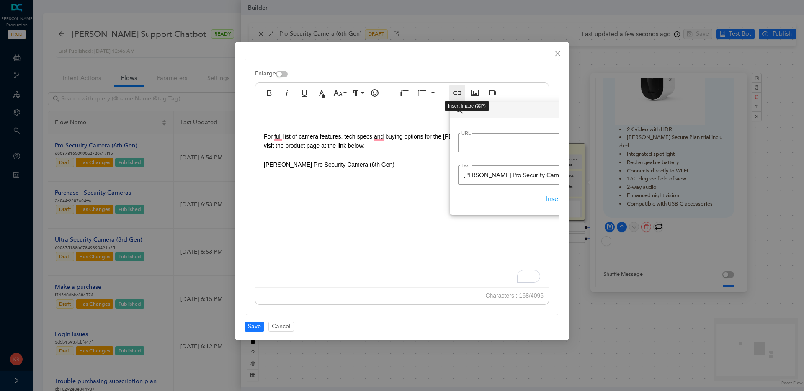
scroll to position [0, 8]
type input "https://us.arlo.com/collections/security-cameras/products/arlo-pro-6?variant=51…"
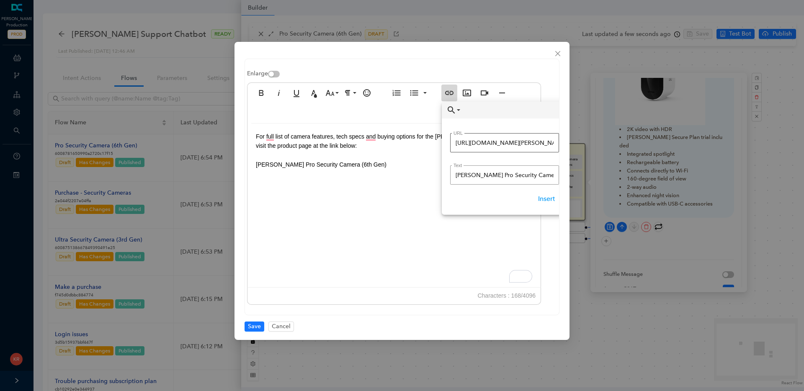
scroll to position [0, 160]
click at [545, 197] on button "Insert" at bounding box center [546, 198] width 25 height 15
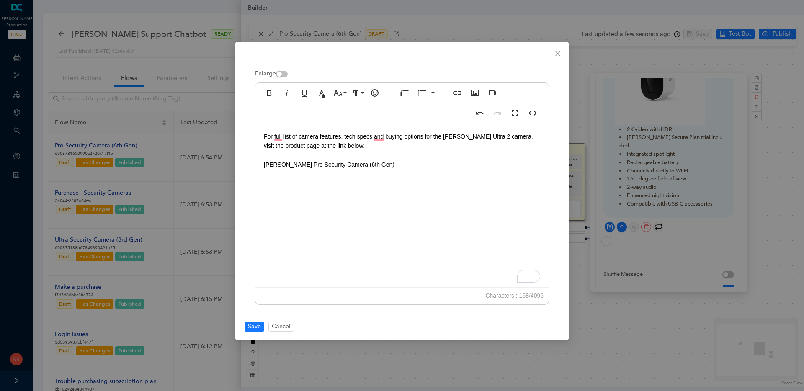
click at [452, 197] on div "For full list of camera features, tech specs and buying options for the Arlo Ul…" at bounding box center [401, 206] width 293 height 167
click at [371, 164] on div "For full list of camera features, tech specs and buying options for the Arlo Ul…" at bounding box center [401, 206] width 293 height 167
drag, startPoint x: 403, startPoint y: 163, endPoint x: 258, endPoint y: 167, distance: 144.9
click at [256, 167] on div "For full list of camera features, tech specs and buying options for the Arlo Ul…" at bounding box center [401, 206] width 293 height 167
click at [398, 176] on div "For full list of camera features, tech specs and buying options for the Arlo Ul…" at bounding box center [401, 206] width 293 height 167
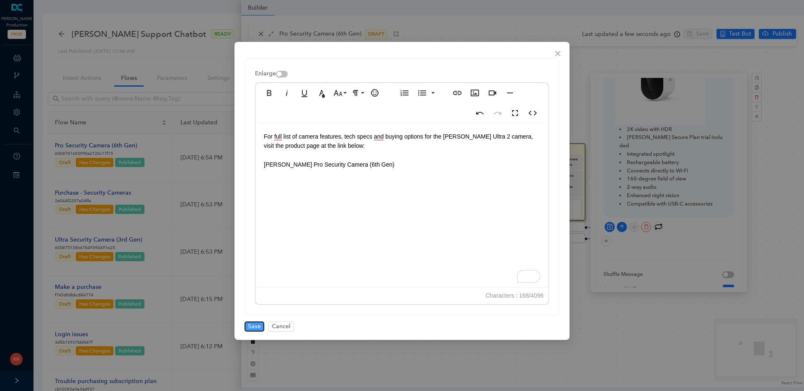
click at [252, 329] on span "Save" at bounding box center [254, 326] width 13 height 9
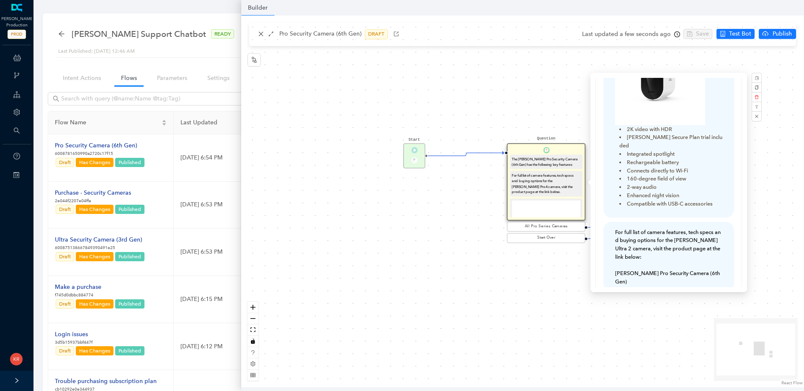
click at [393, 36] on div "Start P Question The Arlo Pro Security Camera (6th Gen) has the following key f…" at bounding box center [522, 201] width 562 height 372
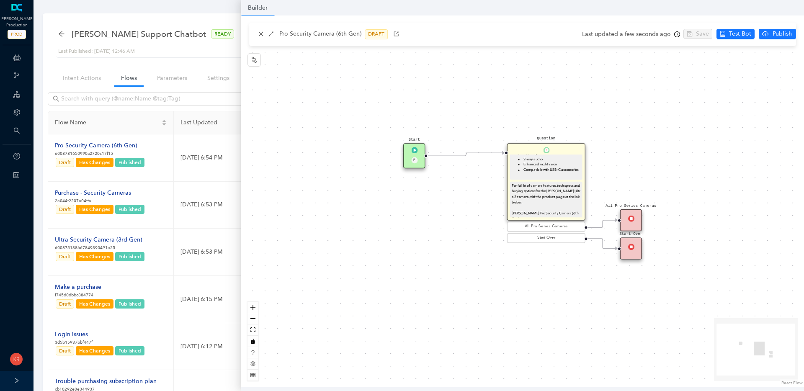
scroll to position [101, 0]
click at [395, 31] on icon "button" at bounding box center [396, 34] width 6 height 6
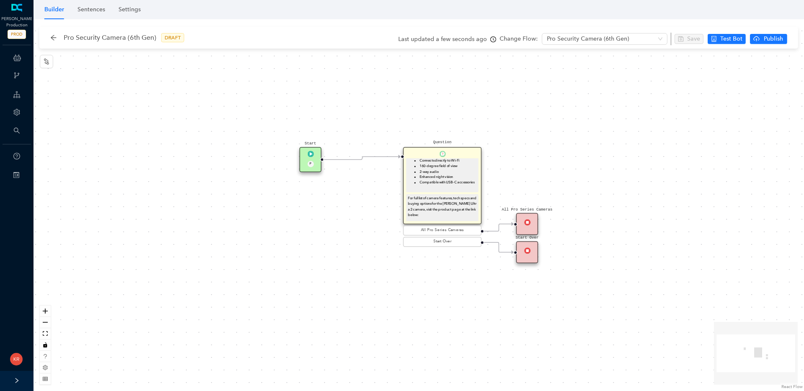
scroll to position [101, 0]
click at [441, 192] on div "For full list of camera features, tech specs and buying options for the [PERSON…" at bounding box center [442, 206] width 69 height 39
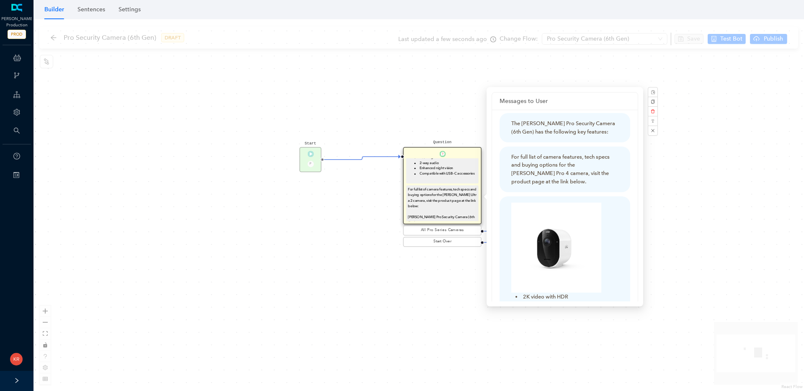
scroll to position [101, 0]
click at [727, 148] on div "Start P Question The [PERSON_NAME] Pro Security Camera (6th Gen) has the follow…" at bounding box center [418, 205] width 770 height 372
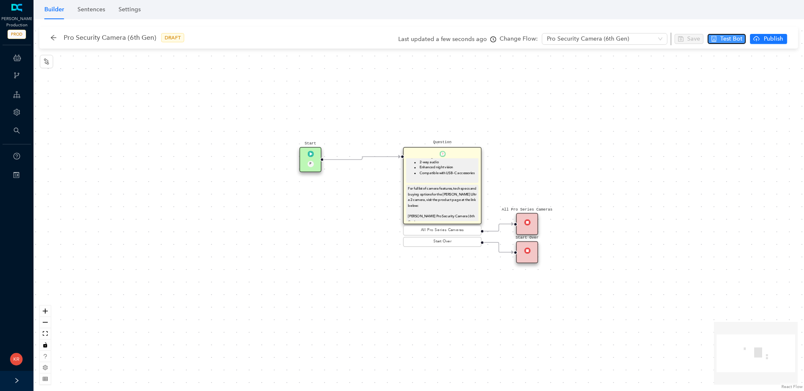
click at [734, 39] on span "Test Bot" at bounding box center [731, 38] width 22 height 9
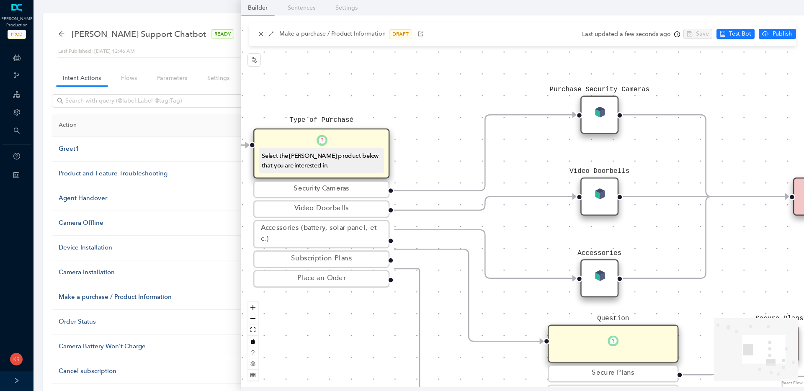
scroll to position [54, 0]
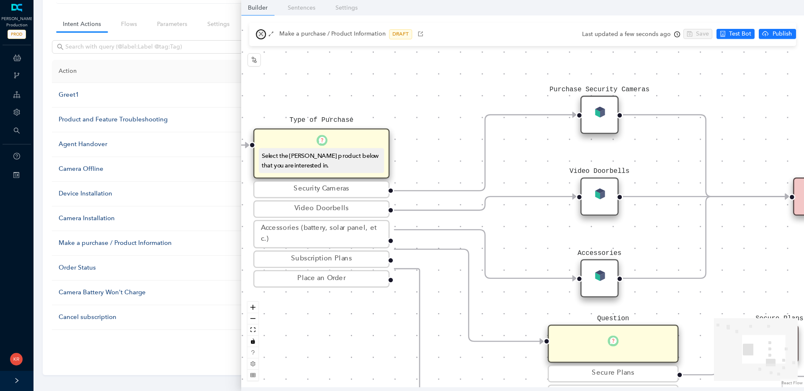
click at [264, 36] on button "button" at bounding box center [261, 34] width 10 height 10
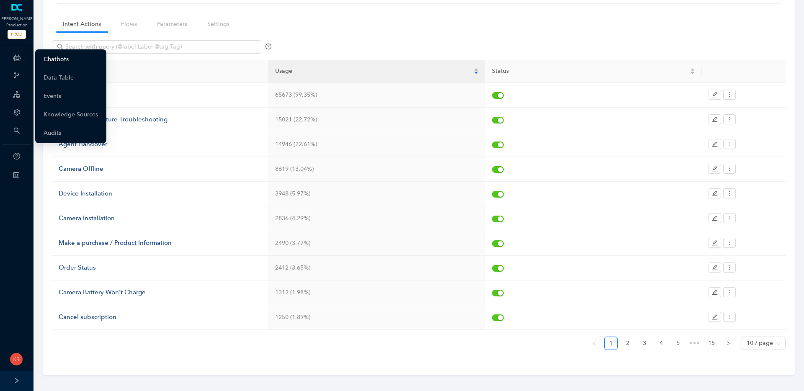
click at [60, 59] on link "Chatbots" at bounding box center [56, 59] width 25 height 17
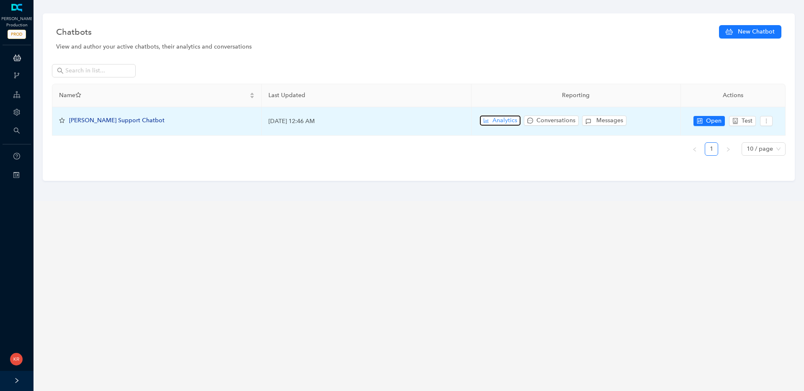
click at [505, 119] on span "Analytics" at bounding box center [504, 120] width 25 height 9
